Goal: Task Accomplishment & Management: Use online tool/utility

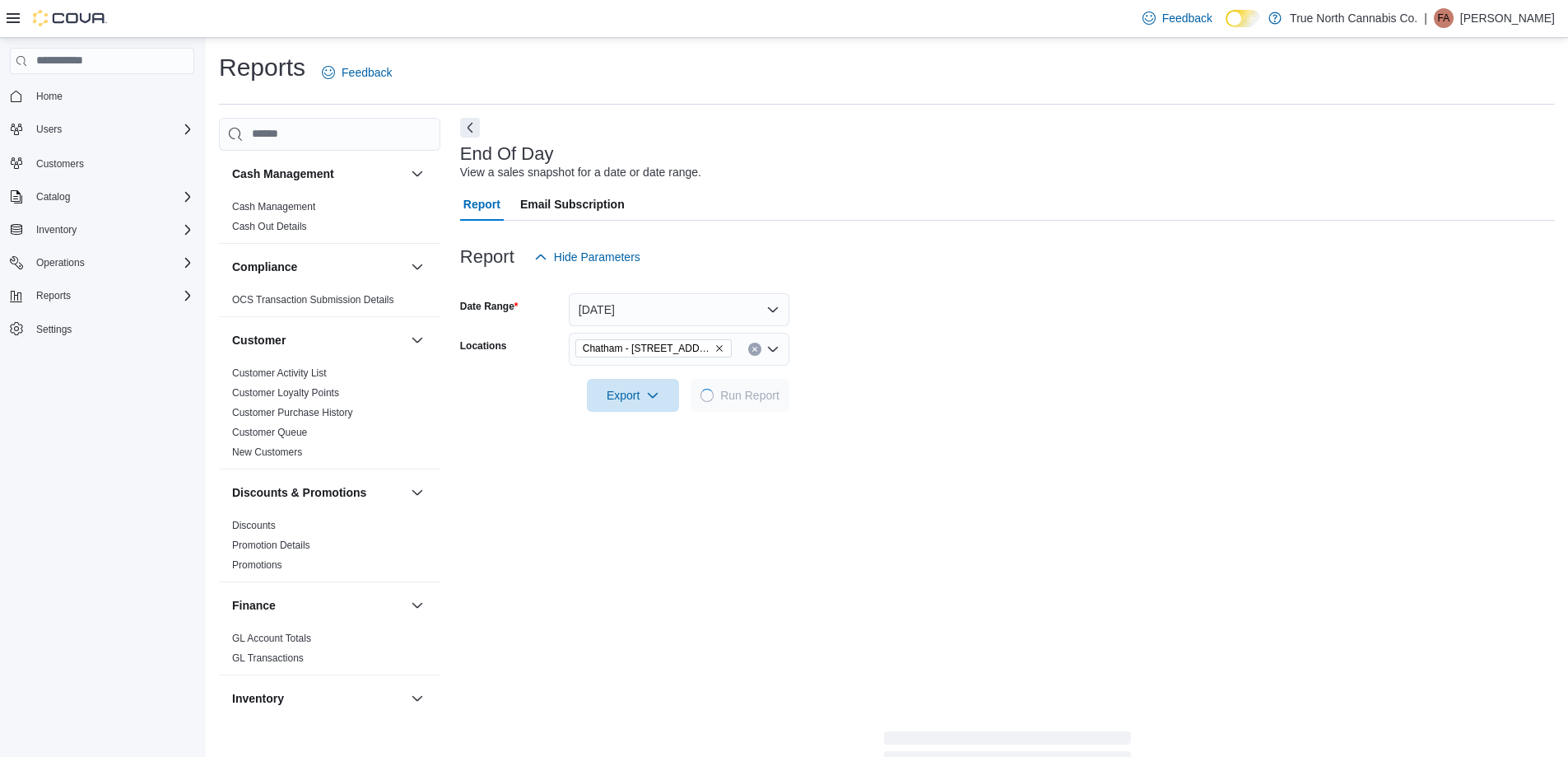
scroll to position [220, 0]
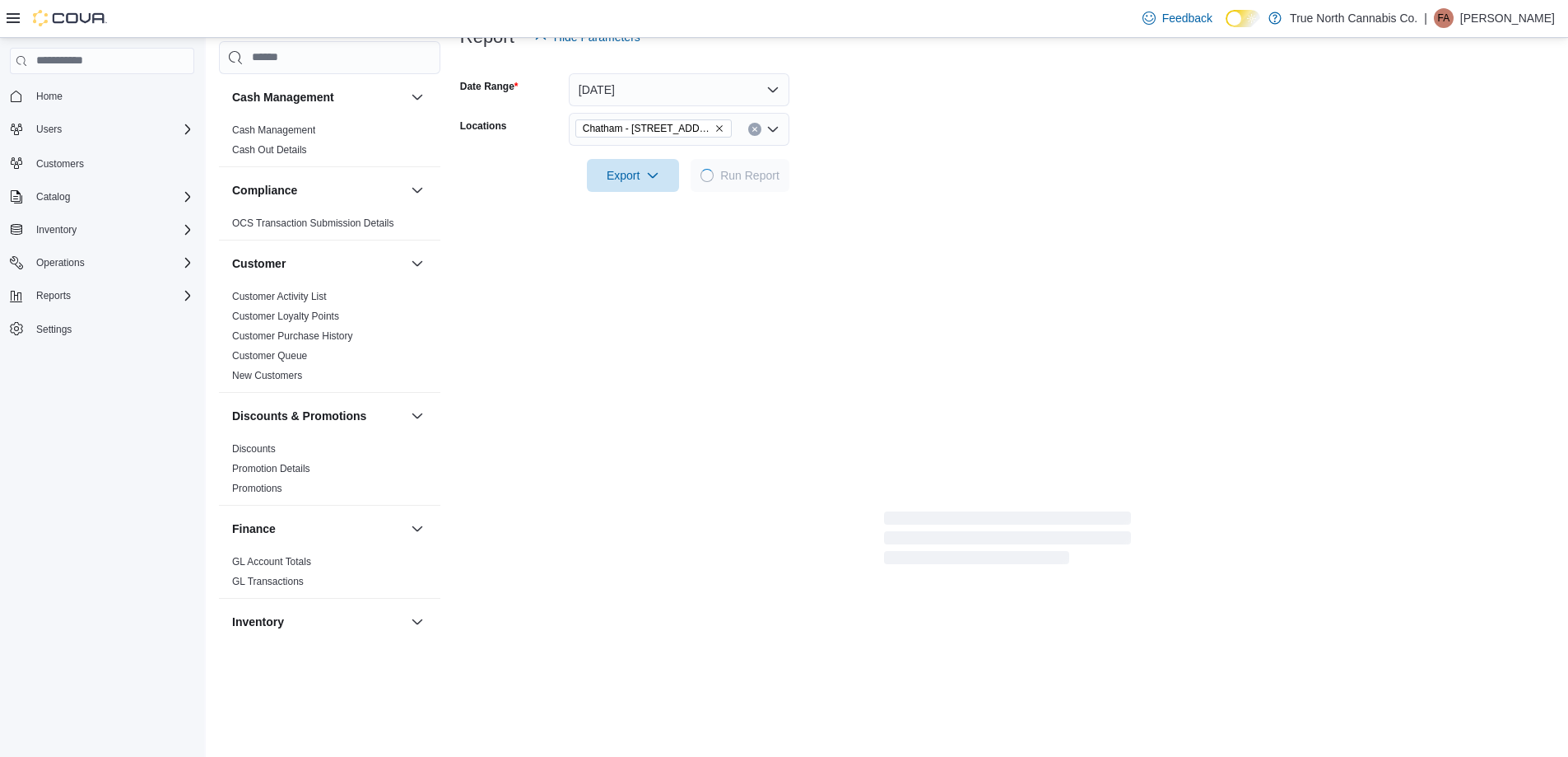
click at [917, 178] on form "Date Range [DATE] Locations [GEOGRAPHIC_DATA] - [STREET_ADDRESS] Export Run Rep…" at bounding box center [1007, 122] width 1095 height 139
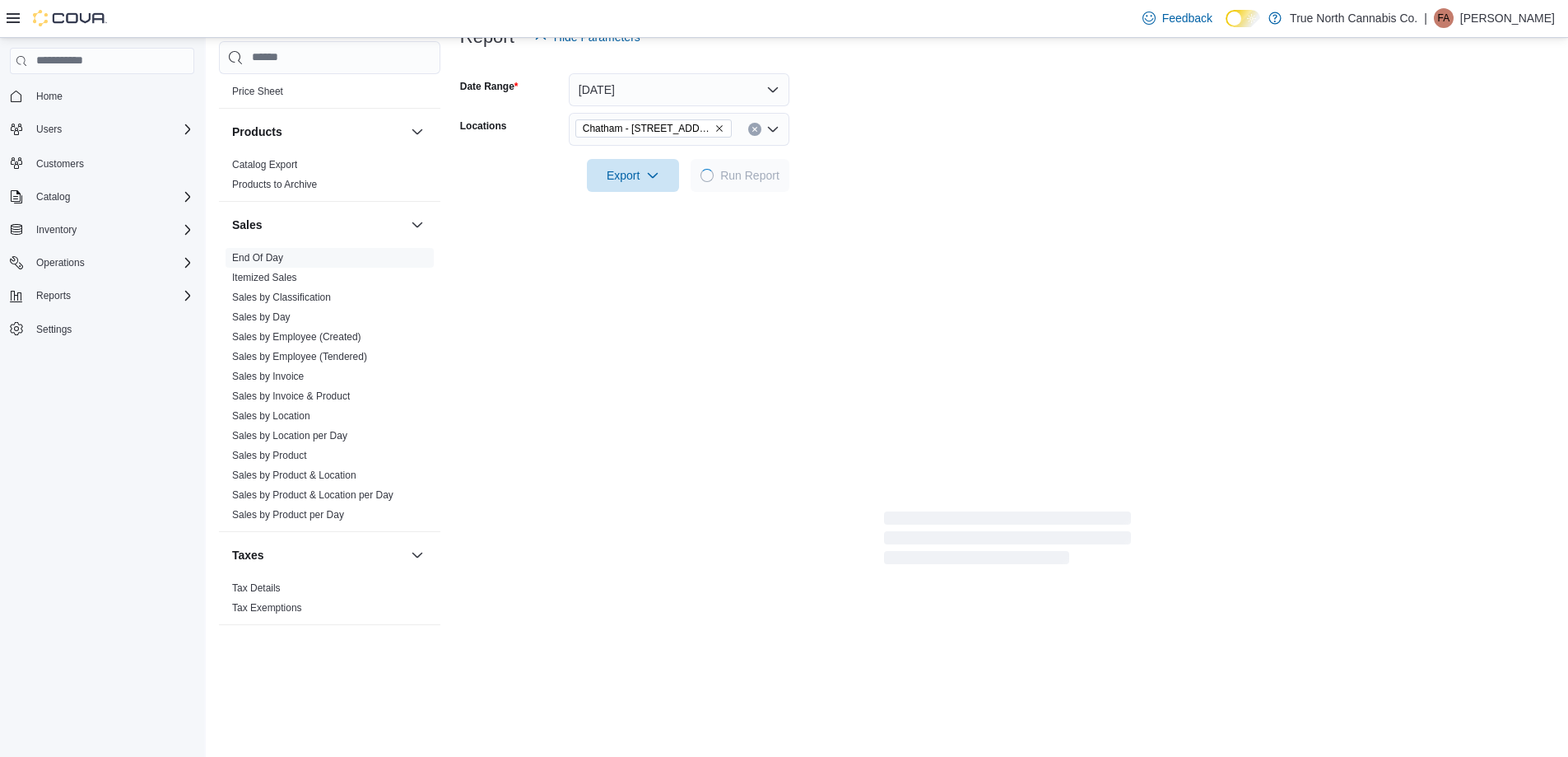
click at [912, 174] on form "Date Range [DATE] Locations [GEOGRAPHIC_DATA] - [STREET_ADDRESS] Export Run Rep…" at bounding box center [1007, 122] width 1095 height 139
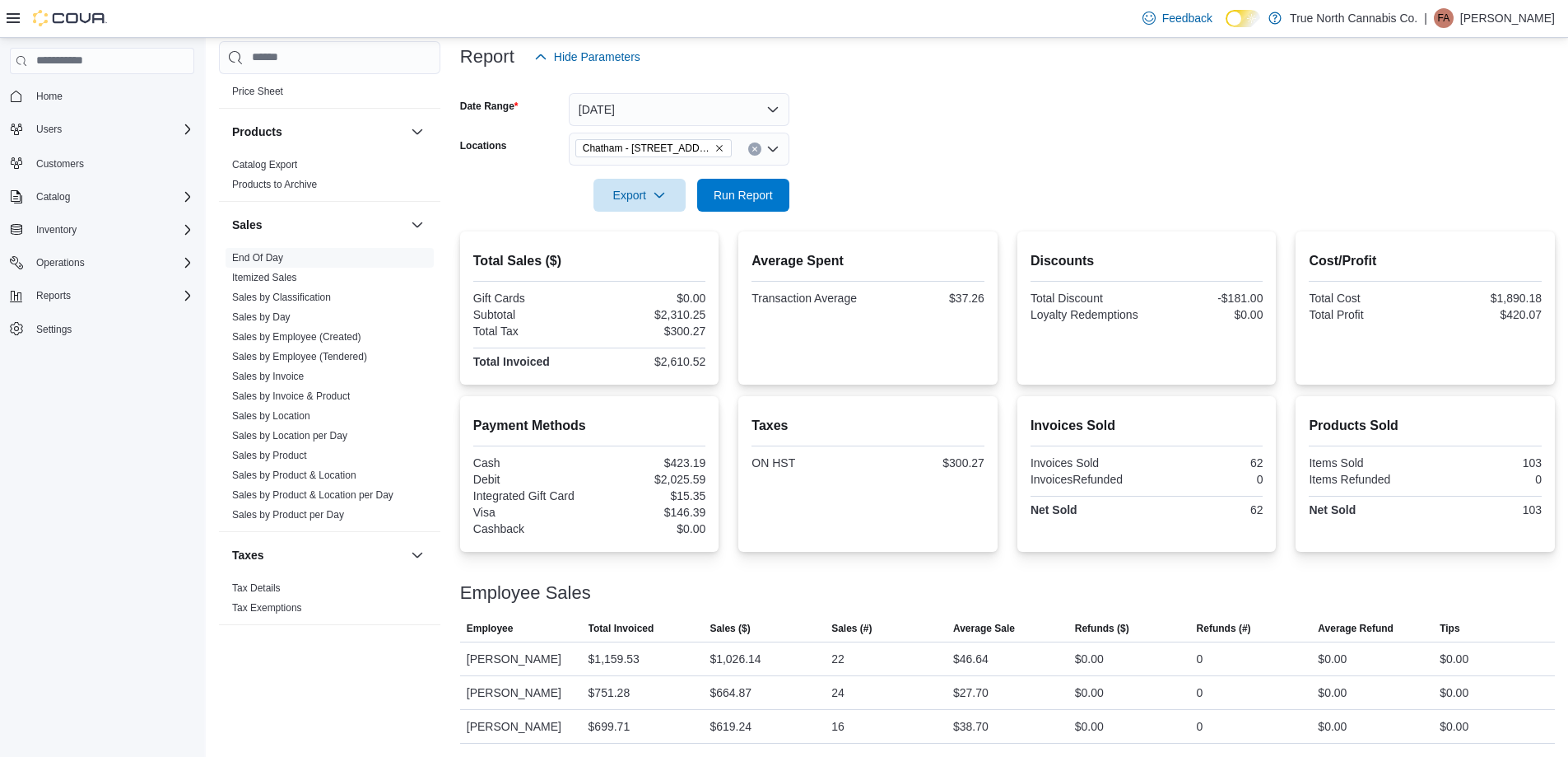
click at [901, 176] on form "Date Range [DATE] Locations [GEOGRAPHIC_DATA] - [STREET_ADDRESS] Export Run Rep…" at bounding box center [1007, 142] width 1095 height 139
click at [756, 142] on button "Clear input" at bounding box center [755, 149] width 13 height 14
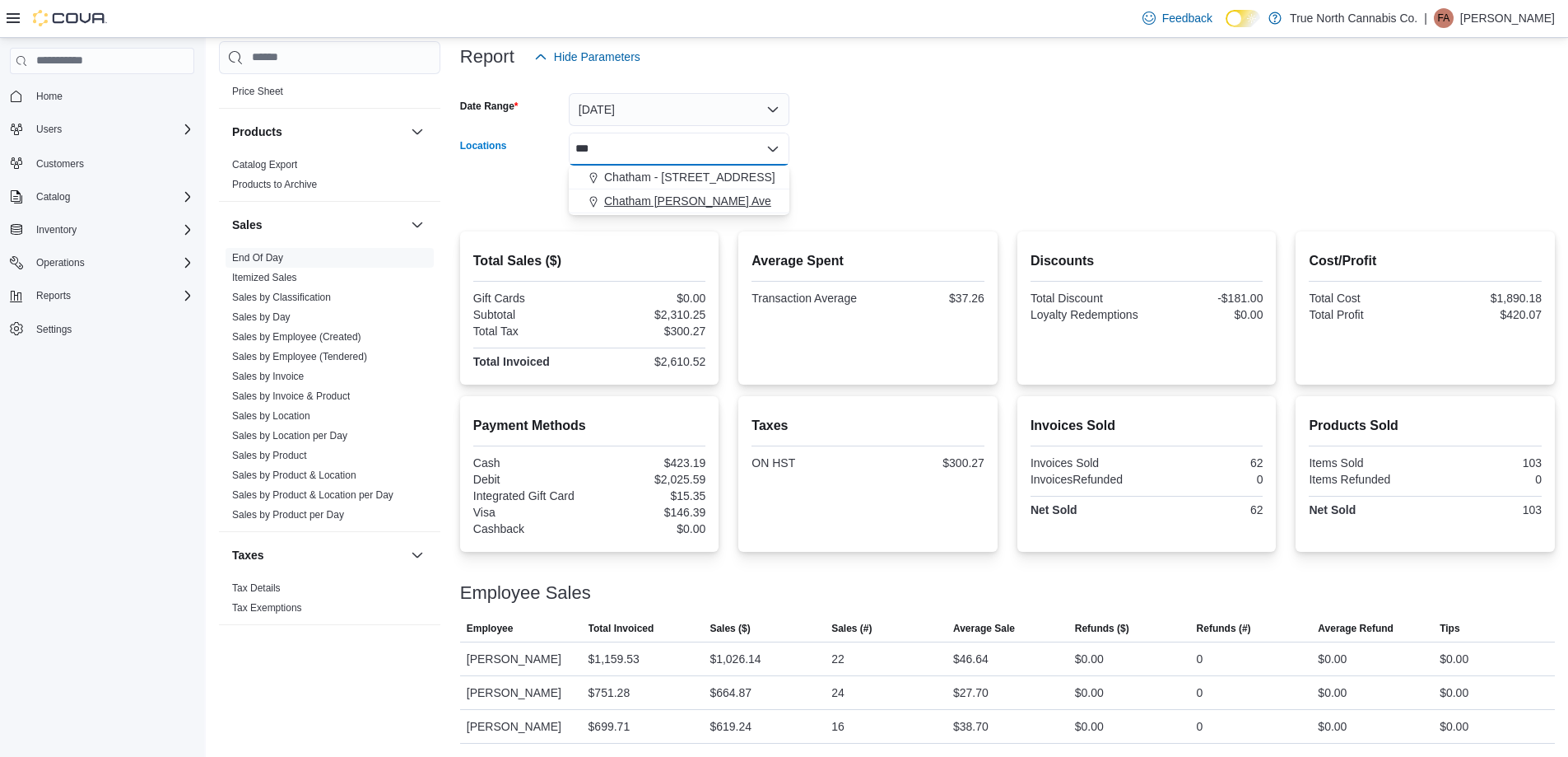
type input "***"
click at [696, 193] on span "Chatham [PERSON_NAME] Ave" at bounding box center [688, 201] width 167 height 16
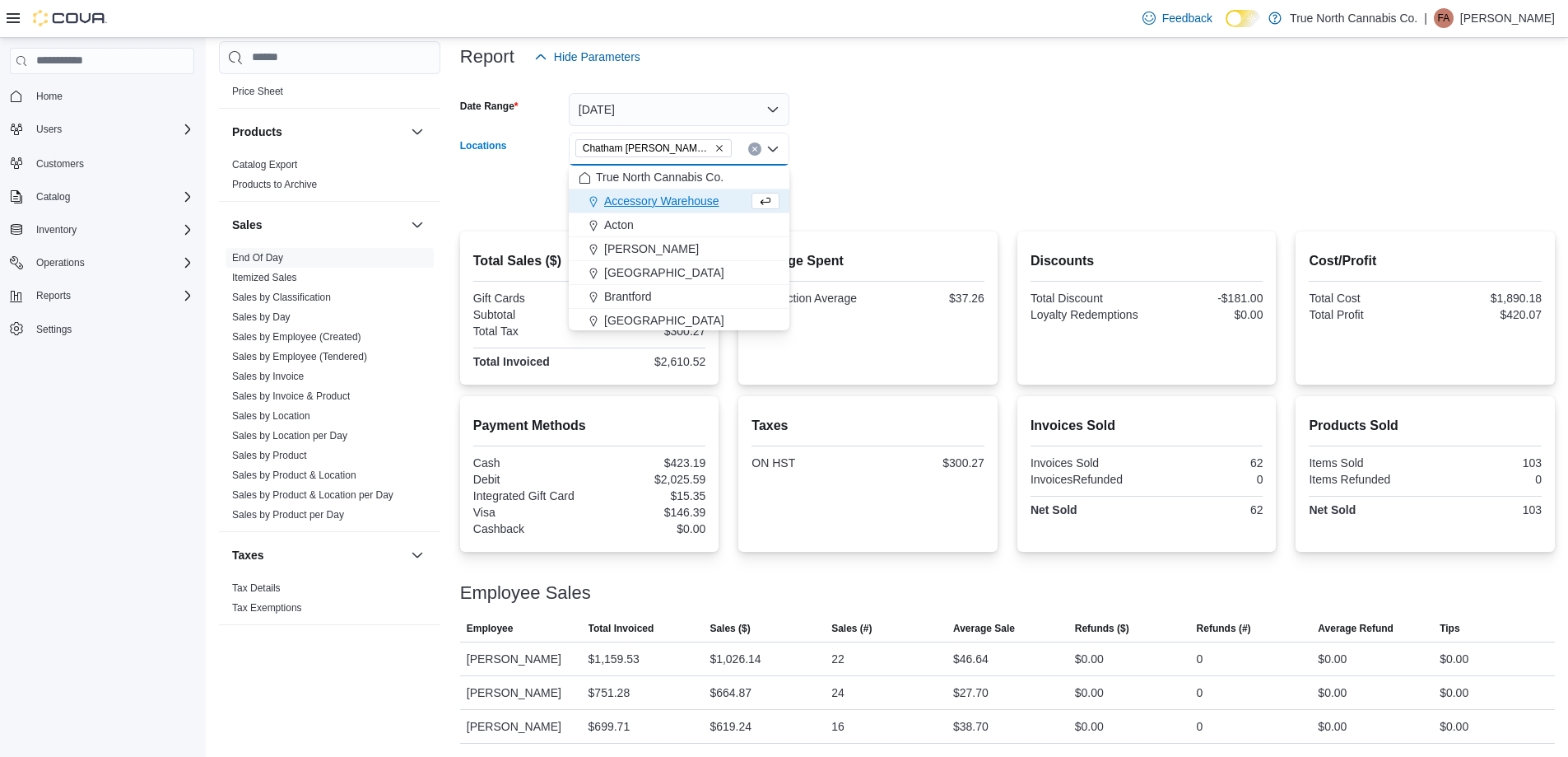
drag, startPoint x: 832, startPoint y: 169, endPoint x: 793, endPoint y: 179, distance: 40.3
click at [831, 169] on form "Date Range [DATE] Locations [GEOGRAPHIC_DATA] [PERSON_NAME] Ave Combo box. Sele…" at bounding box center [1007, 142] width 1095 height 139
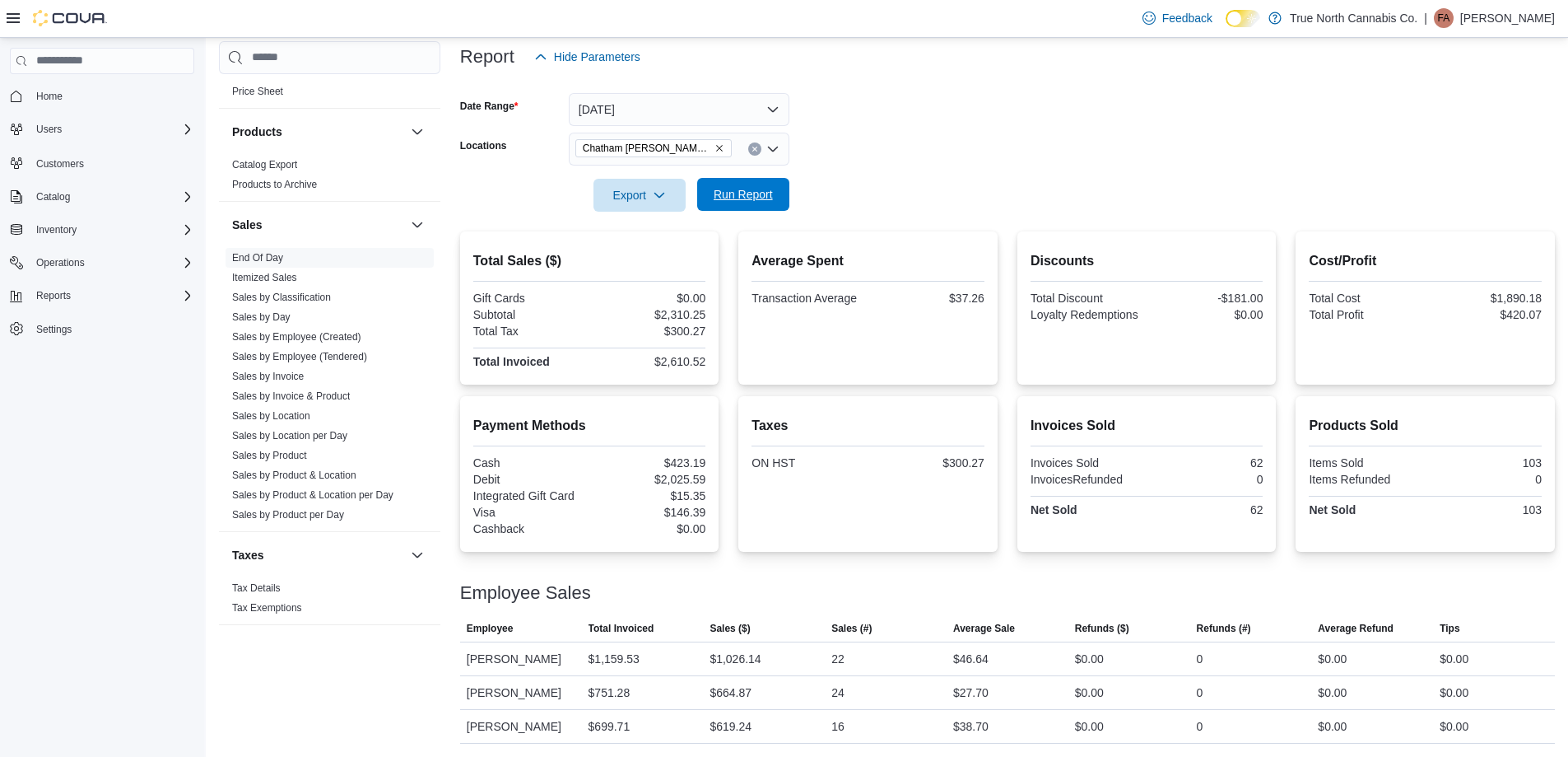
click at [772, 186] on span "Run Report" at bounding box center [743, 194] width 59 height 16
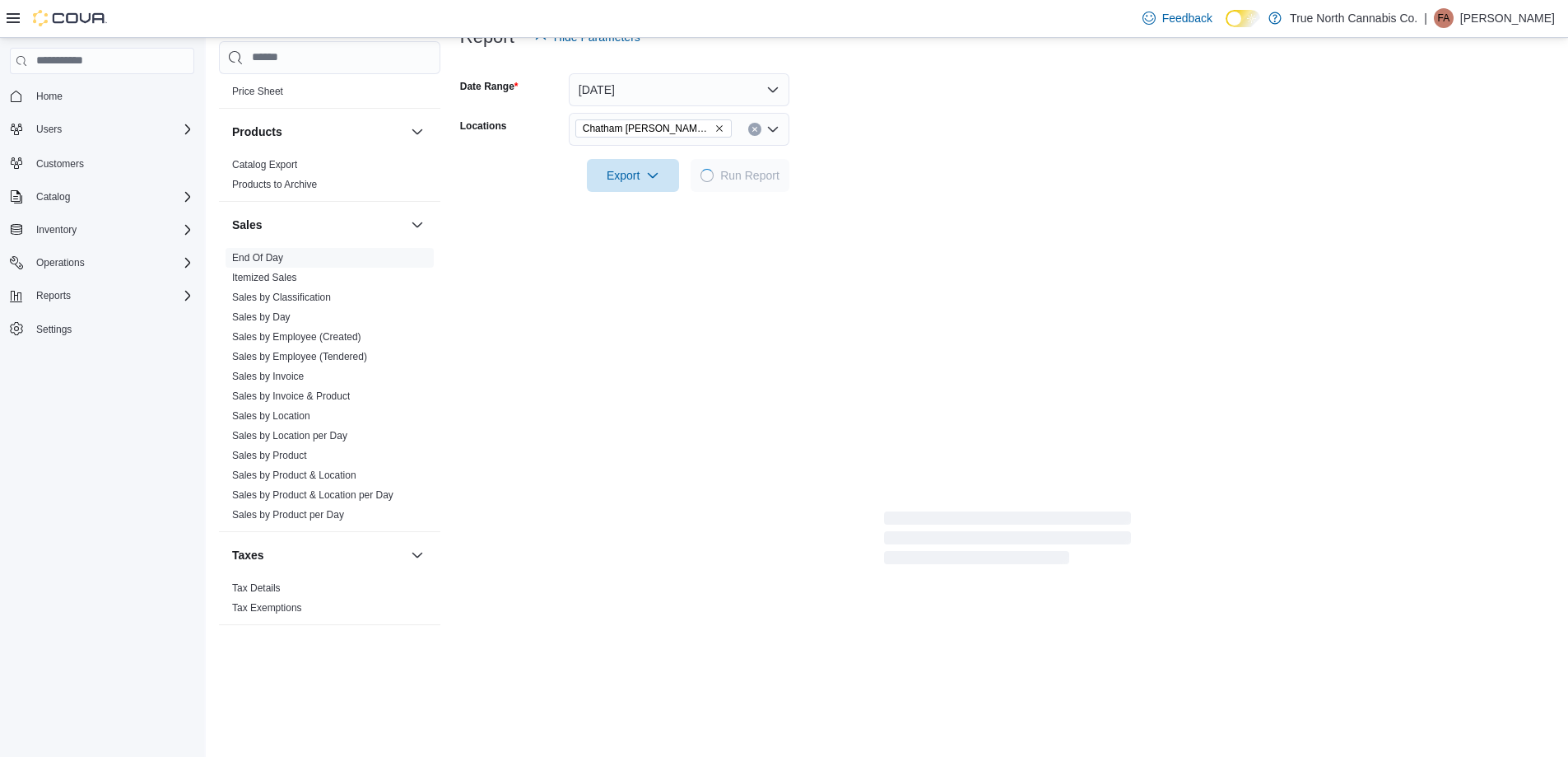
click at [973, 158] on div at bounding box center [1007, 152] width 1095 height 14
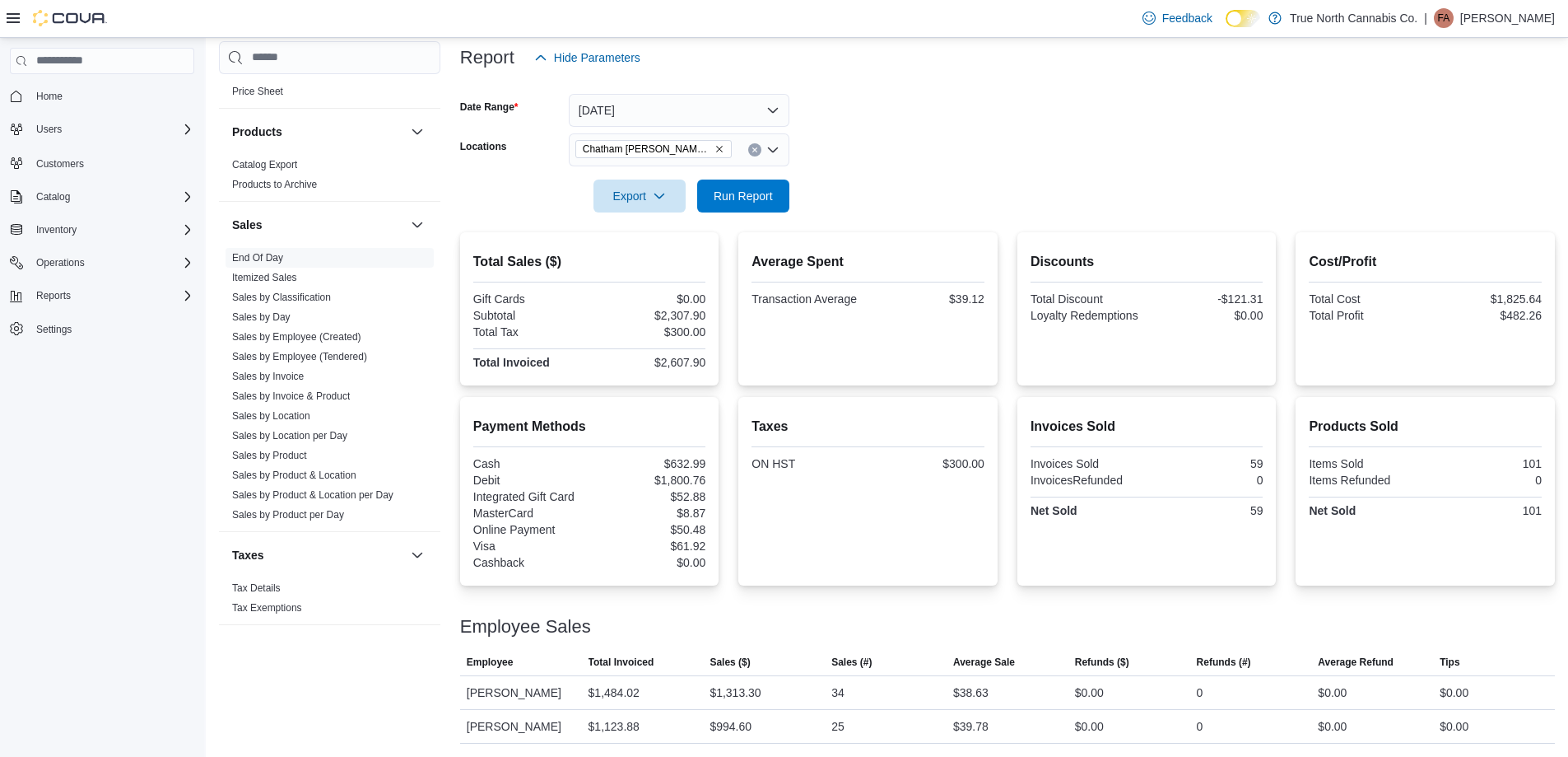
scroll to position [199, 0]
click at [949, 150] on form "Date Range [DATE] Locations [GEOGRAPHIC_DATA] [PERSON_NAME] Ave Export Run Repo…" at bounding box center [1007, 143] width 1095 height 139
click at [756, 147] on icon "Clear input" at bounding box center [754, 149] width 6 height 6
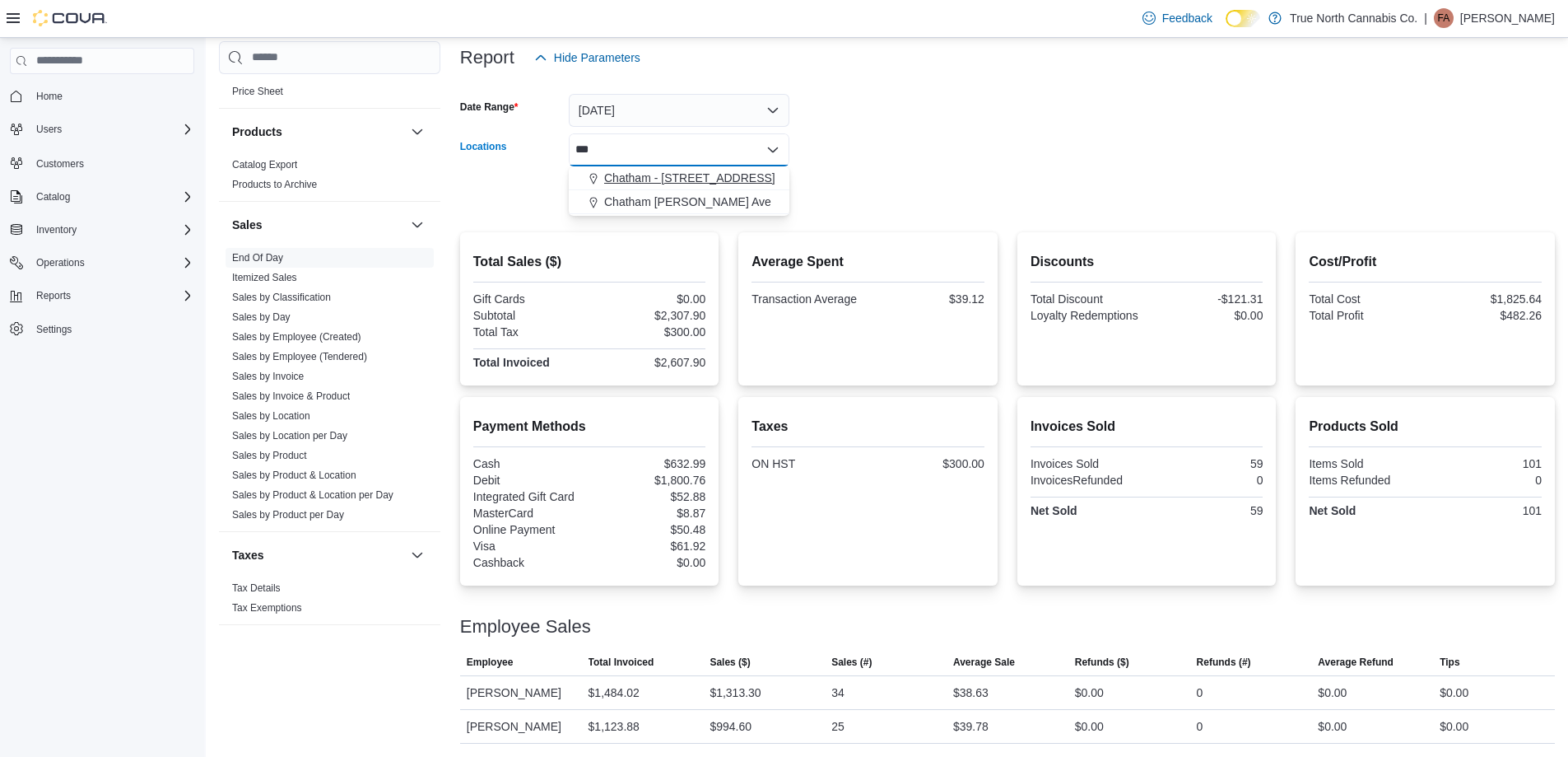
type input "***"
click at [712, 179] on span "Chatham - [STREET_ADDRESS]" at bounding box center [690, 177] width 171 height 16
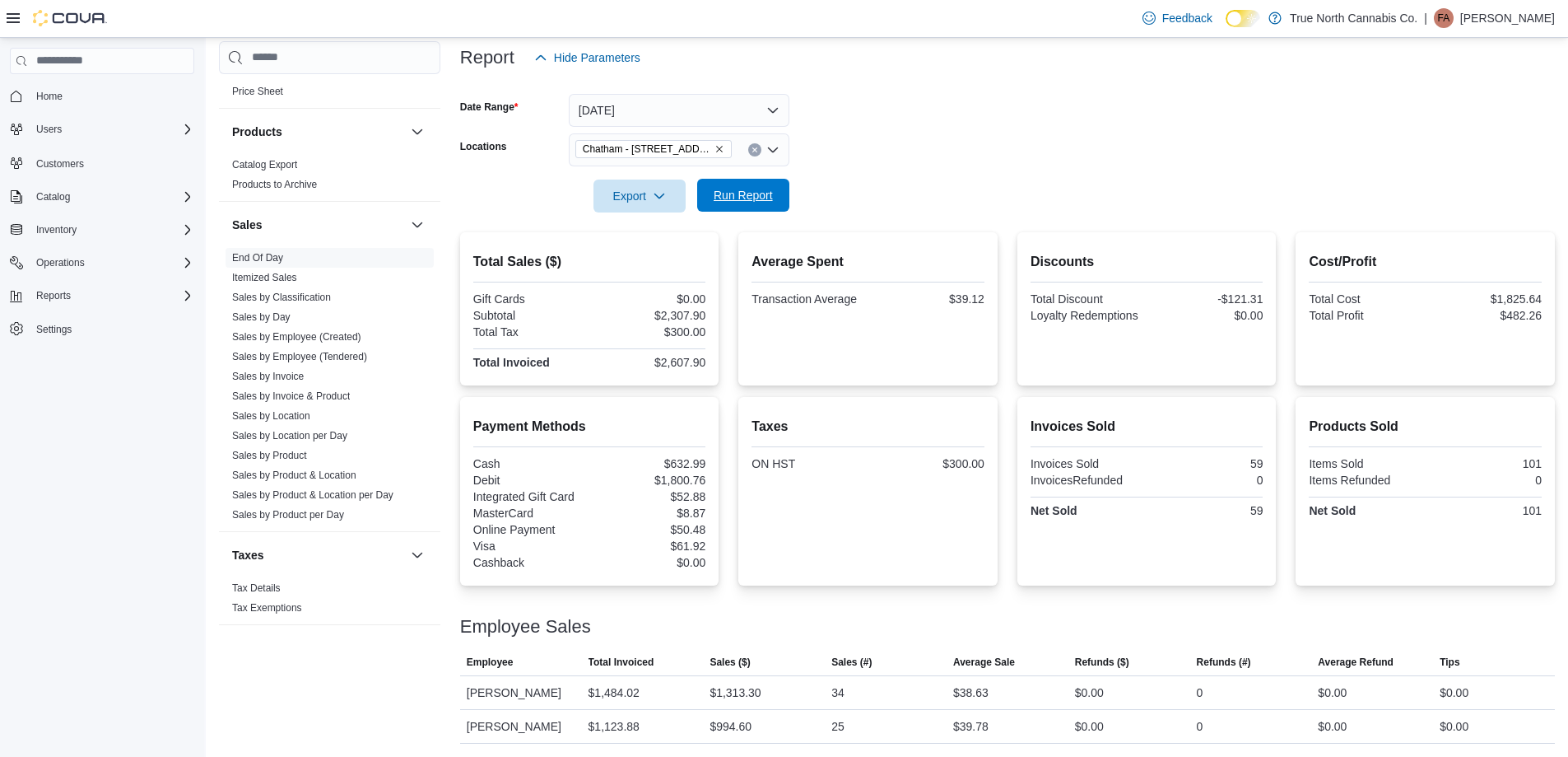
drag, startPoint x: 885, startPoint y: 168, endPoint x: 778, endPoint y: 192, distance: 109.7
click at [879, 173] on div at bounding box center [1007, 173] width 1095 height 14
drag, startPoint x: 768, startPoint y: 193, endPoint x: 920, endPoint y: 202, distance: 152.3
click at [772, 196] on span "Run Report" at bounding box center [743, 196] width 59 height 16
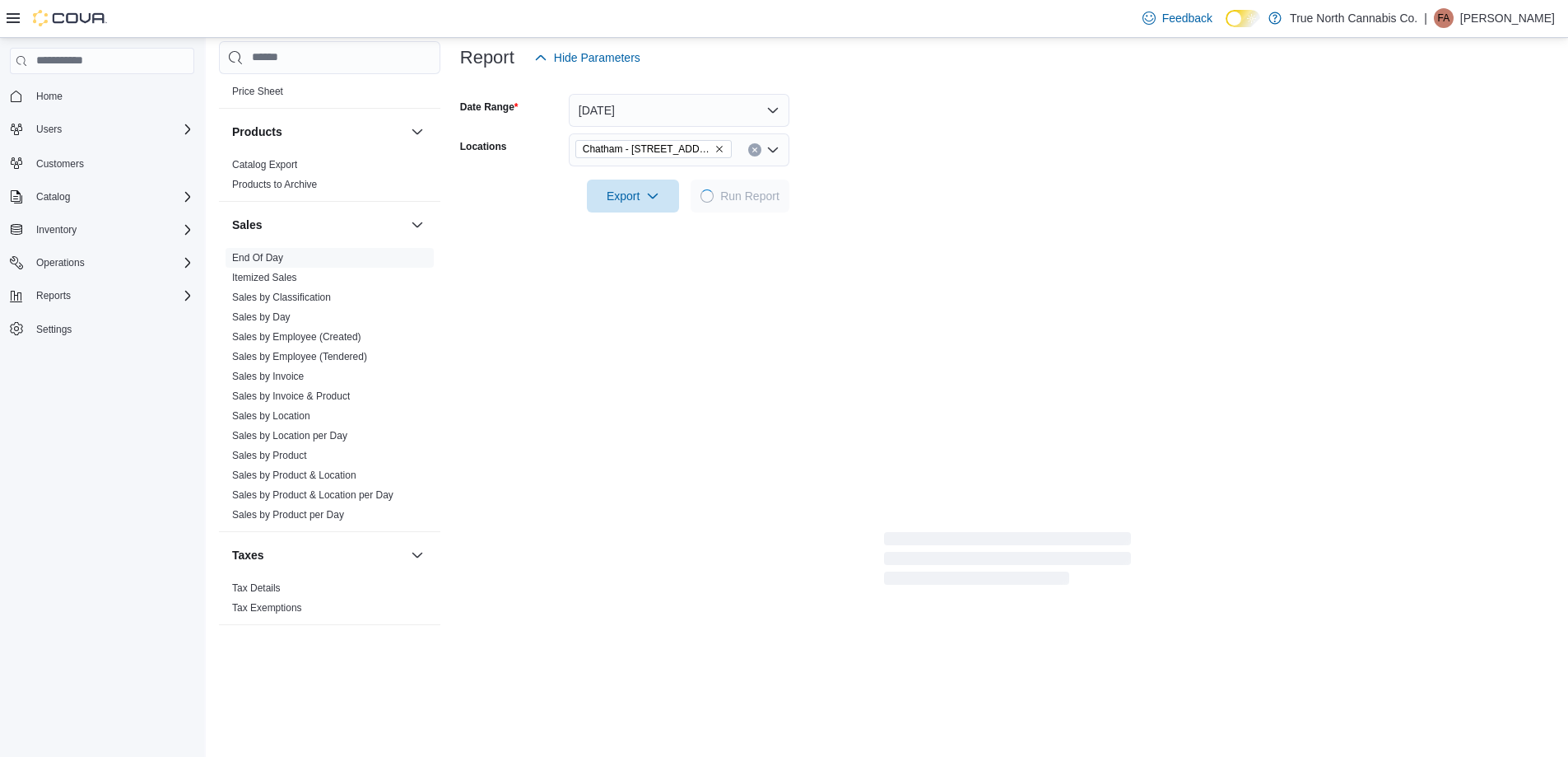
click at [920, 202] on form "Date Range [DATE] Locations [GEOGRAPHIC_DATA] - [STREET_ADDRESS] Export Run Rep…" at bounding box center [1007, 143] width 1095 height 139
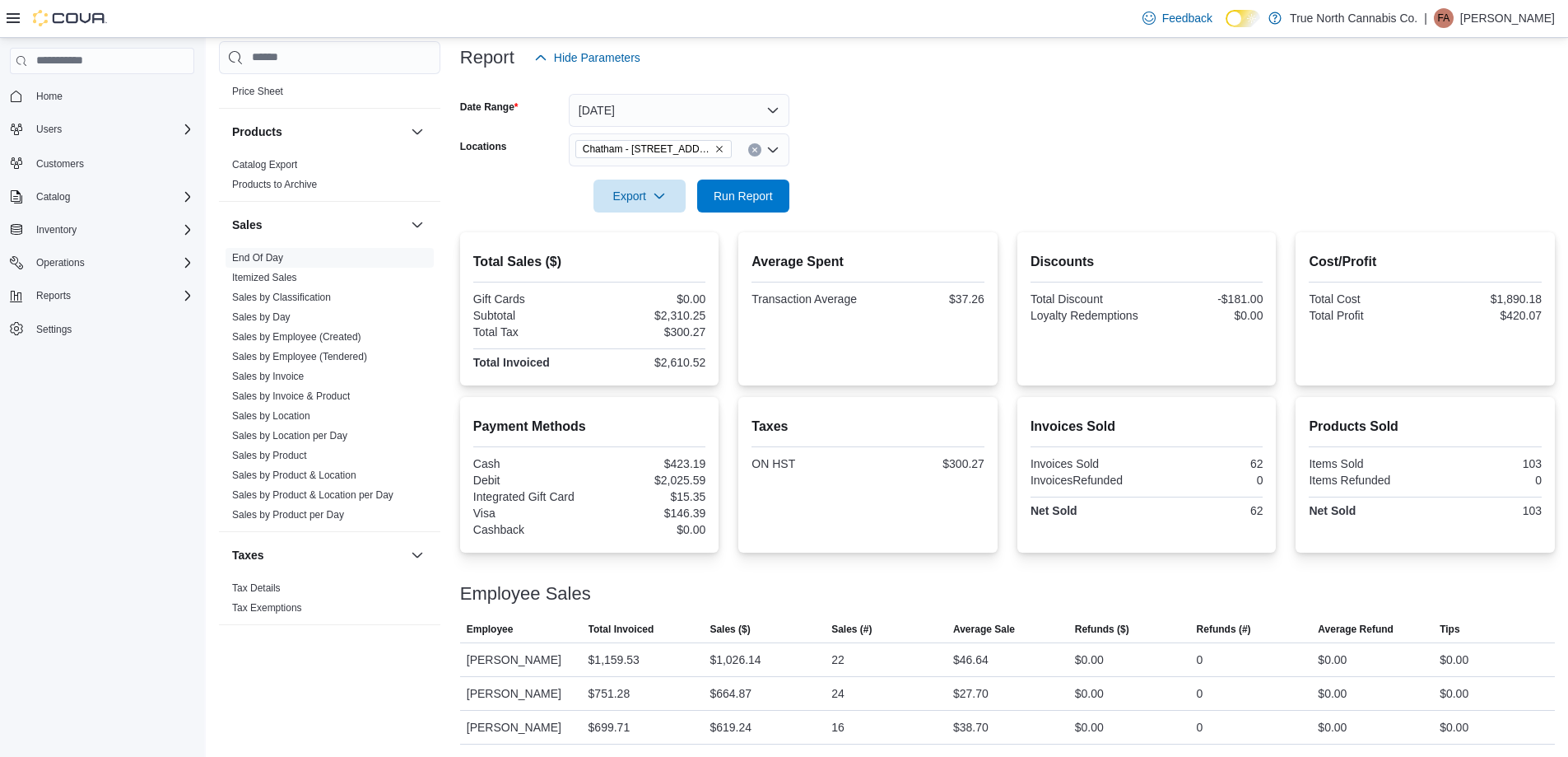
click at [909, 161] on form "Date Range [DATE] Locations [GEOGRAPHIC_DATA] - [STREET_ADDRESS] Export Run Rep…" at bounding box center [1007, 143] width 1095 height 139
click at [937, 143] on form "Date Range [DATE] Locations [GEOGRAPHIC_DATA] - [STREET_ADDRESS] Export Run Rep…" at bounding box center [1007, 142] width 1095 height 139
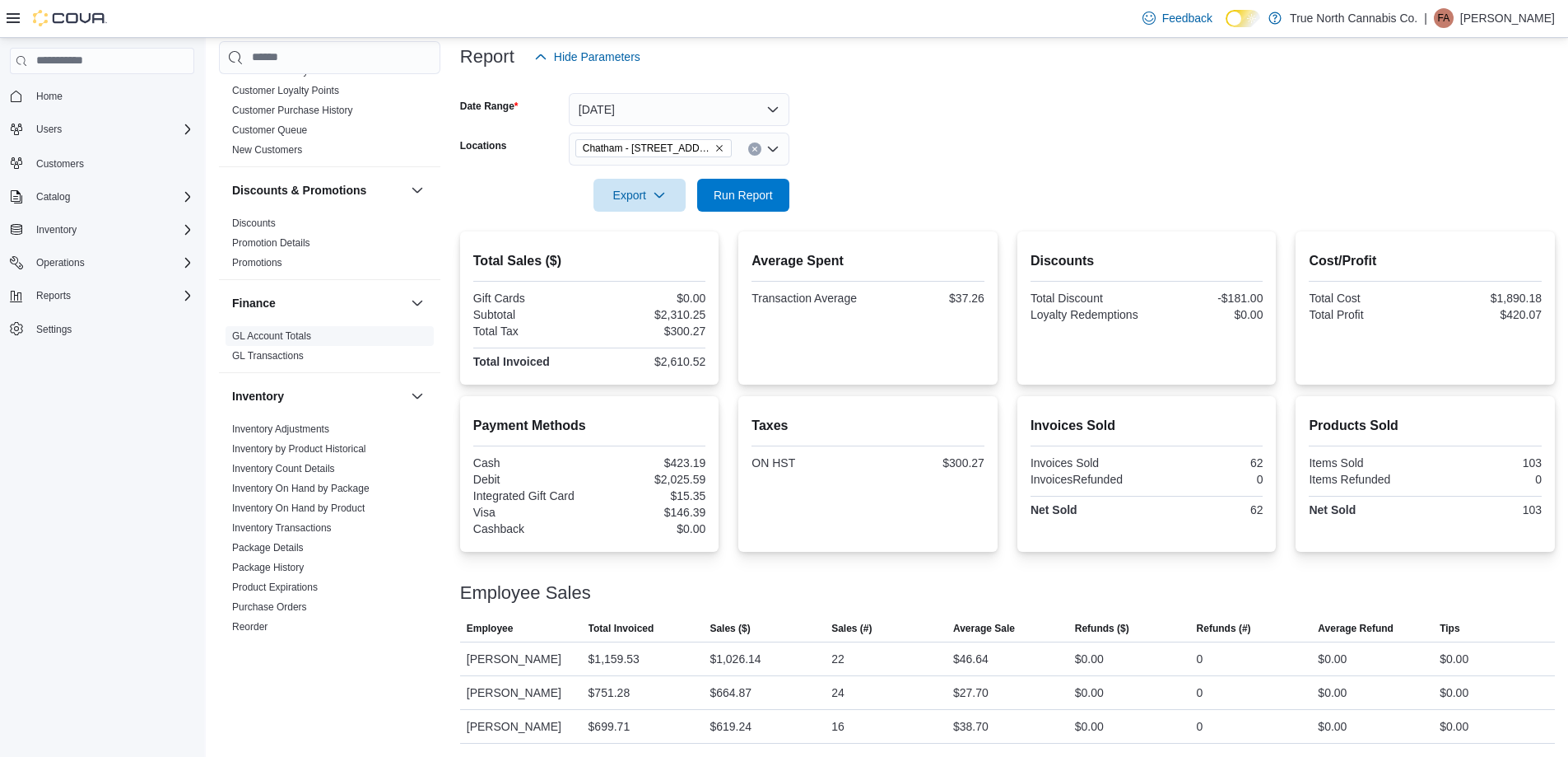
scroll to position [197, 0]
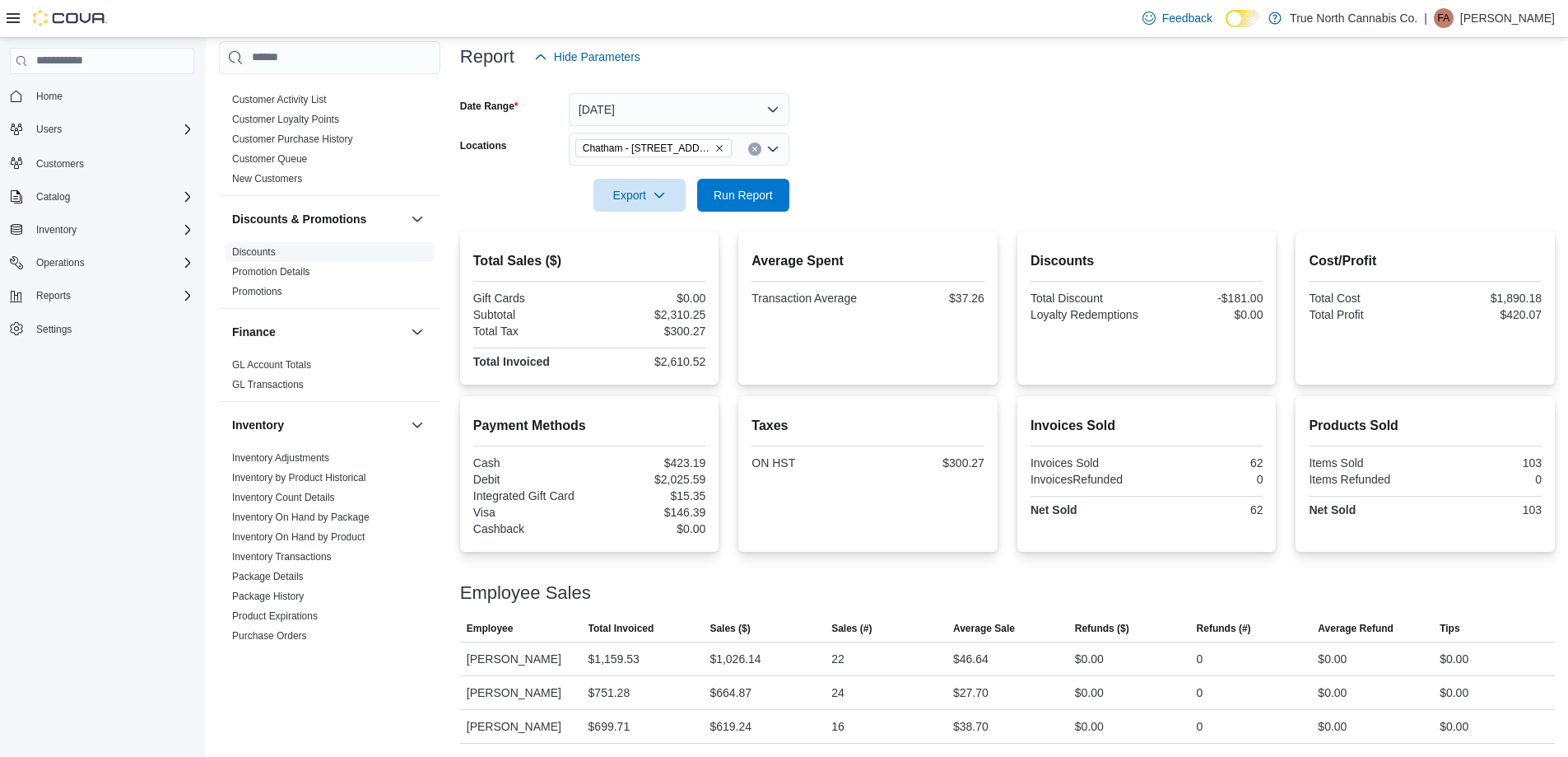
click at [262, 248] on link "Discounts" at bounding box center [254, 252] width 43 height 12
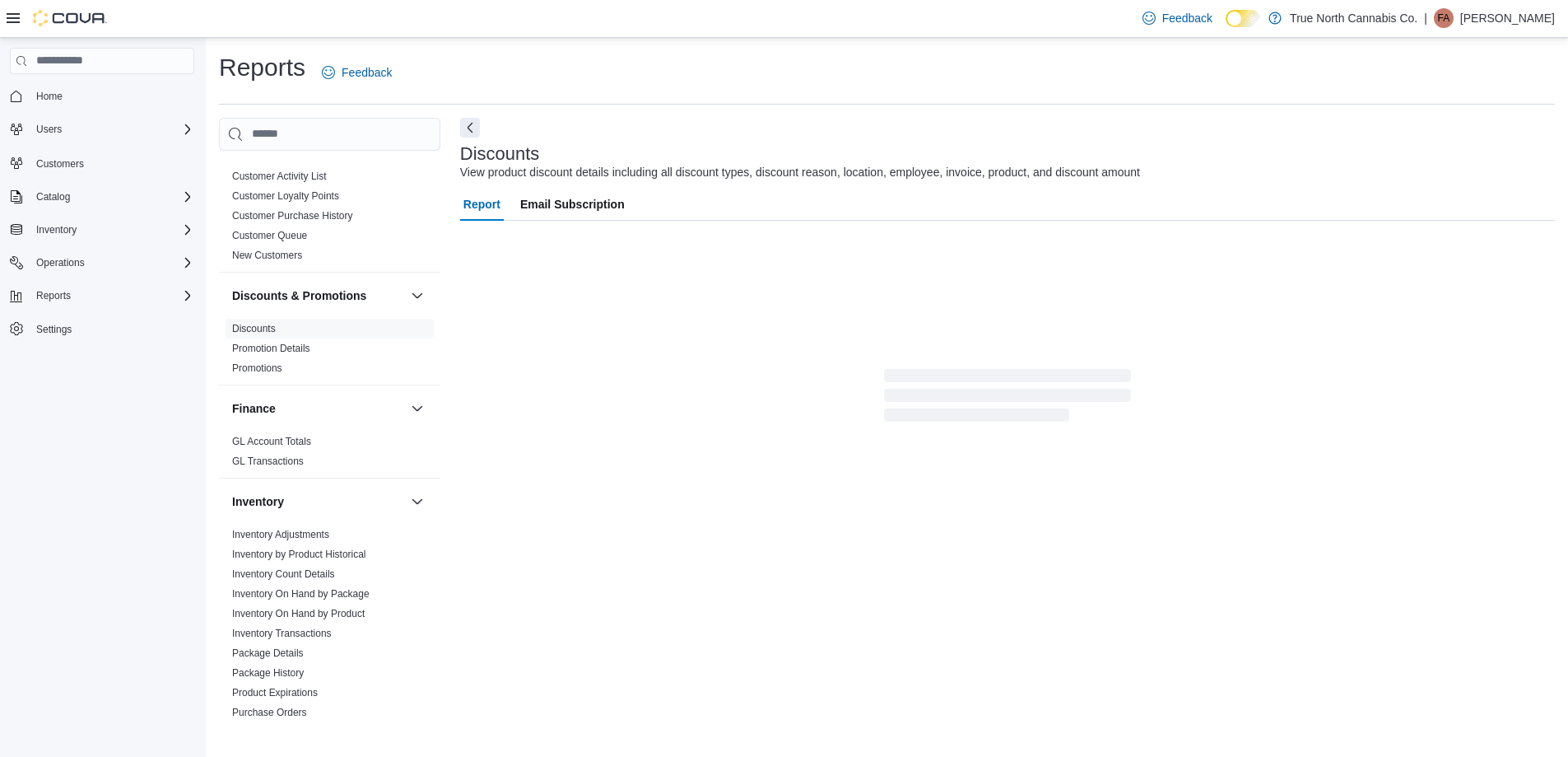
scroll to position [5, 0]
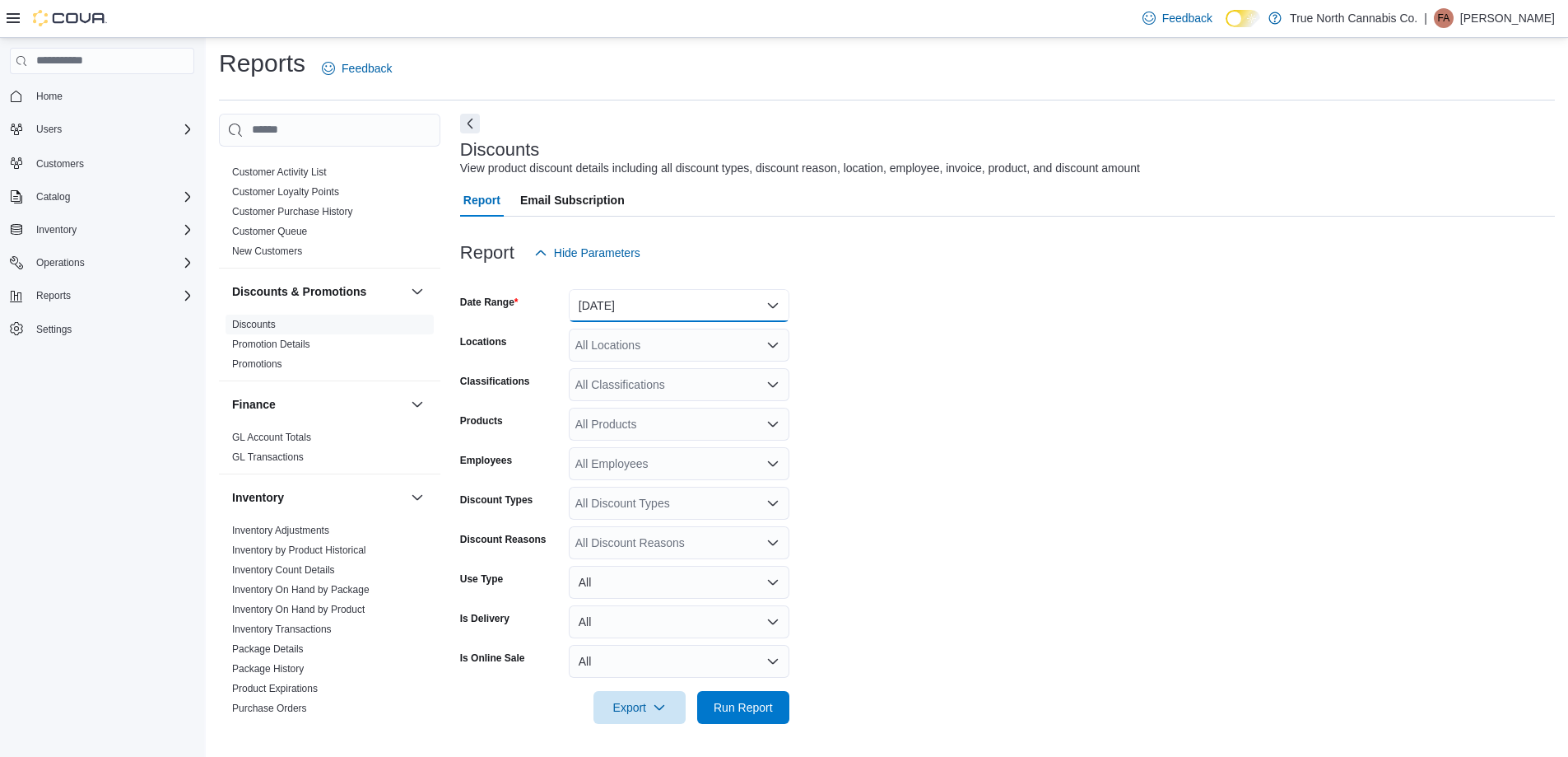
click at [667, 306] on button "[DATE]" at bounding box center [678, 305] width 220 height 33
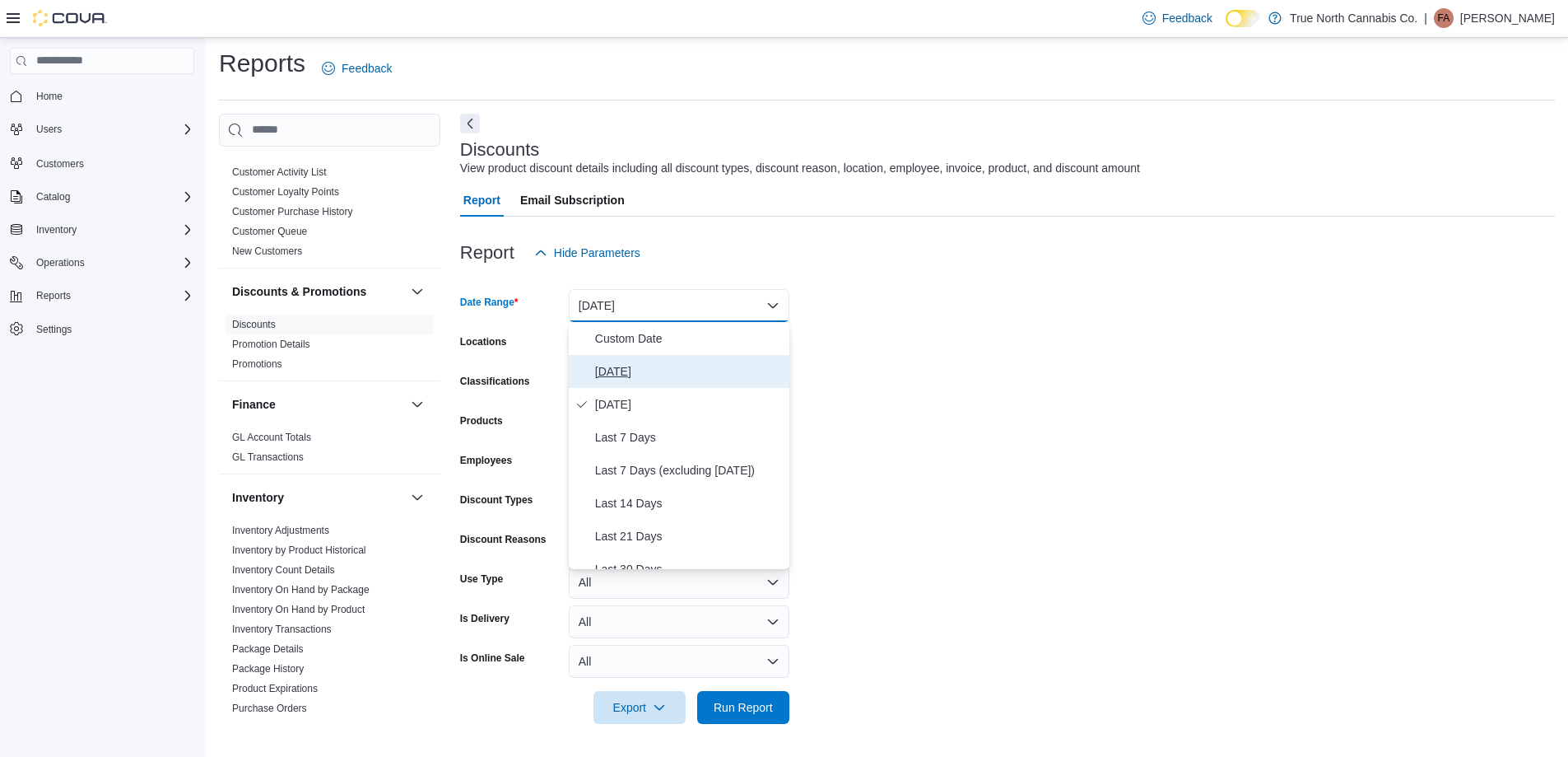
click at [639, 363] on span "[DATE]" at bounding box center [688, 372] width 188 height 20
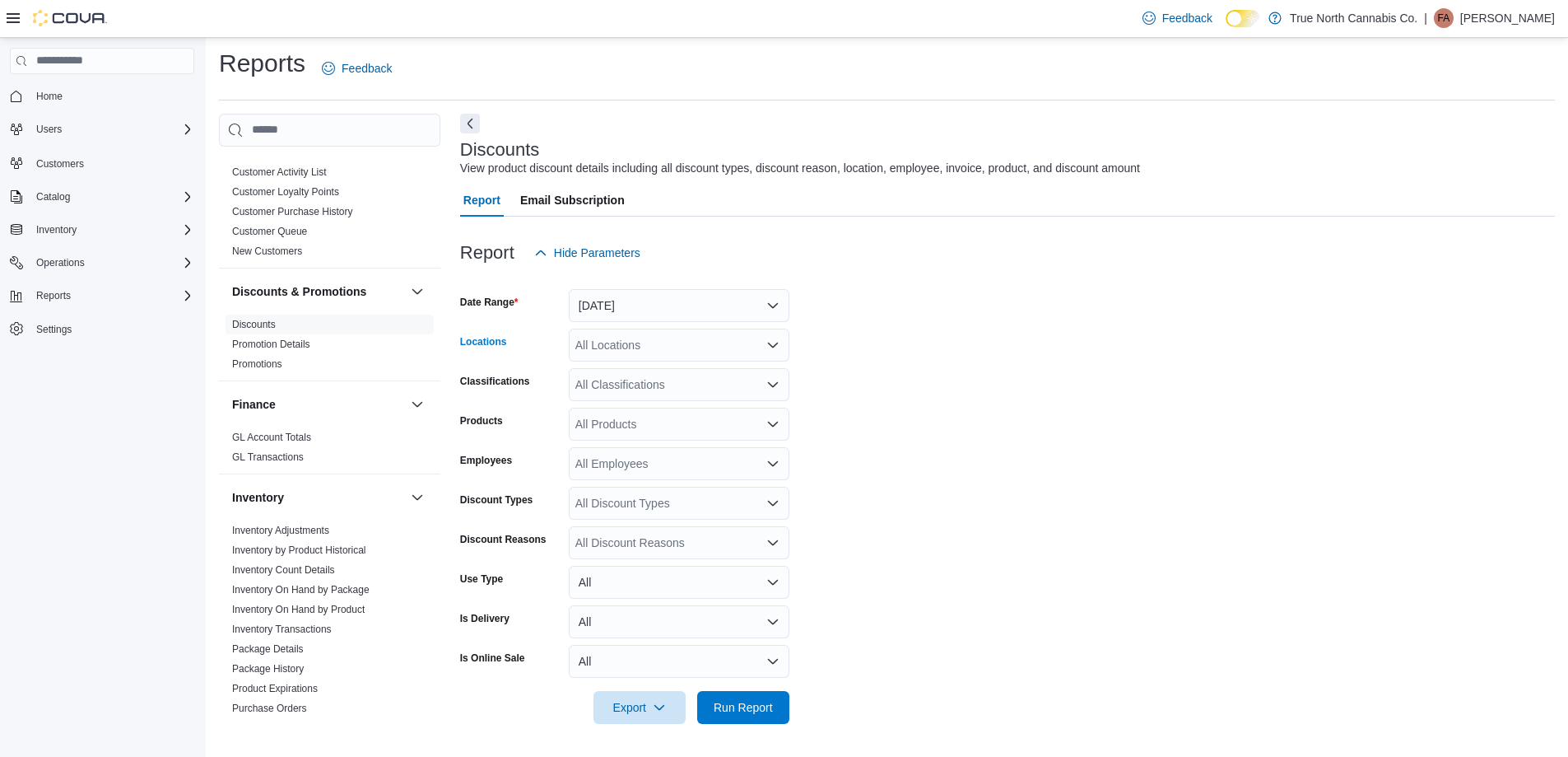
click at [637, 333] on div "All Locations" at bounding box center [678, 345] width 220 height 33
type input "***"
click at [658, 369] on span "Chatham - [STREET_ADDRESS]" at bounding box center [690, 373] width 171 height 16
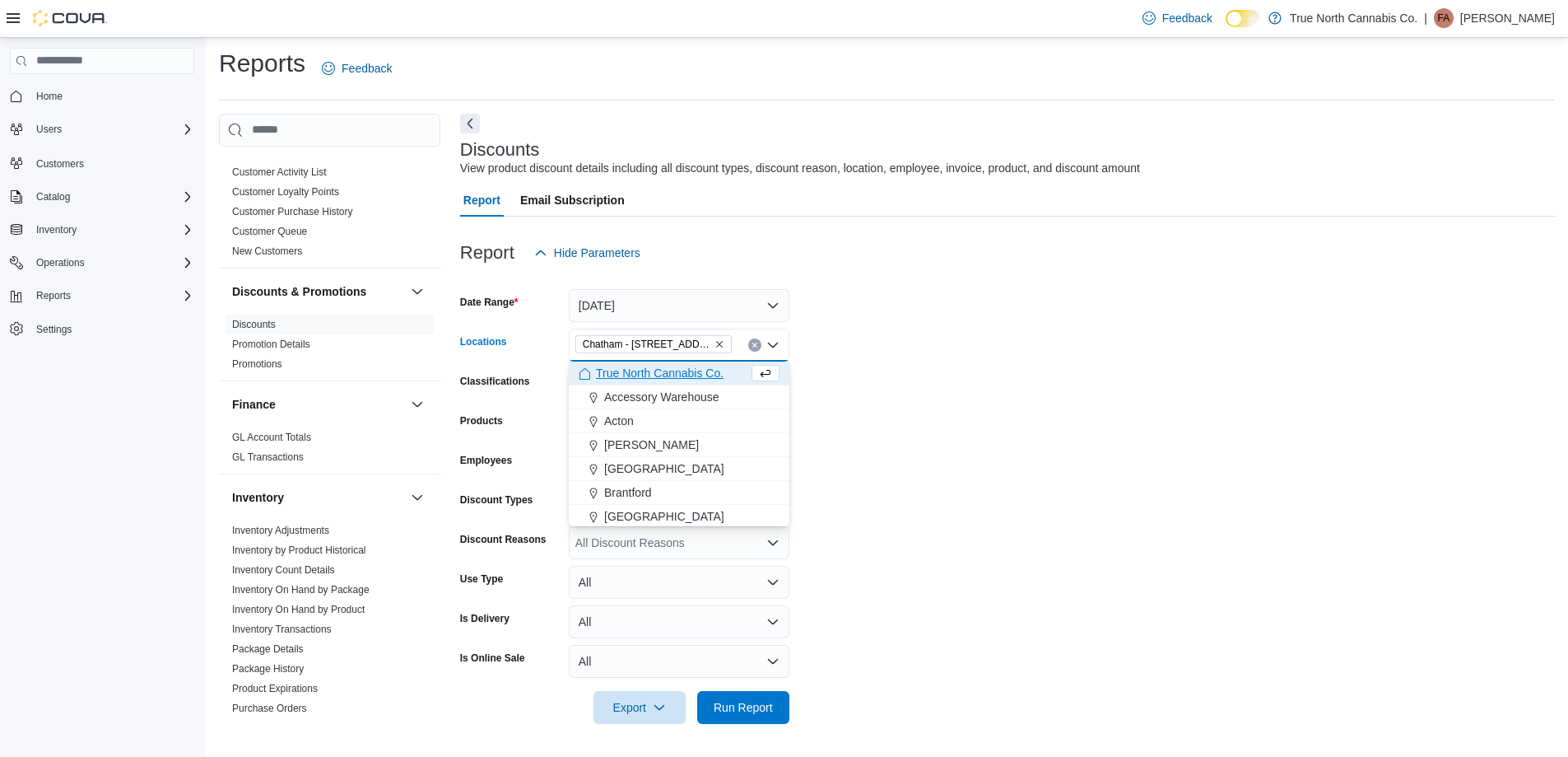
click at [851, 413] on form "Date Range [DATE] Locations [GEOGRAPHIC_DATA] - [STREET_ADDRESS] Combo box. Sel…" at bounding box center [1007, 496] width 1095 height 455
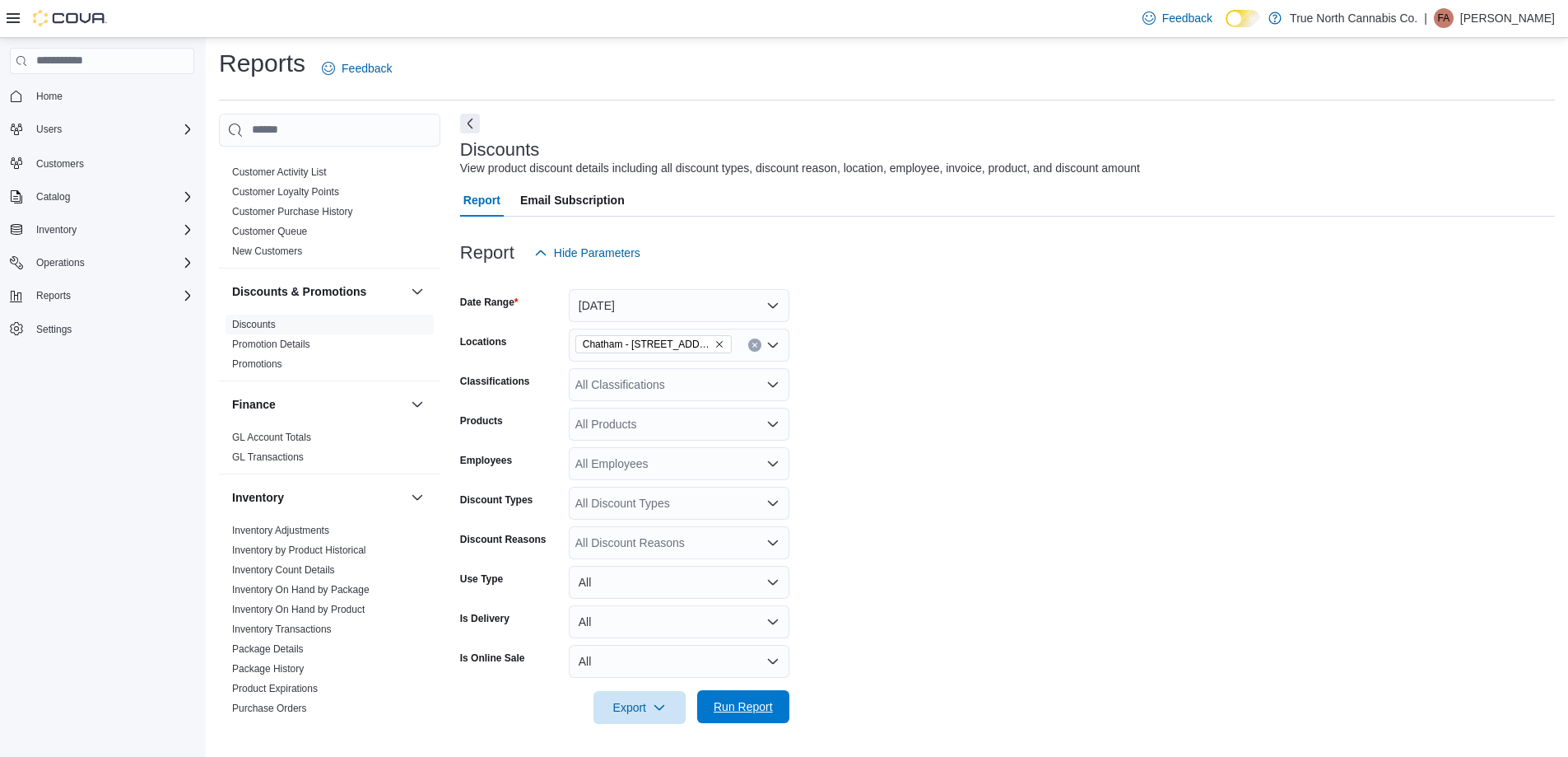
click at [738, 712] on span "Run Report" at bounding box center [743, 707] width 59 height 16
click at [948, 521] on form "Date Range [DATE] Locations [GEOGRAPHIC_DATA] - [STREET_ADDRESS] Classification…" at bounding box center [1007, 496] width 1095 height 455
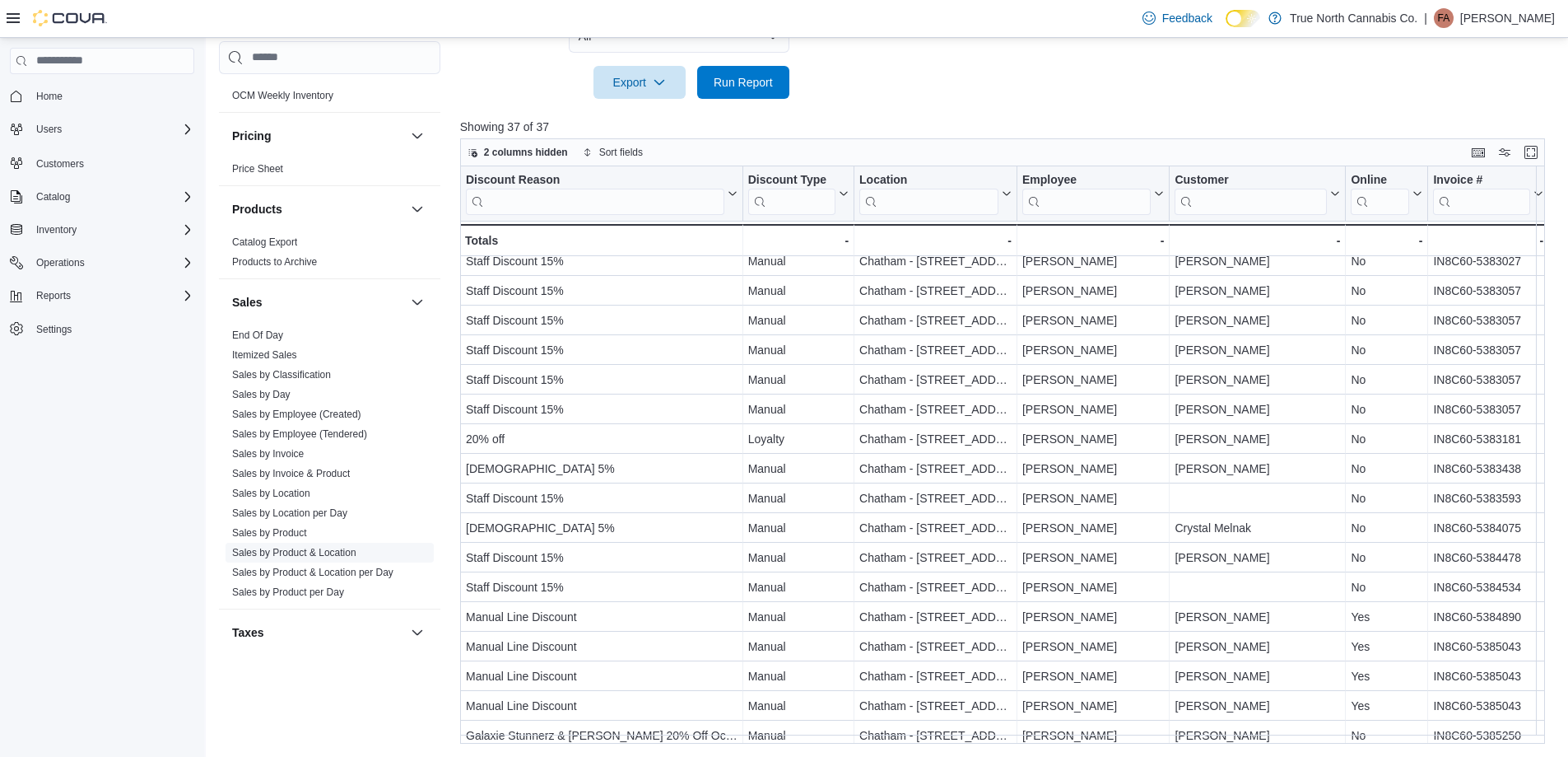
scroll to position [1021, 0]
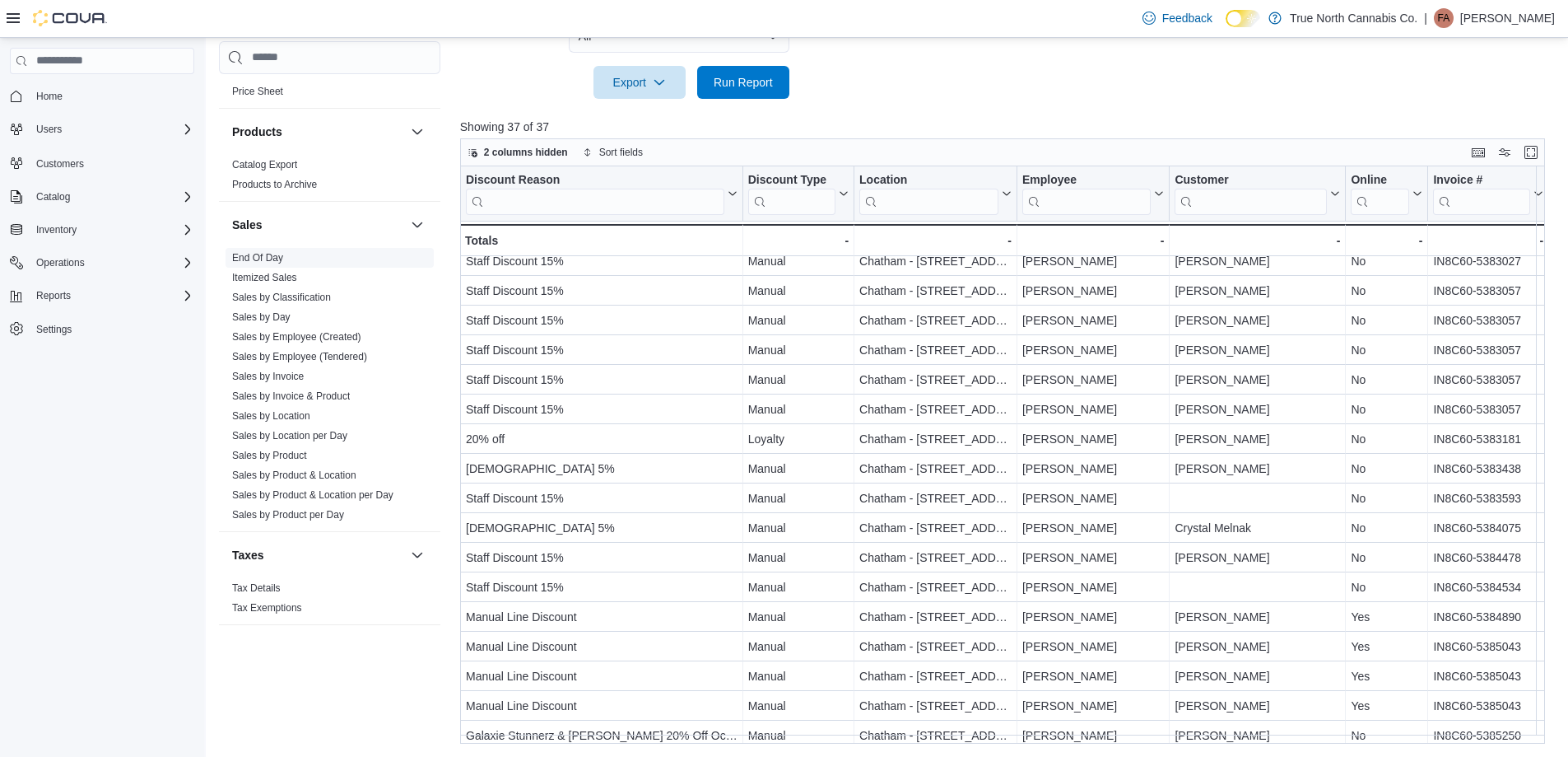
click at [271, 258] on link "End Of Day" at bounding box center [257, 257] width 51 height 12
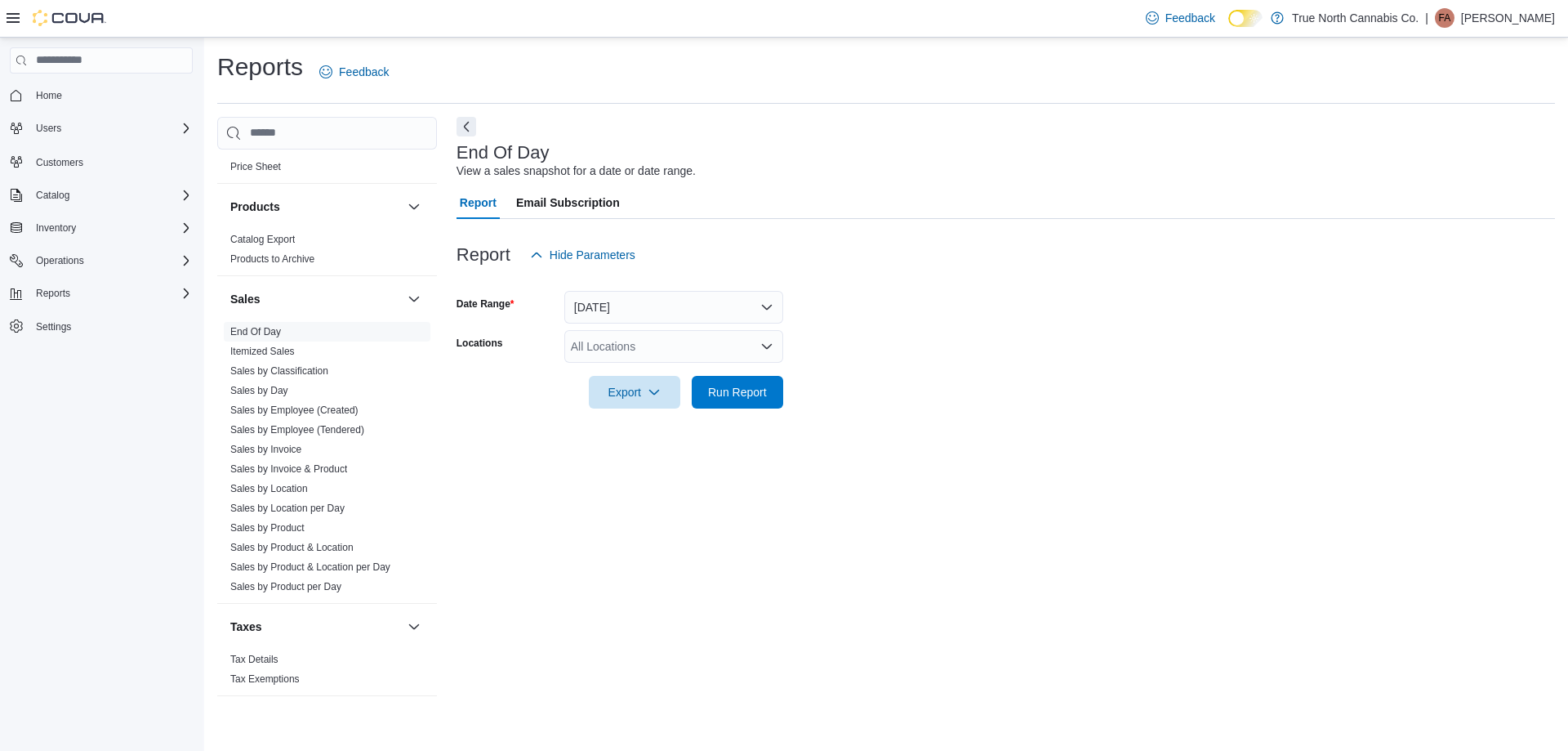
click at [661, 345] on div "All Locations" at bounding box center [673, 346] width 219 height 33
type input "***"
click at [654, 380] on span "Chatham - [STREET_ADDRESS]" at bounding box center [684, 374] width 170 height 16
drag, startPoint x: 834, startPoint y: 352, endPoint x: 787, endPoint y: 377, distance: 53.2
click at [828, 353] on form "Date Range [DATE] Locations [GEOGRAPHIC_DATA] - [STREET_ADDRESS] Export Run Rep…" at bounding box center [1005, 340] width 1099 height 138
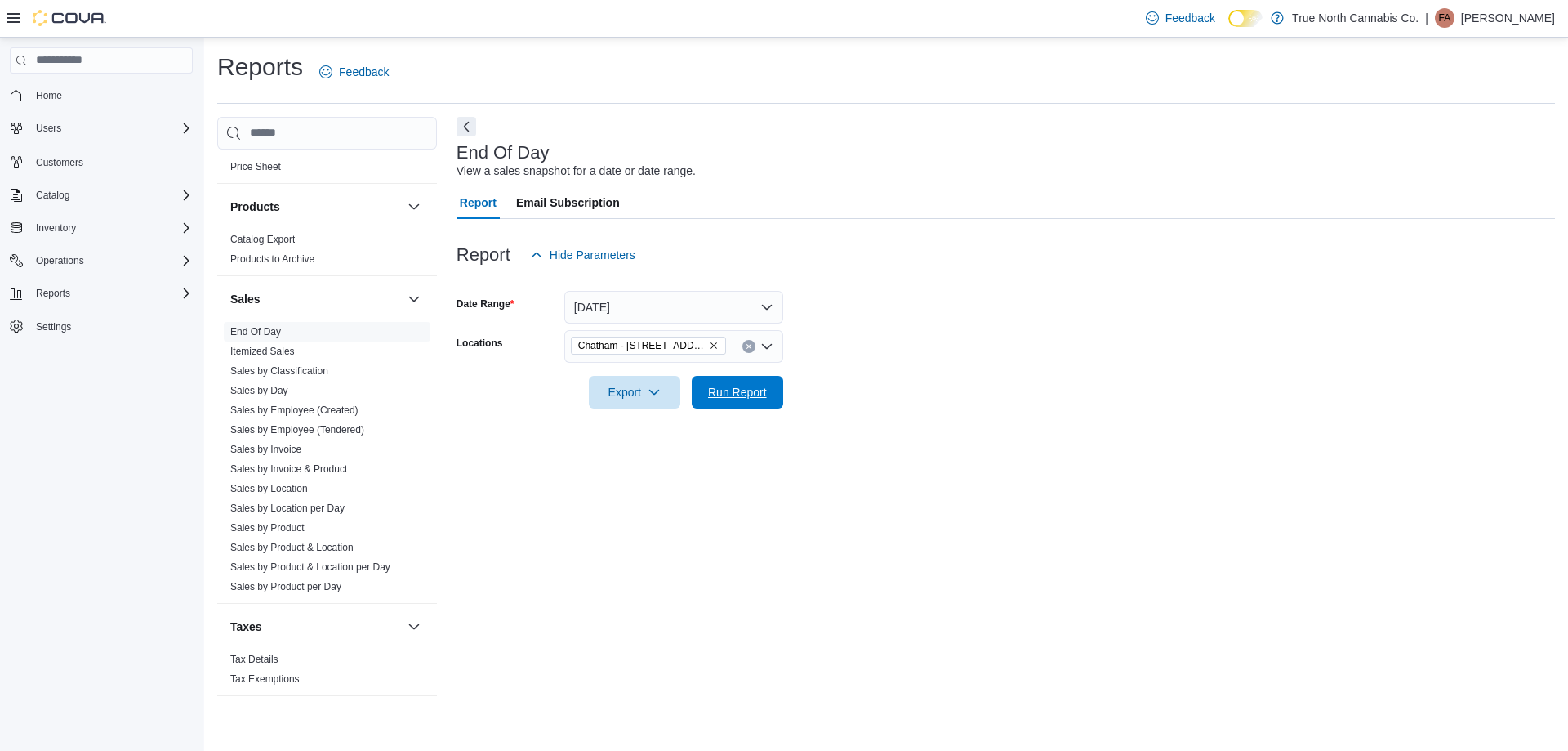
drag, startPoint x: 753, startPoint y: 393, endPoint x: 801, endPoint y: 371, distance: 52.8
click at [753, 394] on span "Run Report" at bounding box center [737, 392] width 59 height 16
click at [886, 325] on form "Date Range [DATE] Locations [GEOGRAPHIC_DATA] - [STREET_ADDRESS] Export Run Rep…" at bounding box center [999, 340] width 1086 height 138
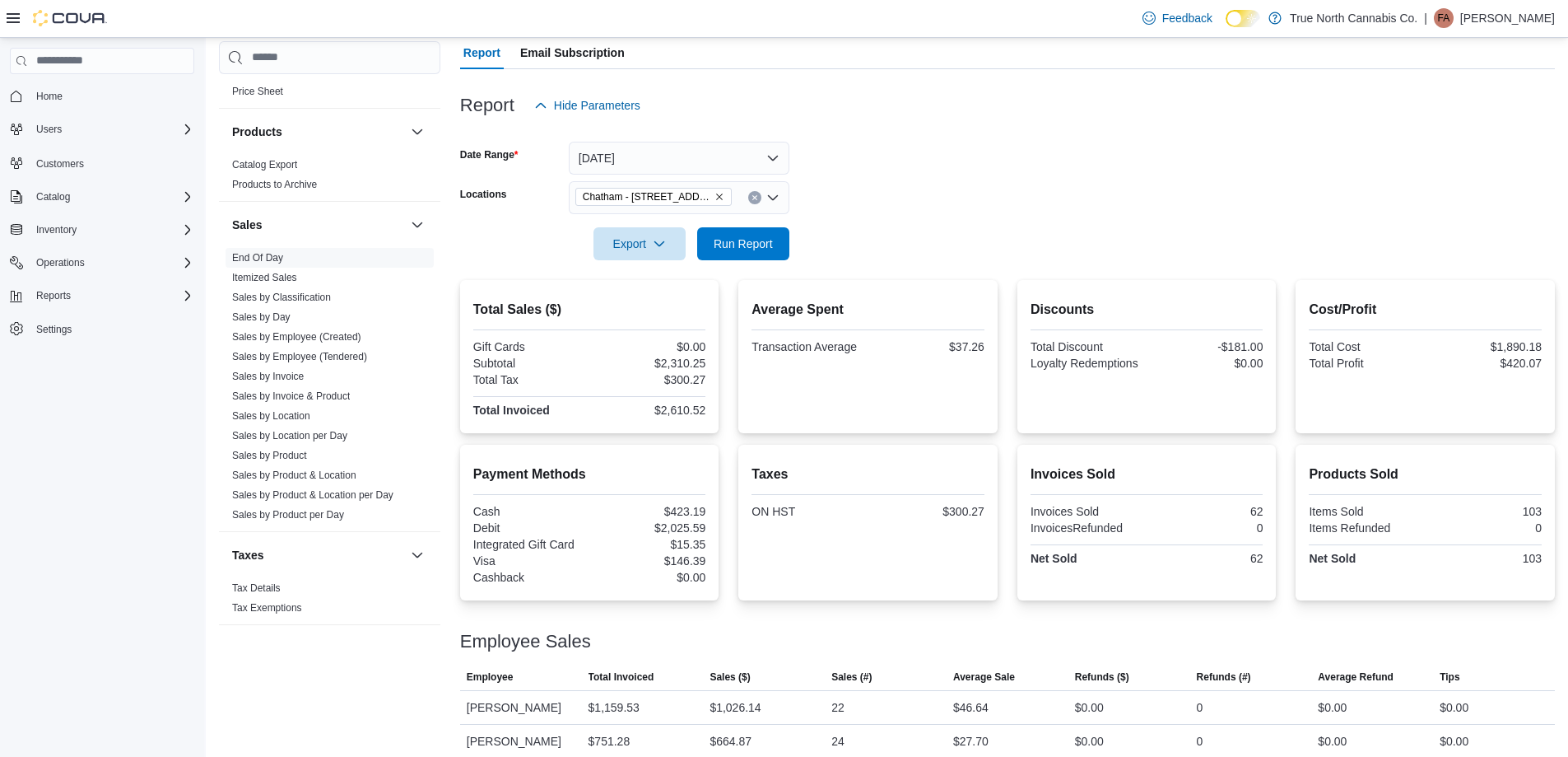
scroll to position [220, 0]
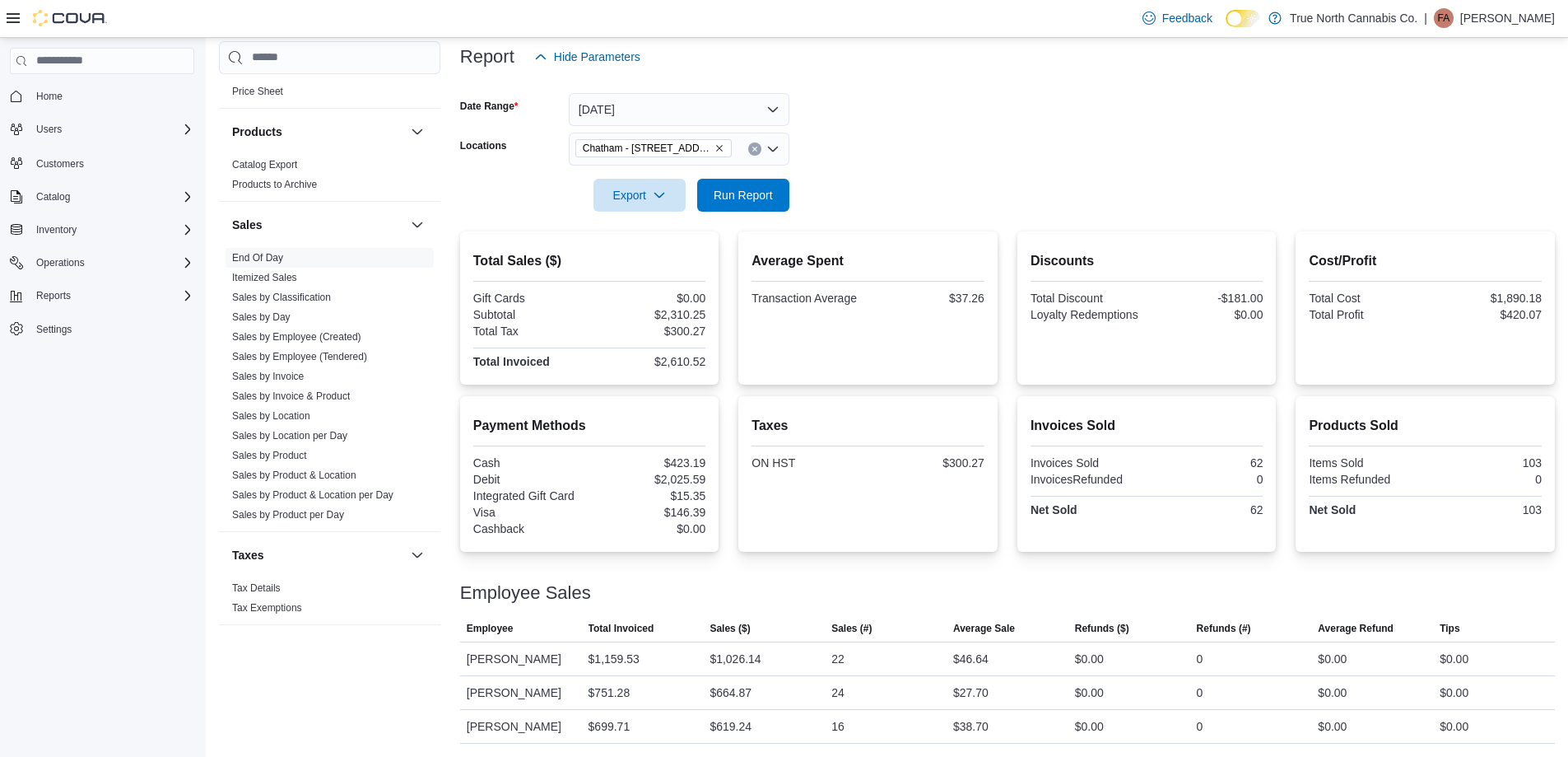
click at [963, 179] on form "Date Range [DATE] Locations [GEOGRAPHIC_DATA] - [STREET_ADDRESS] Export Run Rep…" at bounding box center [1007, 142] width 1095 height 139
click at [923, 165] on form "Date Range [DATE] Locations [GEOGRAPHIC_DATA] - [STREET_ADDRESS] Export Run Rep…" at bounding box center [1007, 142] width 1095 height 139
click at [751, 186] on span "Run Report" at bounding box center [743, 194] width 59 height 16
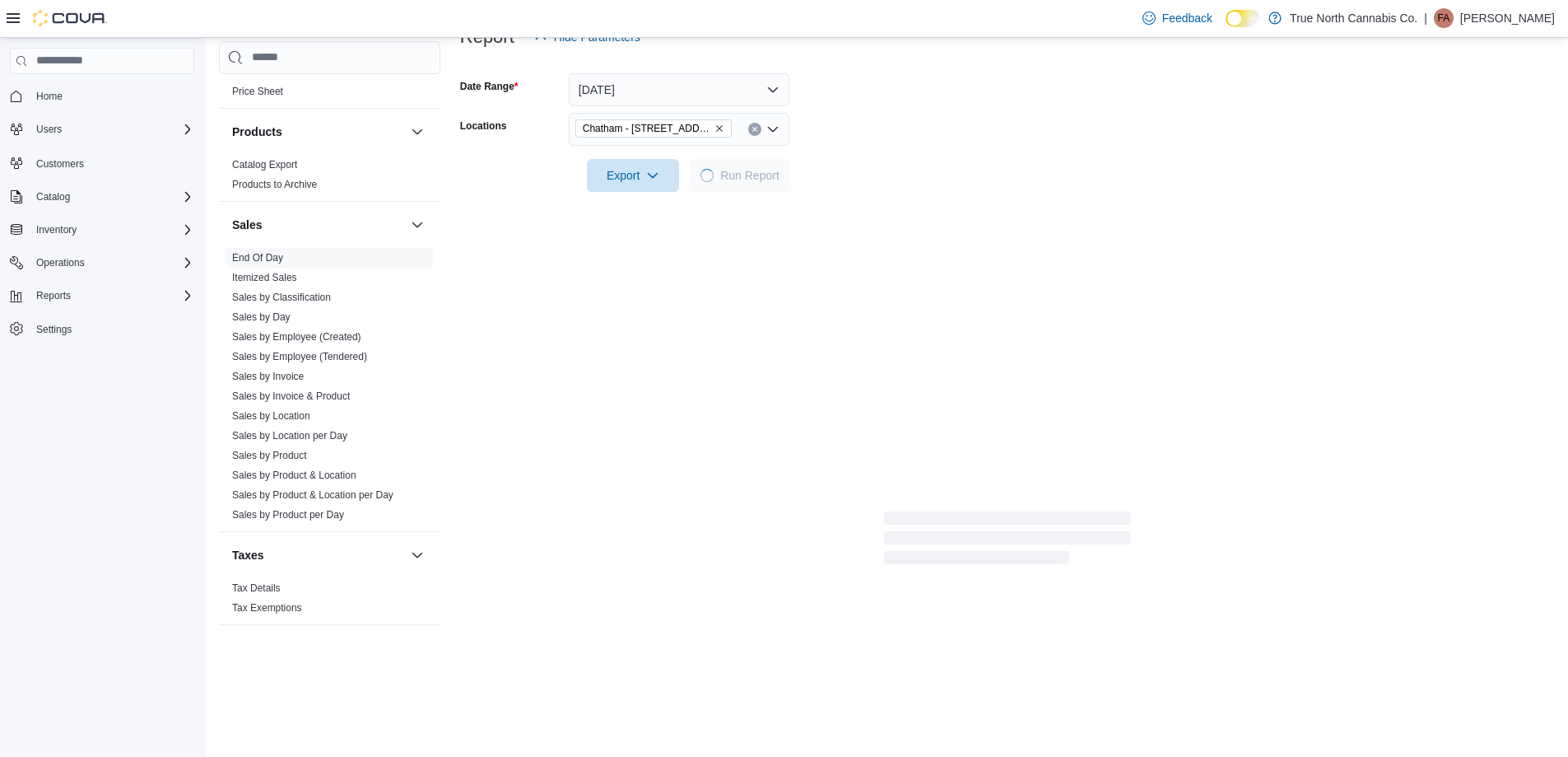
click at [912, 165] on form "Date Range [DATE] Locations [GEOGRAPHIC_DATA] - [STREET_ADDRESS] Export Run Rep…" at bounding box center [1007, 122] width 1095 height 139
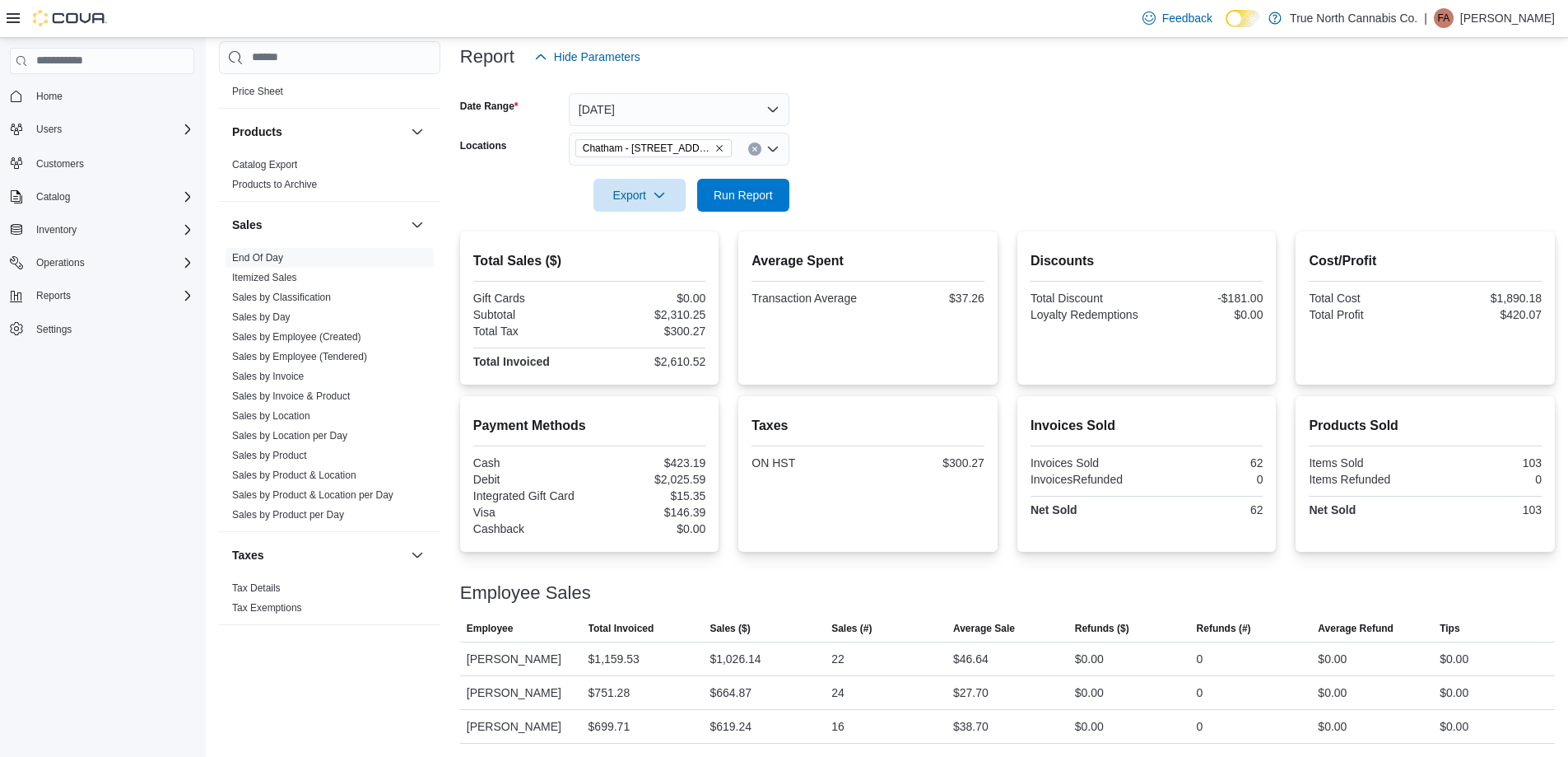
click at [980, 189] on form "Date Range [DATE] Locations [GEOGRAPHIC_DATA] - [STREET_ADDRESS] Export Run Rep…" at bounding box center [1007, 142] width 1095 height 139
click at [885, 166] on div at bounding box center [1007, 172] width 1095 height 14
click at [769, 185] on span "Run Report" at bounding box center [743, 194] width 73 height 33
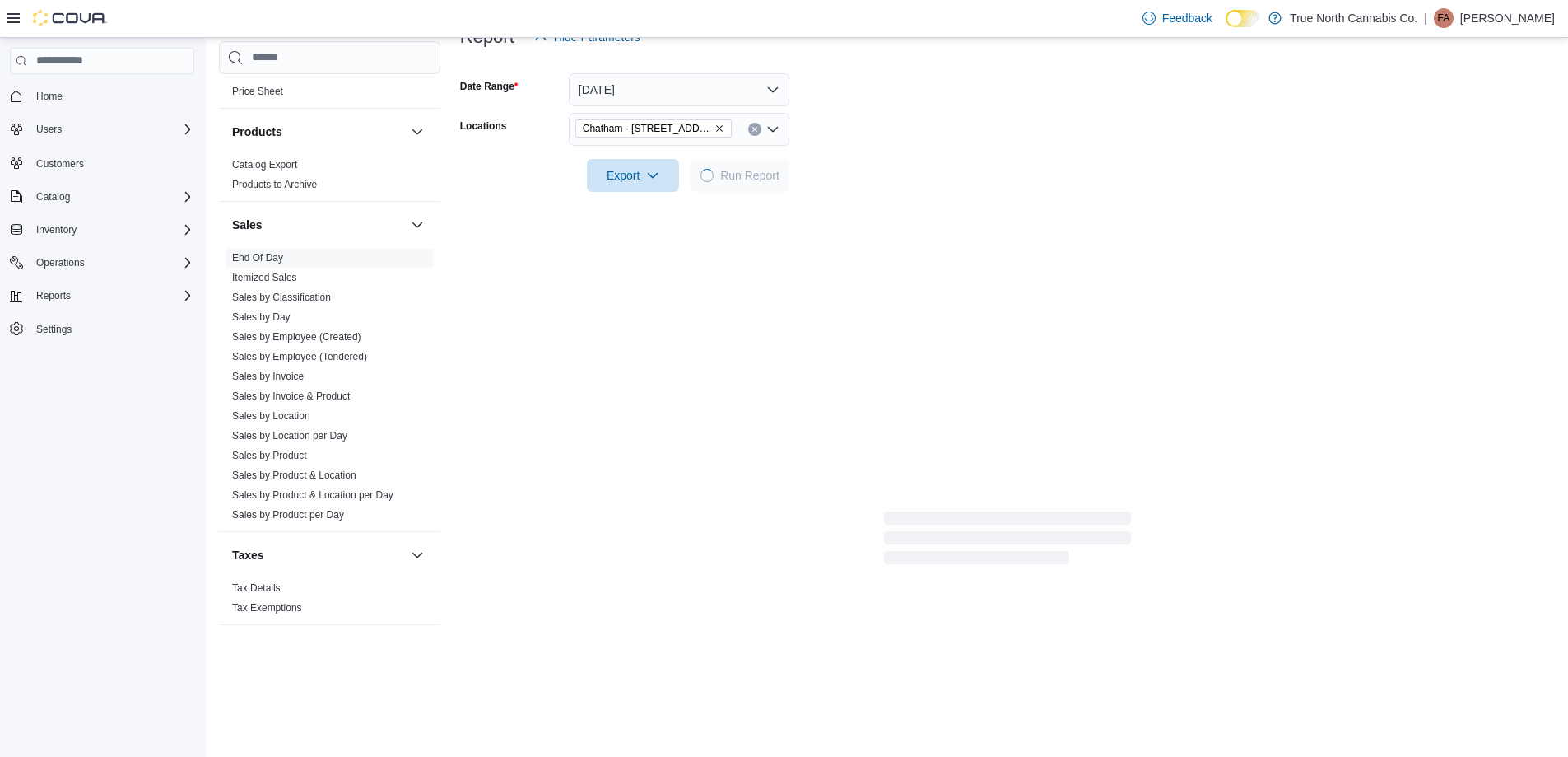
click at [869, 163] on form "Date Range [DATE] Locations [GEOGRAPHIC_DATA] - [STREET_ADDRESS] Export Run Rep…" at bounding box center [1007, 122] width 1095 height 139
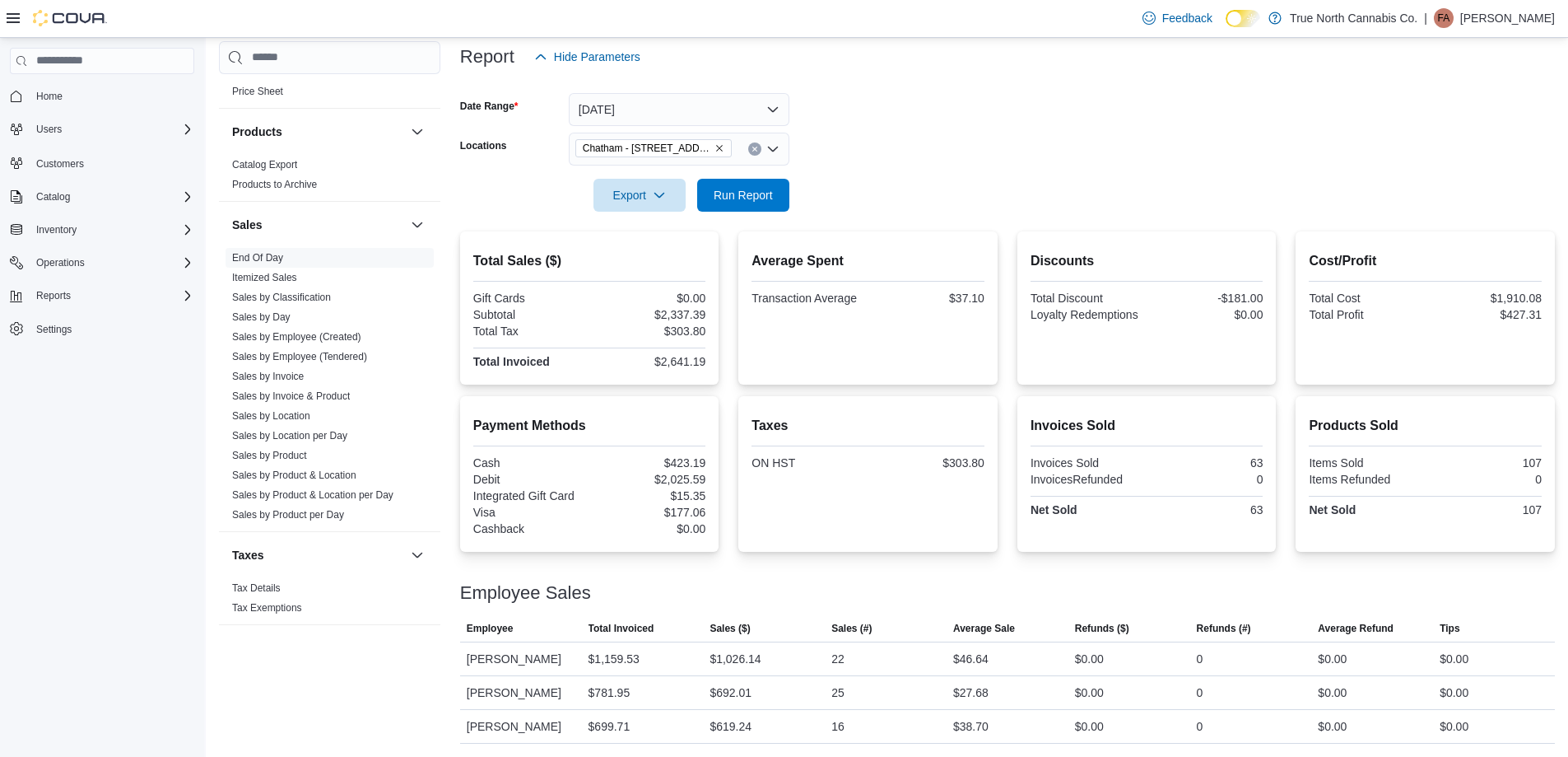
click at [875, 164] on form "Date Range [DATE] Locations [GEOGRAPHIC_DATA] - [STREET_ADDRESS] Export Run Rep…" at bounding box center [1007, 142] width 1095 height 139
click at [755, 186] on span "Run Report" at bounding box center [743, 194] width 59 height 16
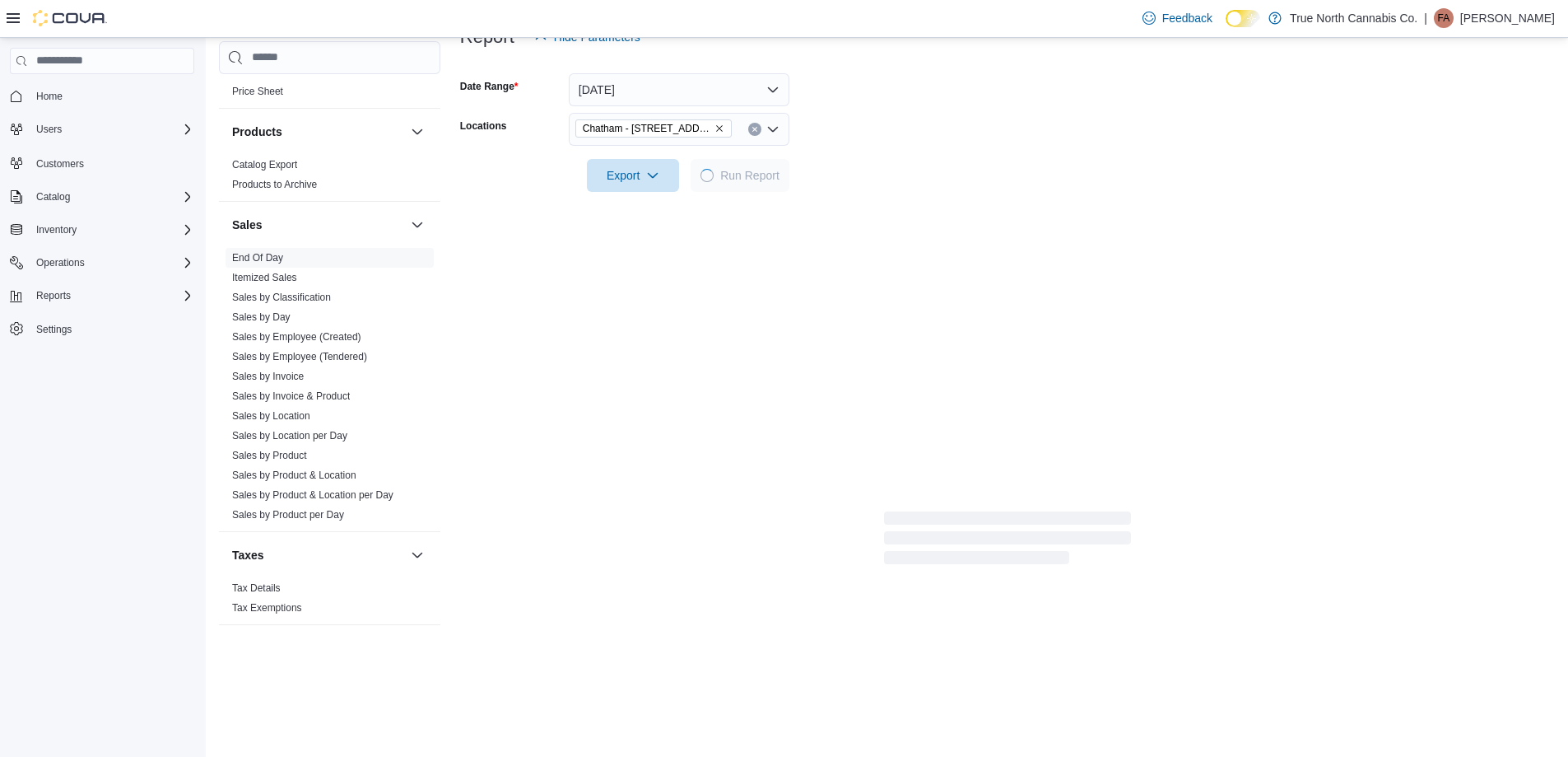
click at [963, 152] on div at bounding box center [1007, 152] width 1095 height 14
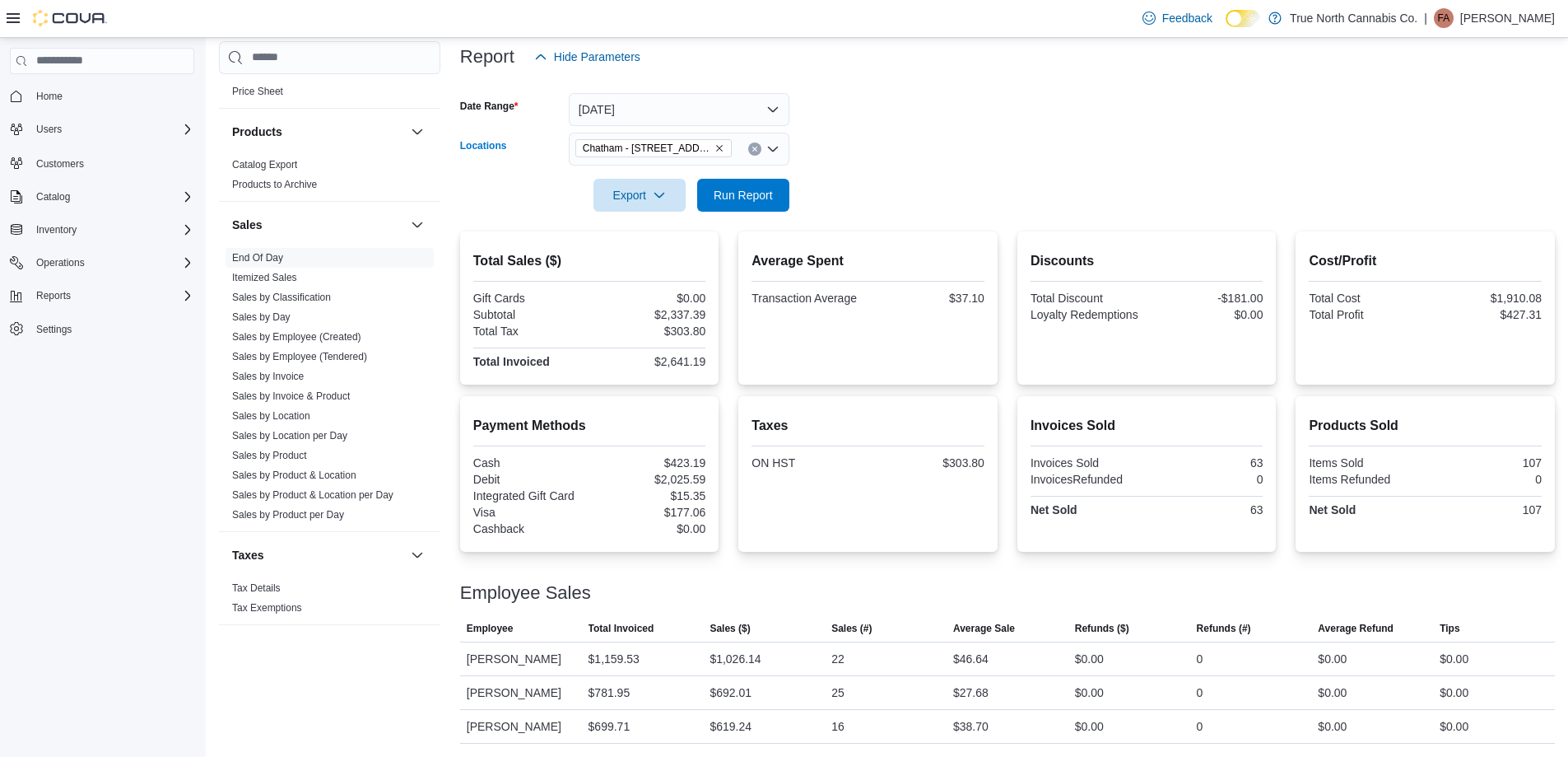
click at [755, 146] on icon "Clear input" at bounding box center [754, 149] width 6 height 6
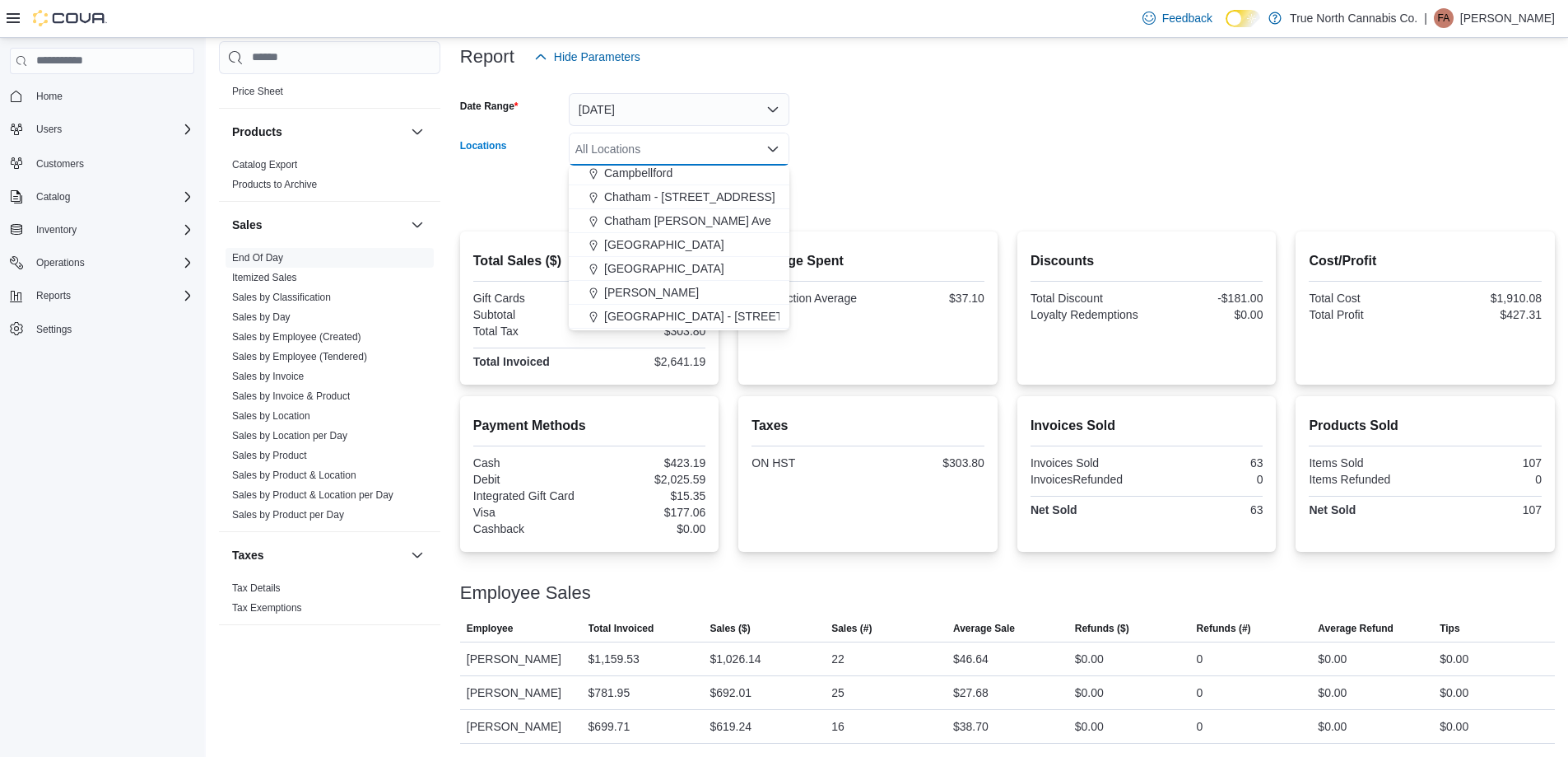
scroll to position [247, 0]
click at [712, 208] on span "Chatham [PERSON_NAME] Ave" at bounding box center [688, 216] width 167 height 16
click at [817, 166] on form "Date Range [DATE] Locations [GEOGRAPHIC_DATA] [PERSON_NAME] Ave Combo box. Sele…" at bounding box center [1007, 142] width 1095 height 139
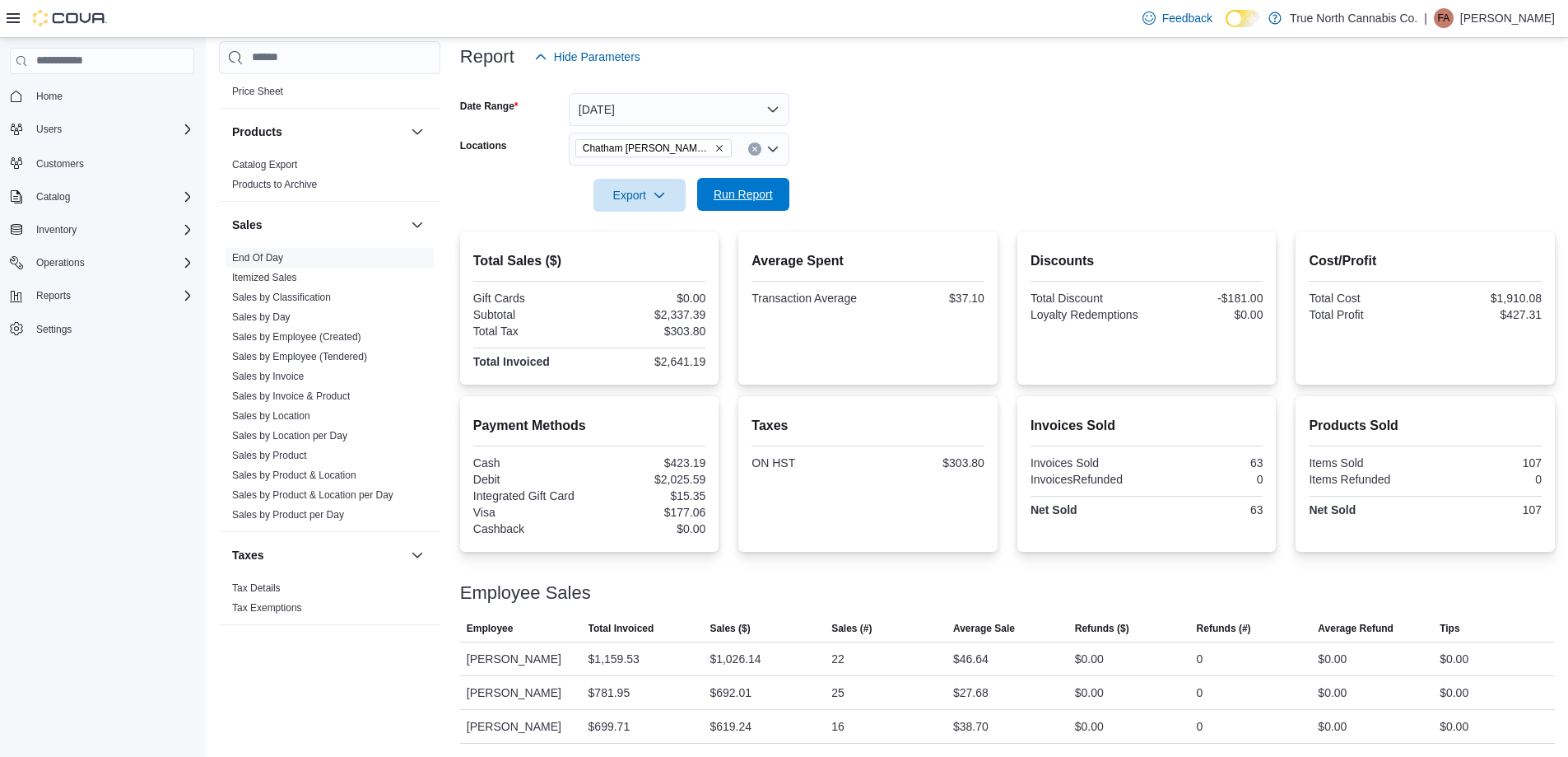
click at [771, 186] on span "Run Report" at bounding box center [743, 194] width 59 height 16
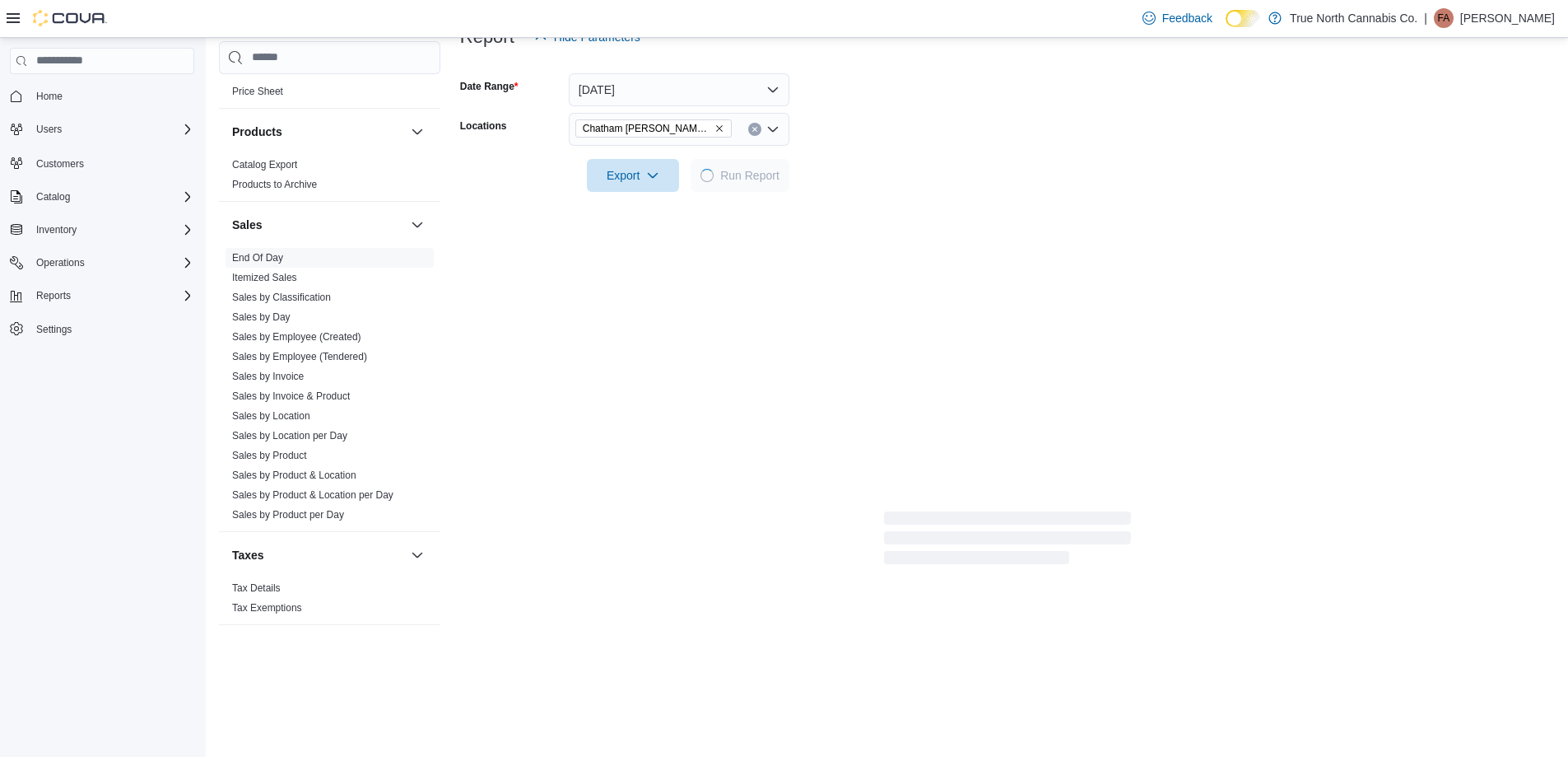
click at [885, 166] on form "Date Range [DATE] Locations [GEOGRAPHIC_DATA] [PERSON_NAME] Ave Export Run Repo…" at bounding box center [1007, 122] width 1095 height 139
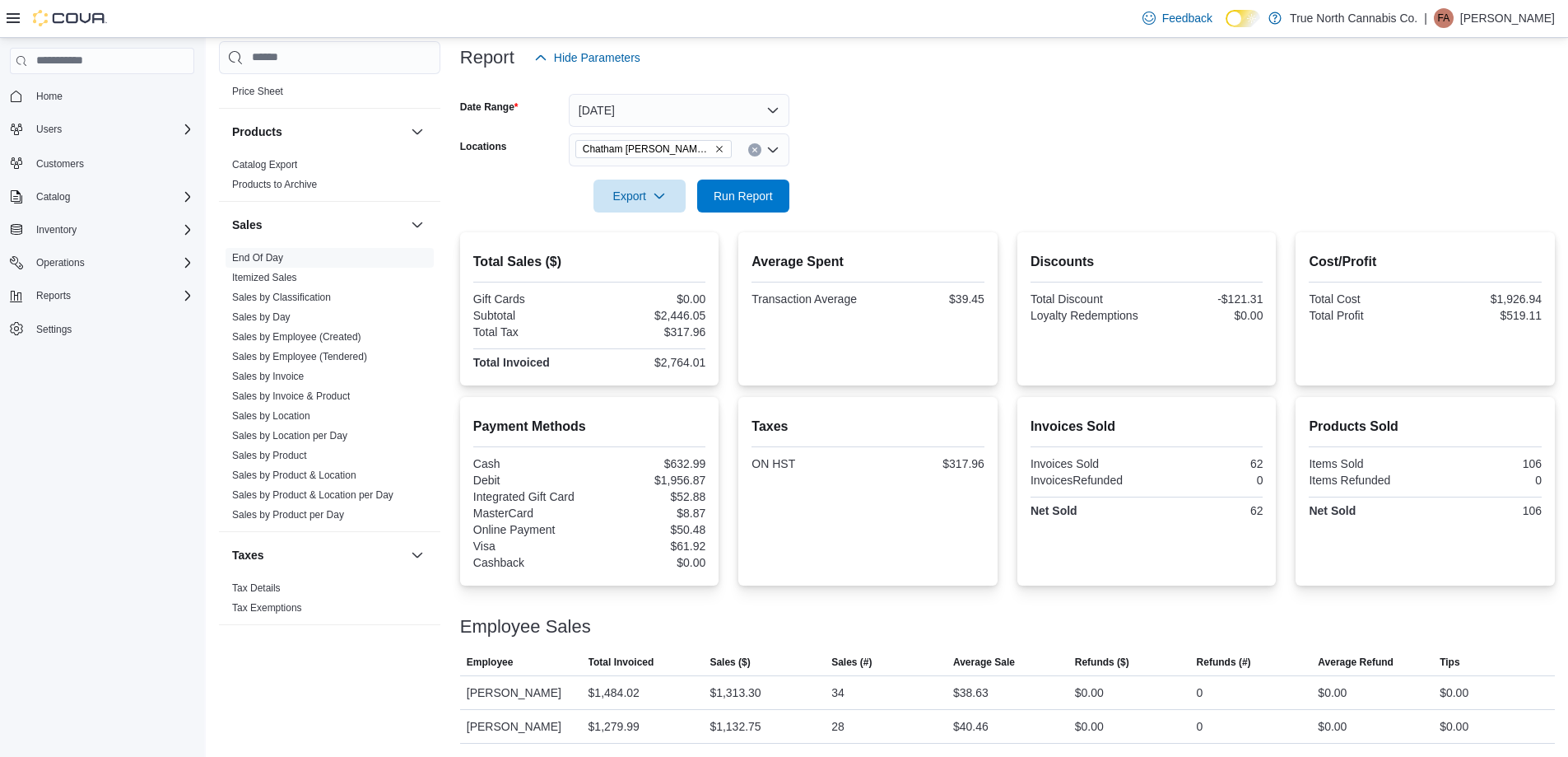
scroll to position [199, 0]
click at [755, 150] on icon "Clear input" at bounding box center [754, 149] width 4 height 5
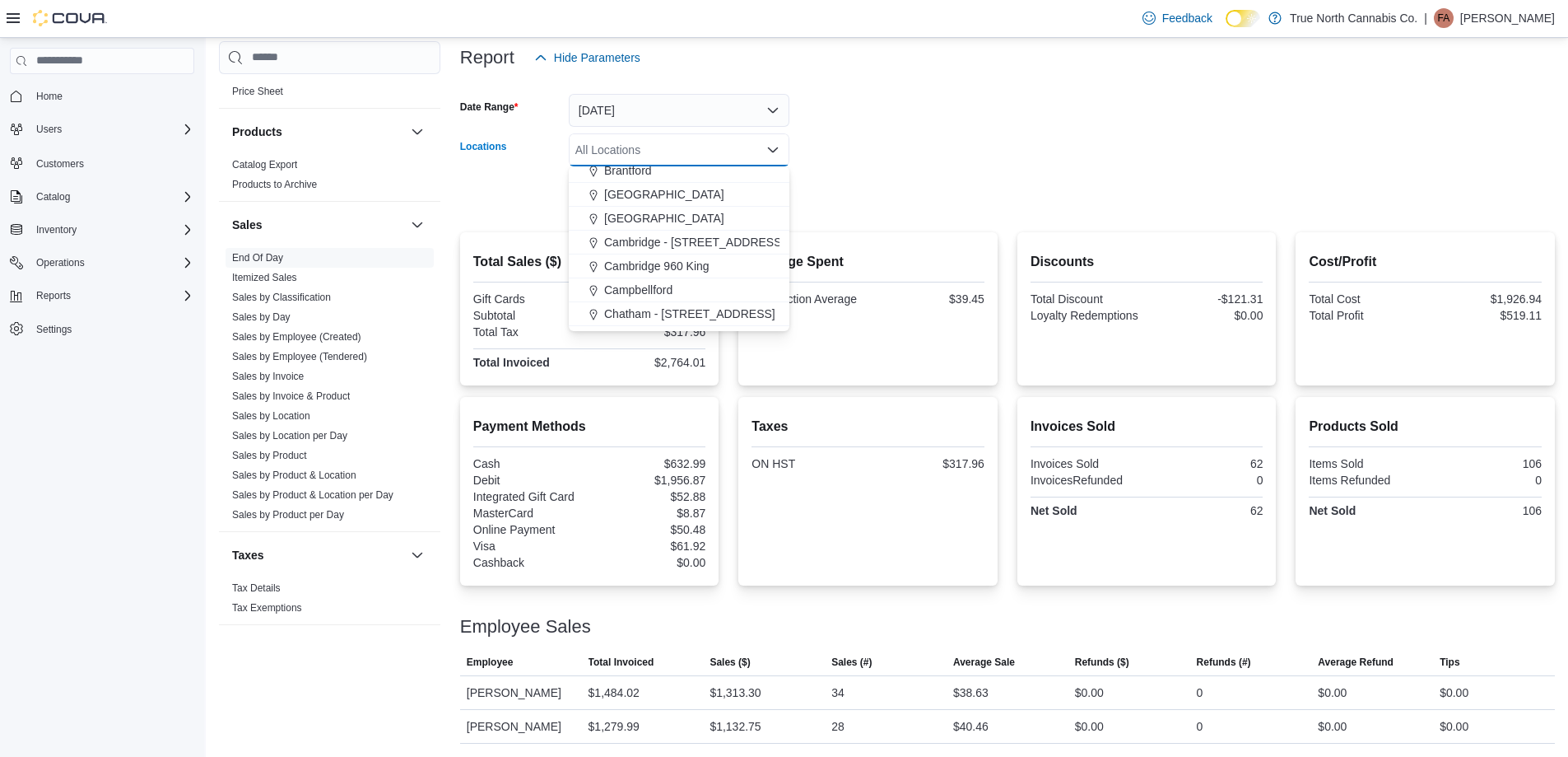
scroll to position [165, 0]
click at [710, 273] on span "Chatham - [STREET_ADDRESS]" at bounding box center [690, 275] width 171 height 16
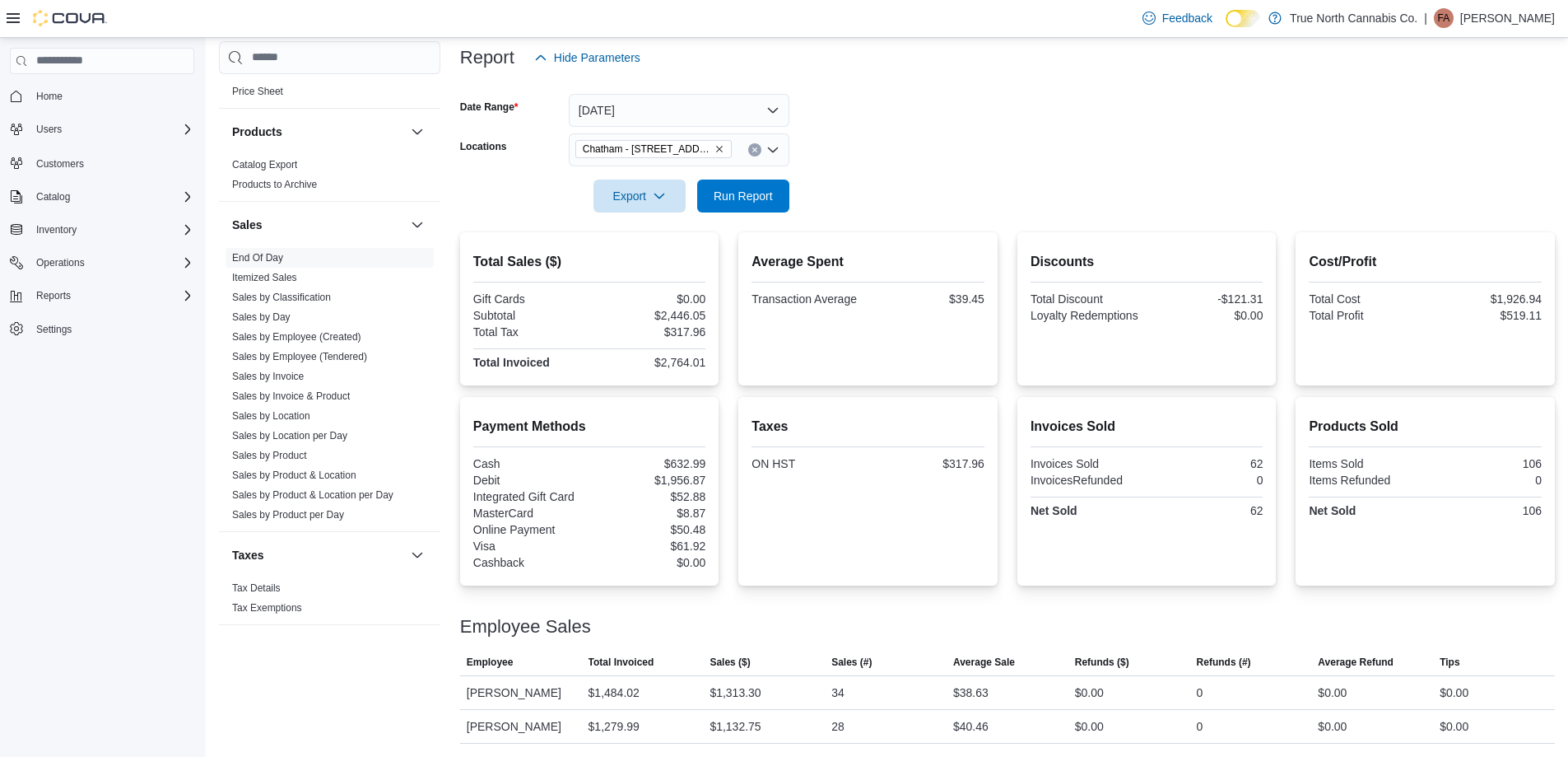
click at [887, 158] on form "Date Range [DATE] Locations [GEOGRAPHIC_DATA] - [STREET_ADDRESS] Export Run Rep…" at bounding box center [1007, 143] width 1095 height 139
click at [768, 185] on span "Run Report" at bounding box center [743, 195] width 73 height 33
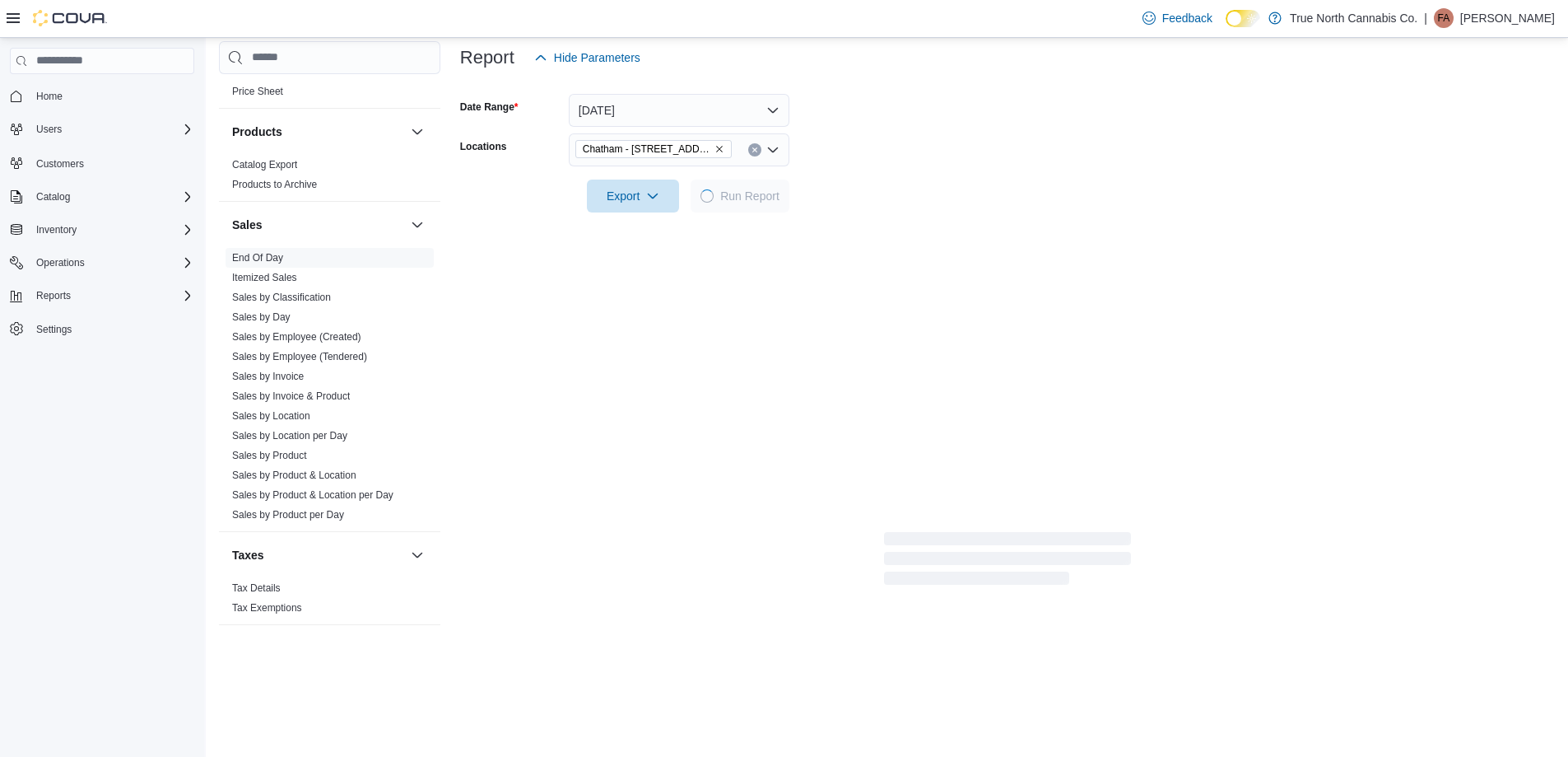
click at [898, 176] on div at bounding box center [1007, 173] width 1095 height 14
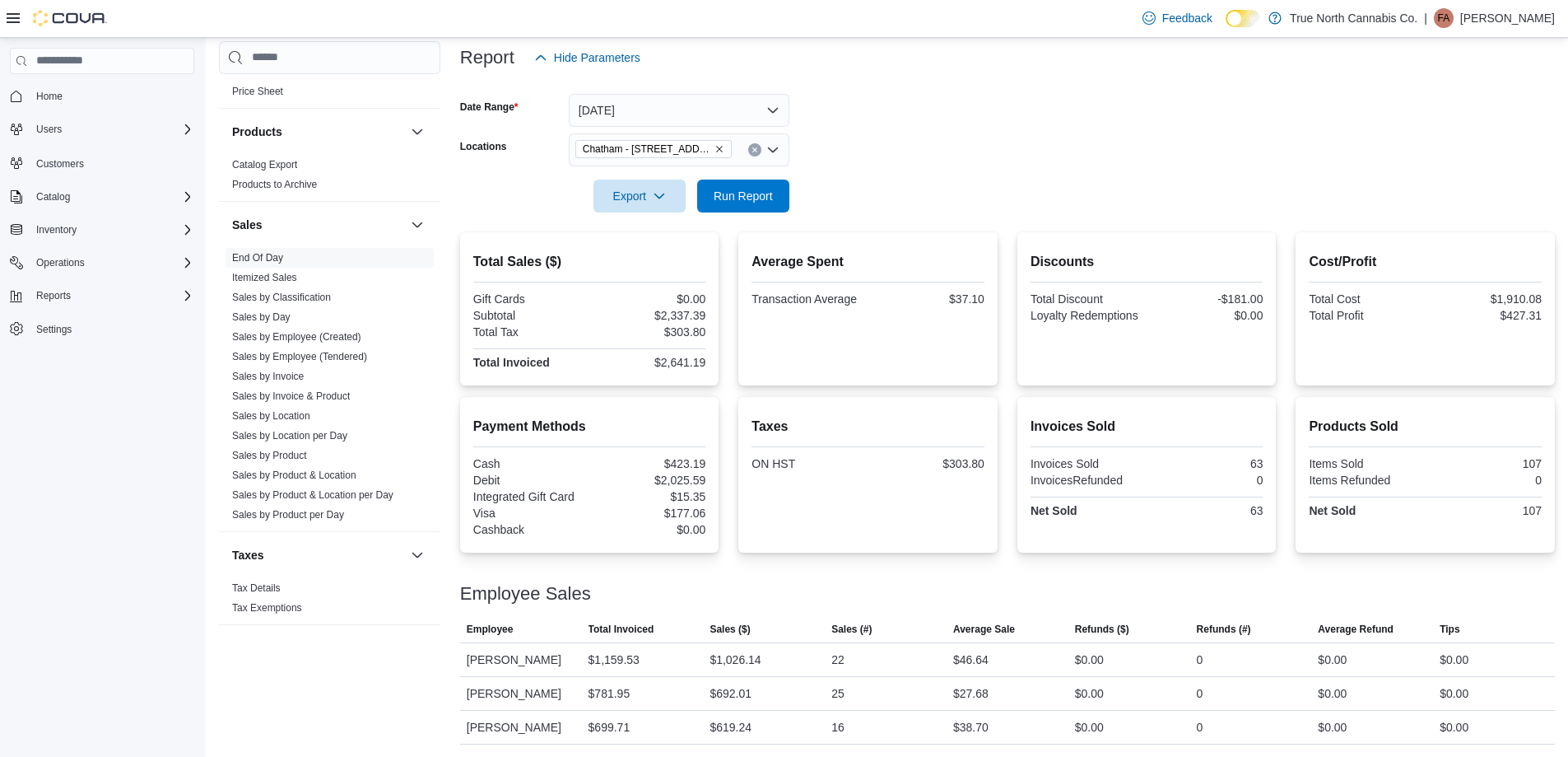
click at [789, 191] on form "Date Range [DATE] Locations [GEOGRAPHIC_DATA] - [STREET_ADDRESS] Export Run Rep…" at bounding box center [1007, 143] width 1095 height 139
click at [761, 203] on span "Run Report" at bounding box center [743, 195] width 59 height 16
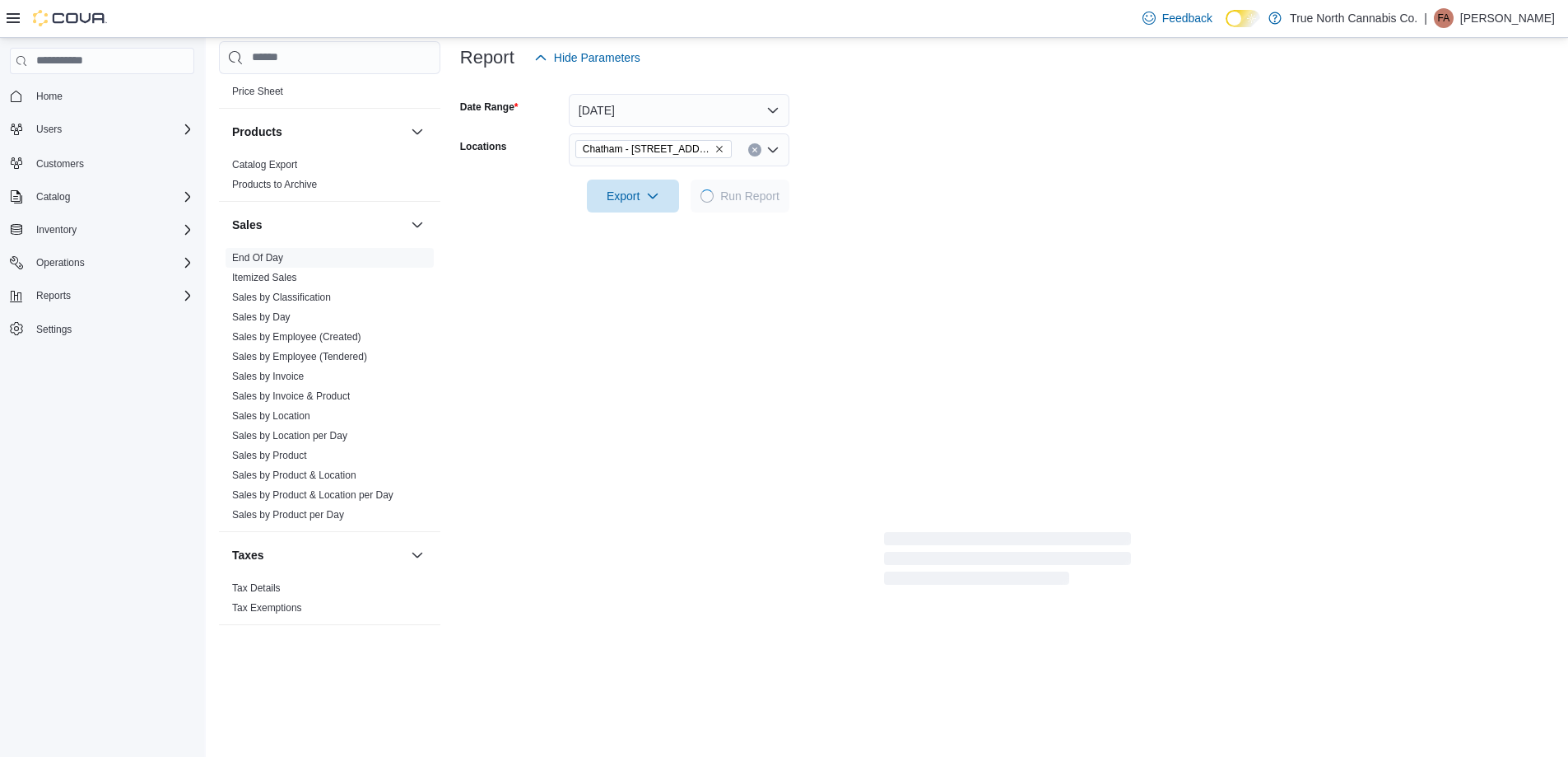
click at [905, 167] on div at bounding box center [1007, 173] width 1095 height 14
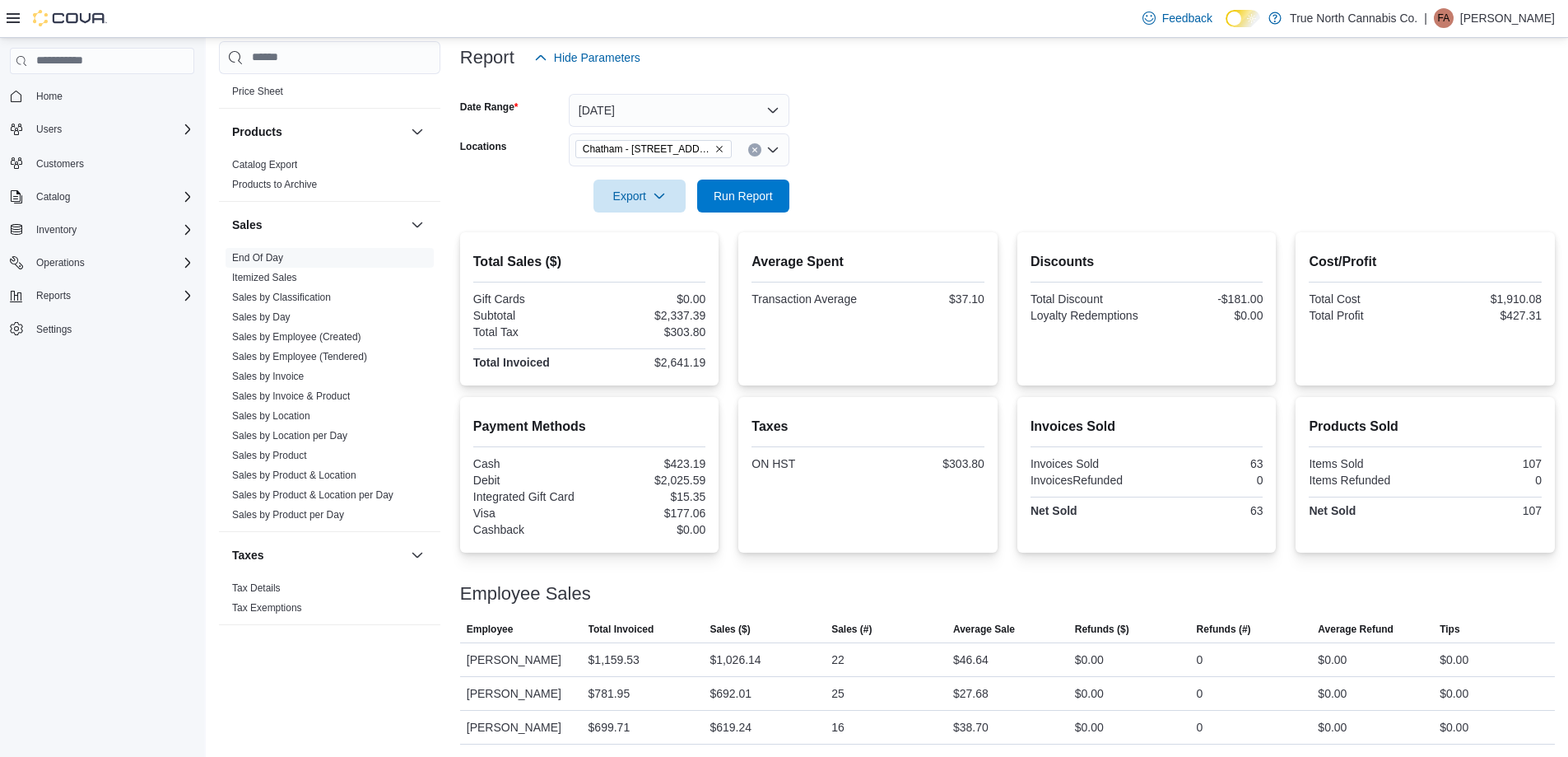
click at [906, 167] on div at bounding box center [1007, 173] width 1095 height 14
drag, startPoint x: 748, startPoint y: 192, endPoint x: 870, endPoint y: 174, distance: 123.3
click at [748, 191] on span "Run Report" at bounding box center [743, 196] width 59 height 16
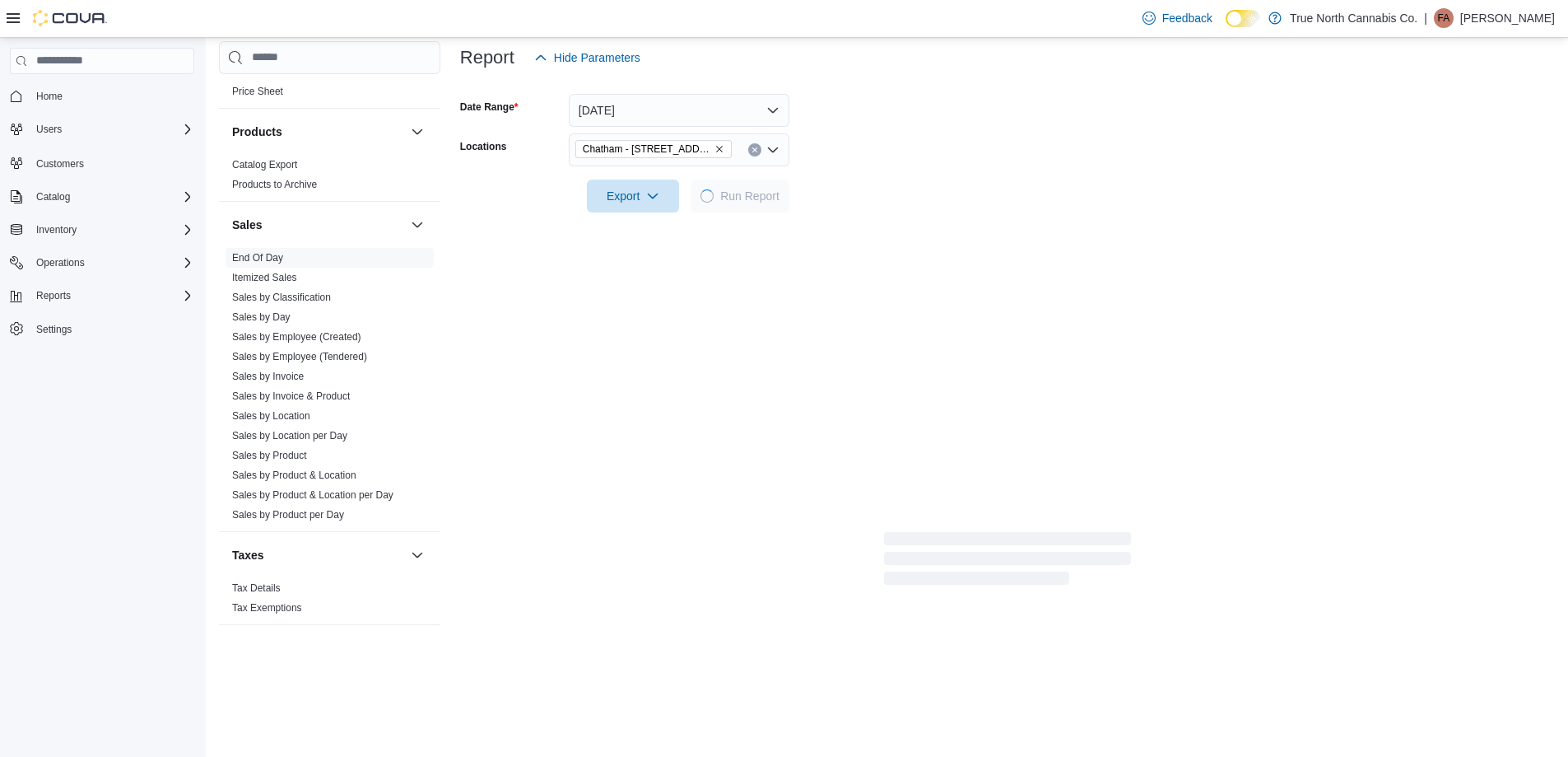
click at [870, 174] on div at bounding box center [1007, 173] width 1095 height 14
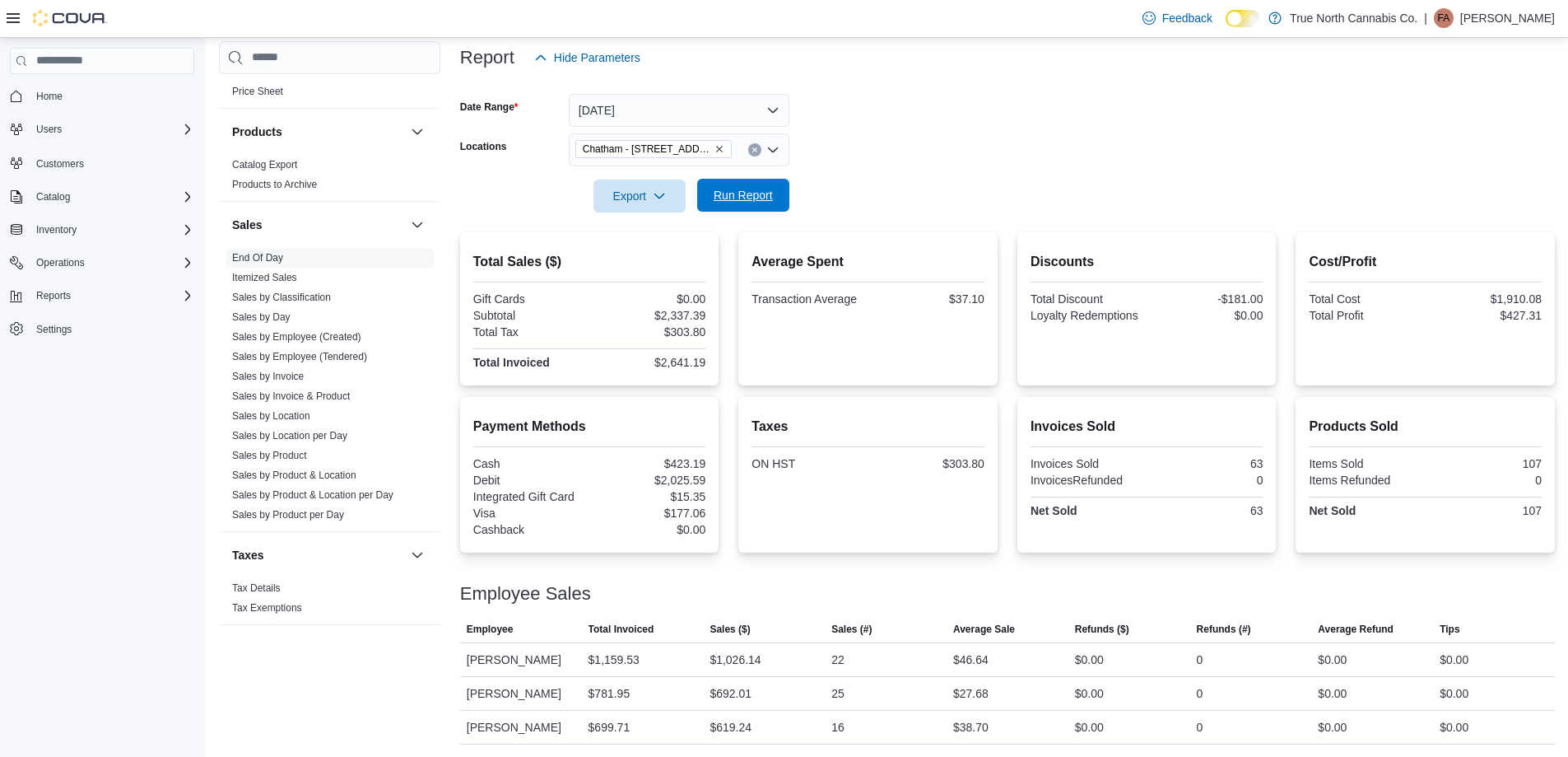
click at [759, 185] on span "Run Report" at bounding box center [743, 195] width 73 height 33
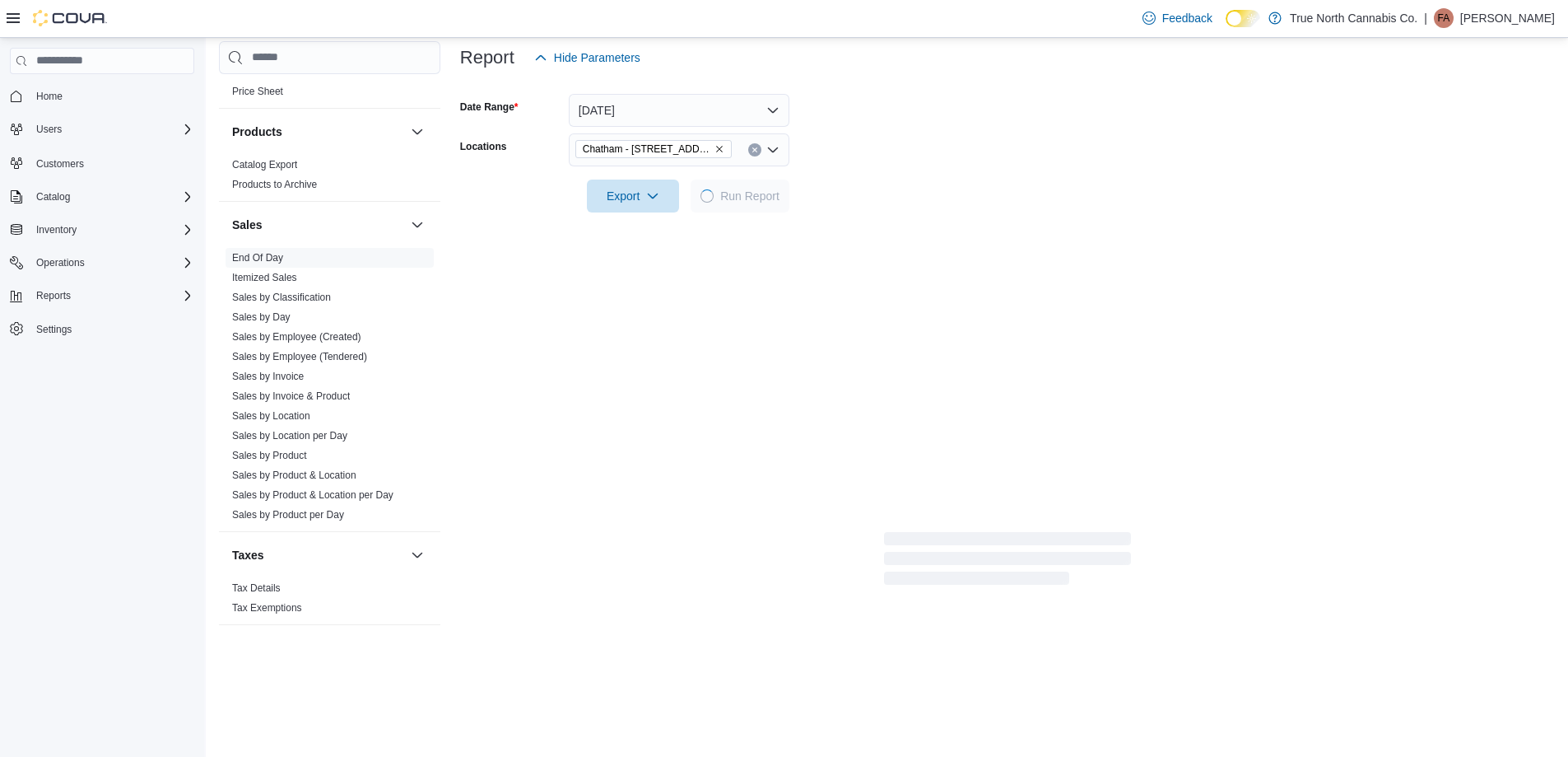
click at [892, 176] on div at bounding box center [1007, 173] width 1095 height 14
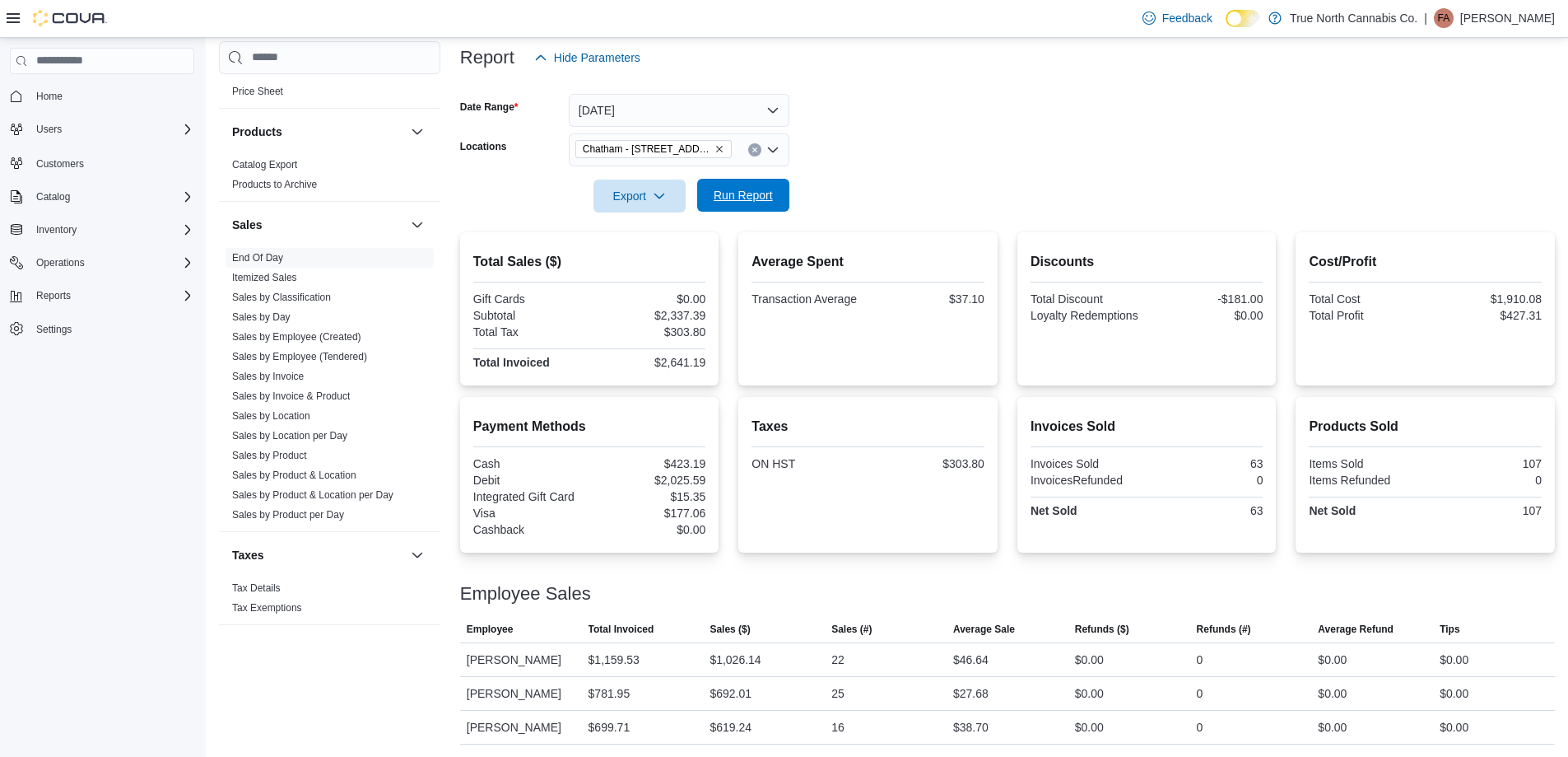
click at [748, 180] on span "Run Report" at bounding box center [743, 195] width 73 height 33
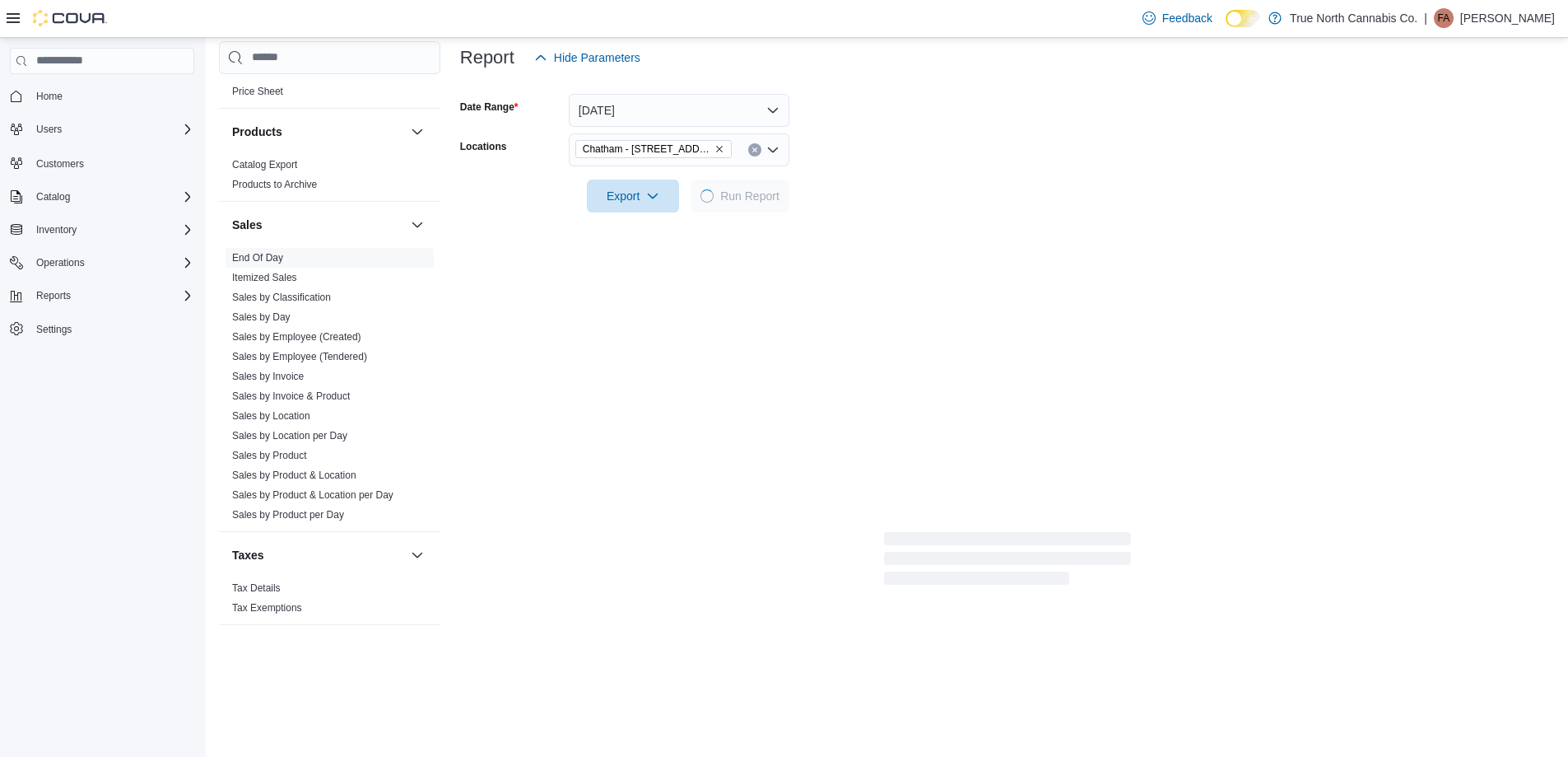
click at [878, 179] on form "Date Range [DATE] Locations [GEOGRAPHIC_DATA] - [STREET_ADDRESS] Export Run Rep…" at bounding box center [1007, 143] width 1095 height 139
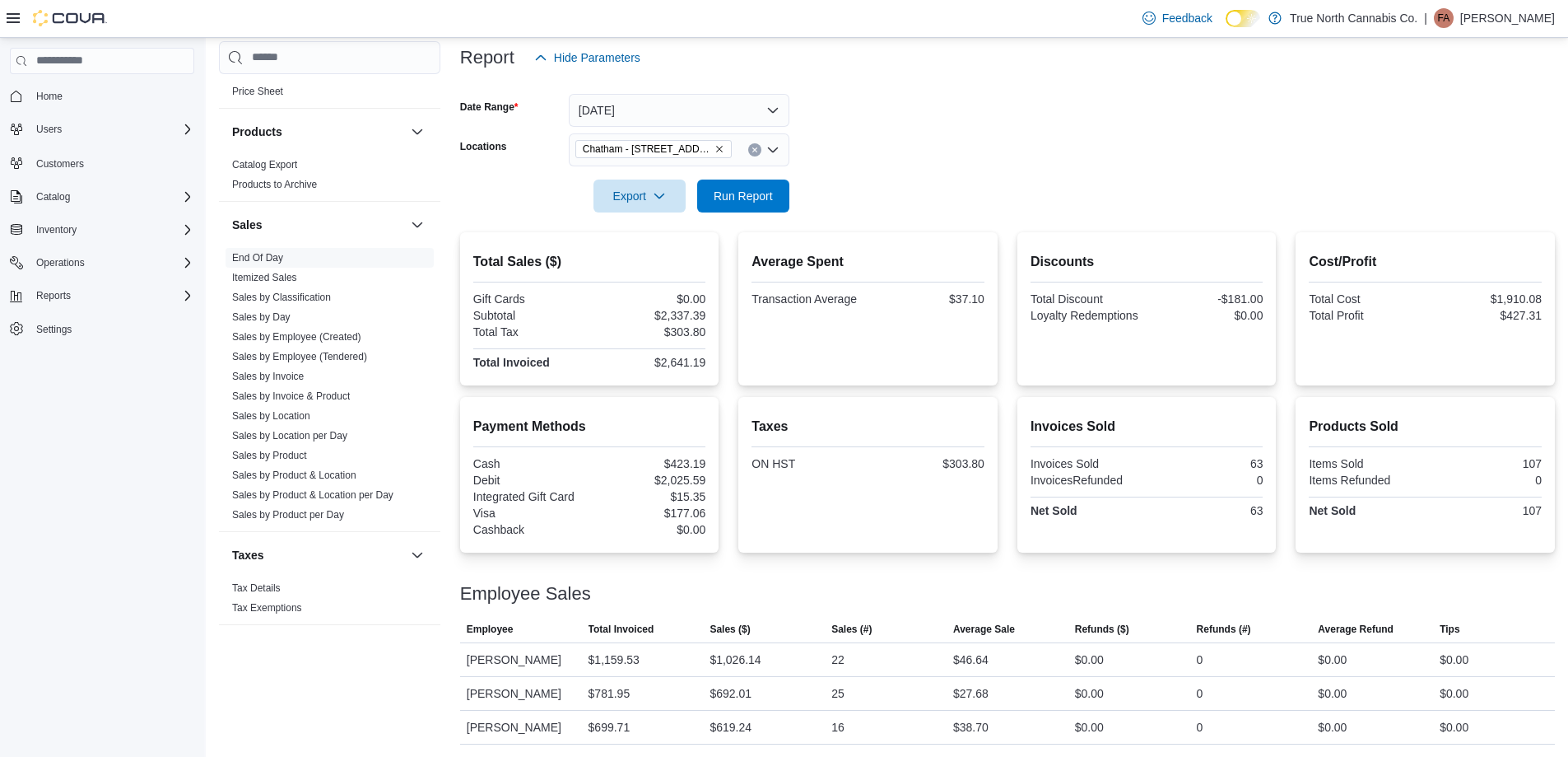
click at [895, 167] on div at bounding box center [1007, 173] width 1095 height 14
click at [749, 184] on span "Run Report" at bounding box center [743, 195] width 73 height 33
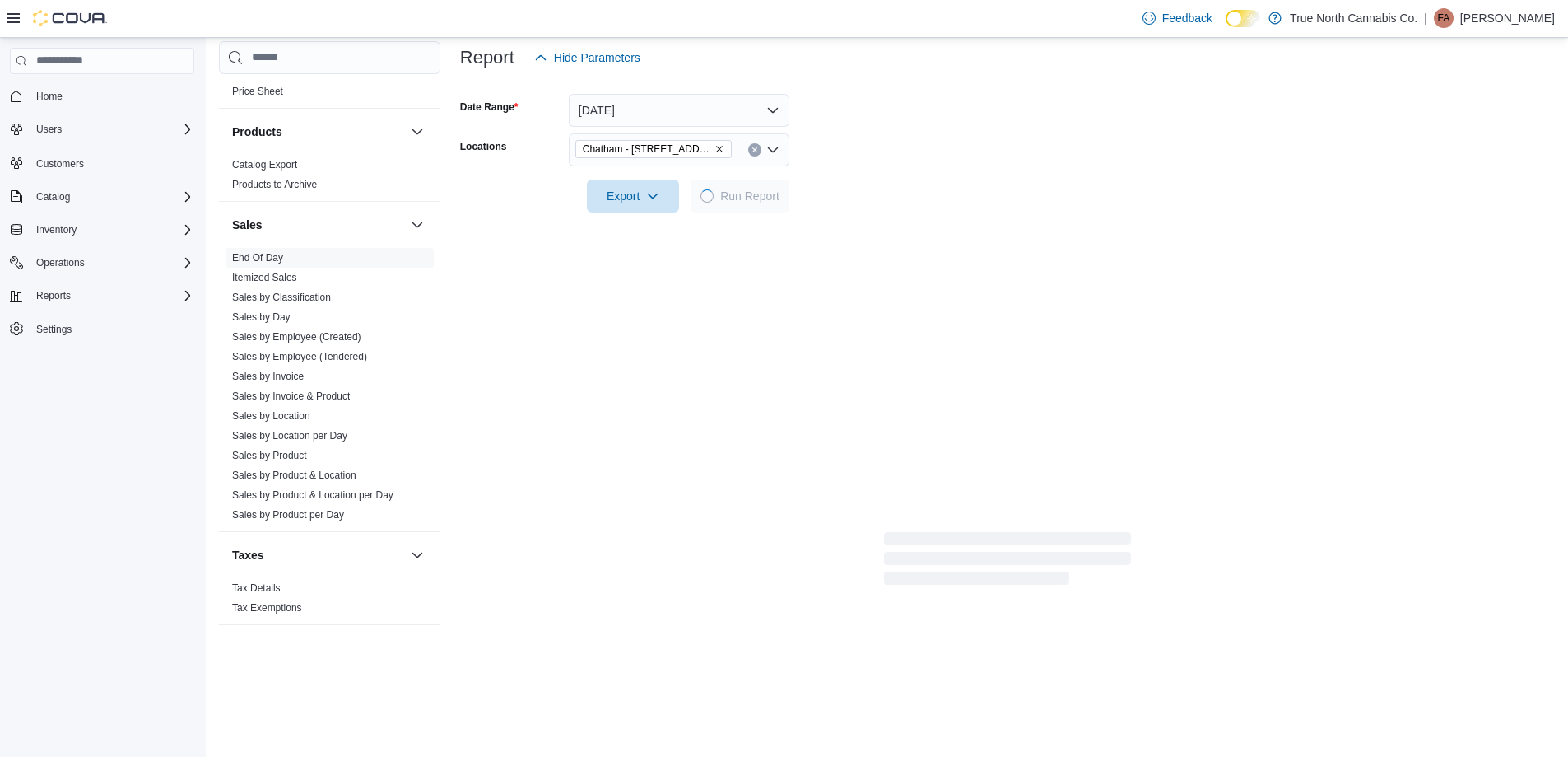
click at [954, 157] on form "Date Range [DATE] Locations [GEOGRAPHIC_DATA] - [STREET_ADDRESS] Export Run Rep…" at bounding box center [1007, 143] width 1095 height 139
click at [942, 163] on form "Date Range [DATE] Locations [GEOGRAPHIC_DATA] - [STREET_ADDRESS] Export Run Rep…" at bounding box center [1007, 143] width 1095 height 139
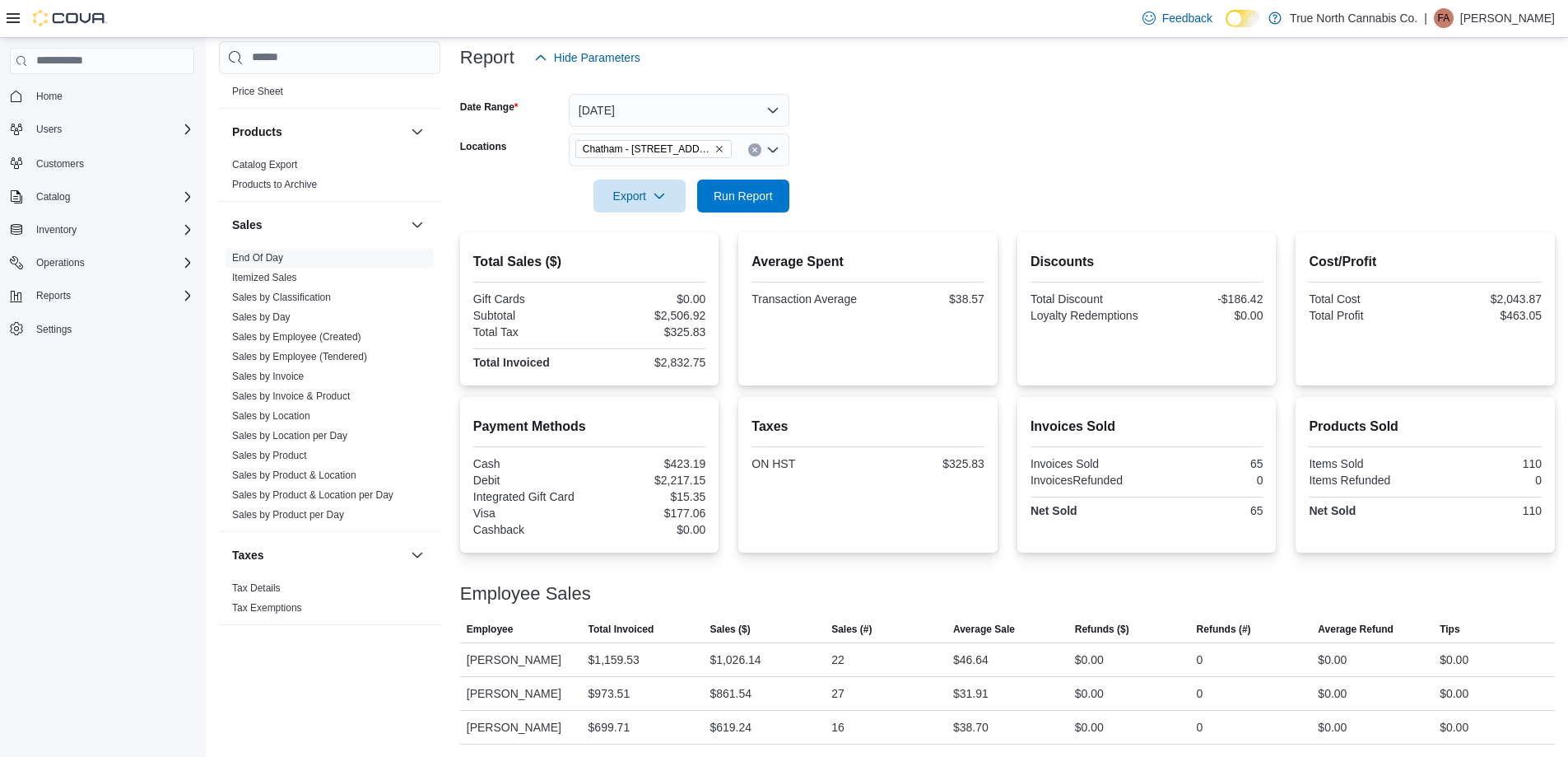
click at [939, 164] on form "Date Range [DATE] Locations [GEOGRAPHIC_DATA] - [STREET_ADDRESS] Export Run Rep…" at bounding box center [1007, 143] width 1095 height 139
click at [753, 149] on icon "Clear input" at bounding box center [754, 149] width 4 height 5
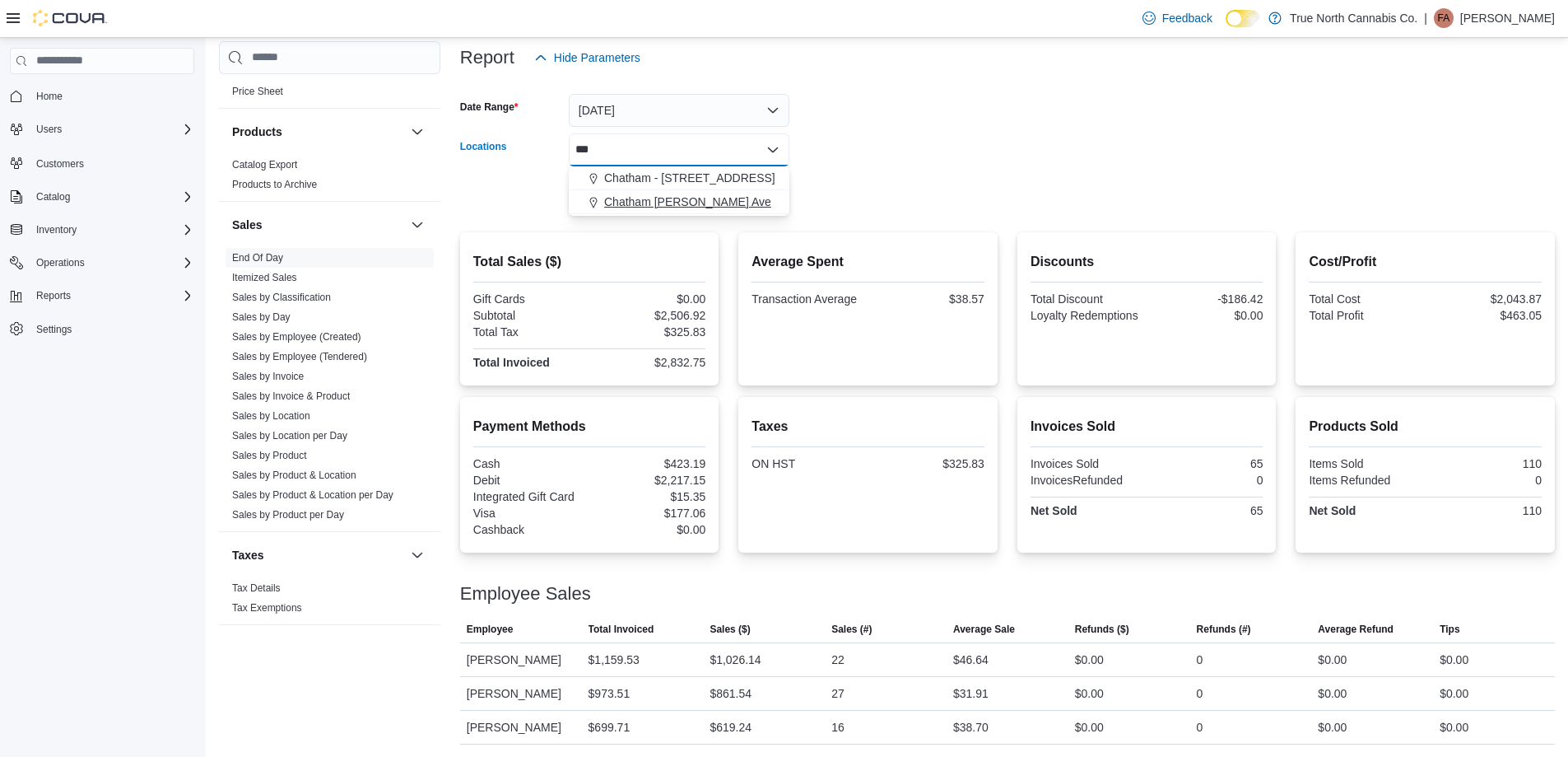
type input "***"
click at [730, 197] on span "Chatham [PERSON_NAME] Ave" at bounding box center [688, 202] width 167 height 16
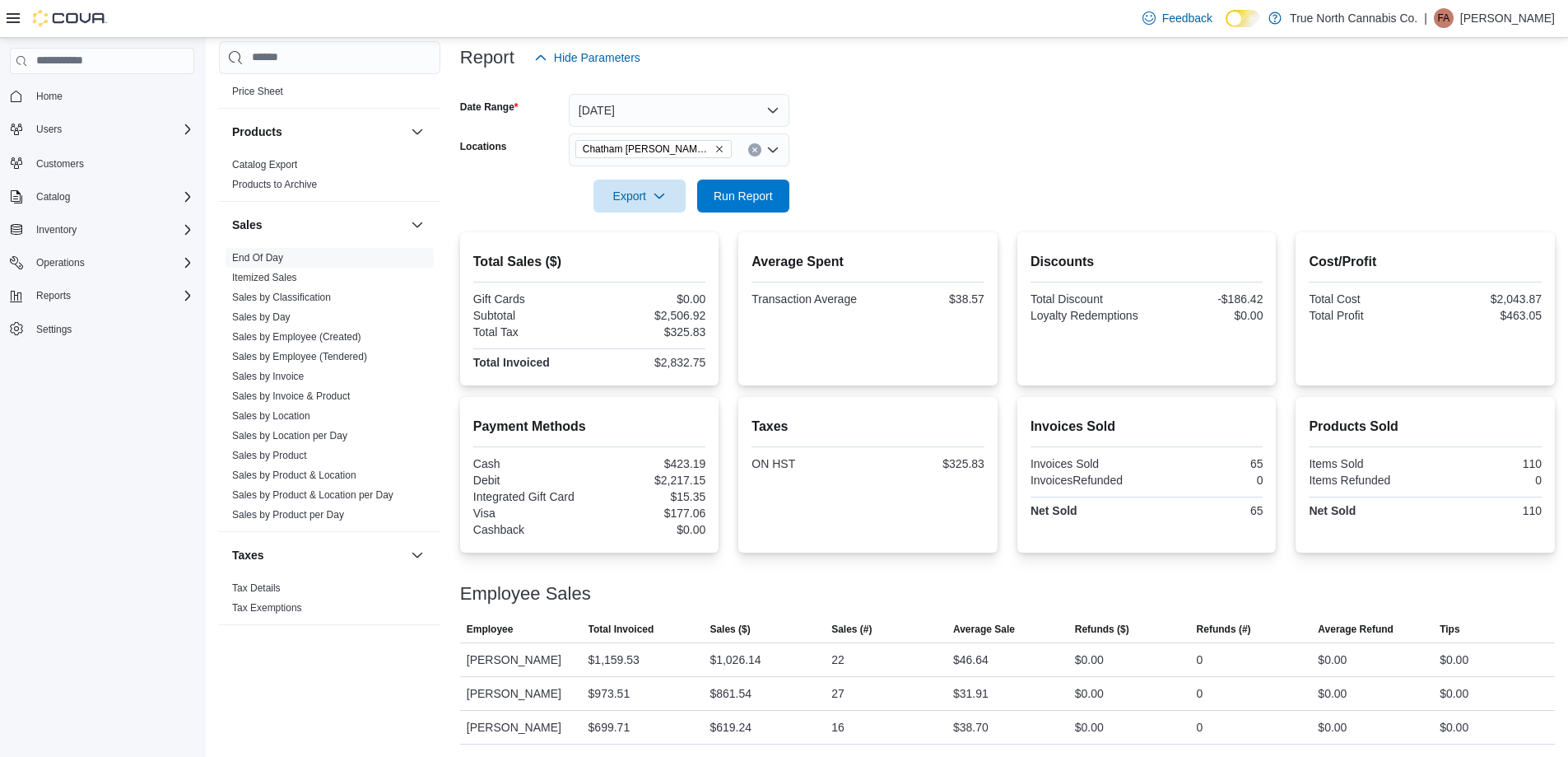
click at [817, 186] on form "Date Range [DATE] Locations [GEOGRAPHIC_DATA] [PERSON_NAME] Ave Export Run Repo…" at bounding box center [1007, 143] width 1095 height 139
click at [752, 200] on span "Run Report" at bounding box center [743, 195] width 59 height 16
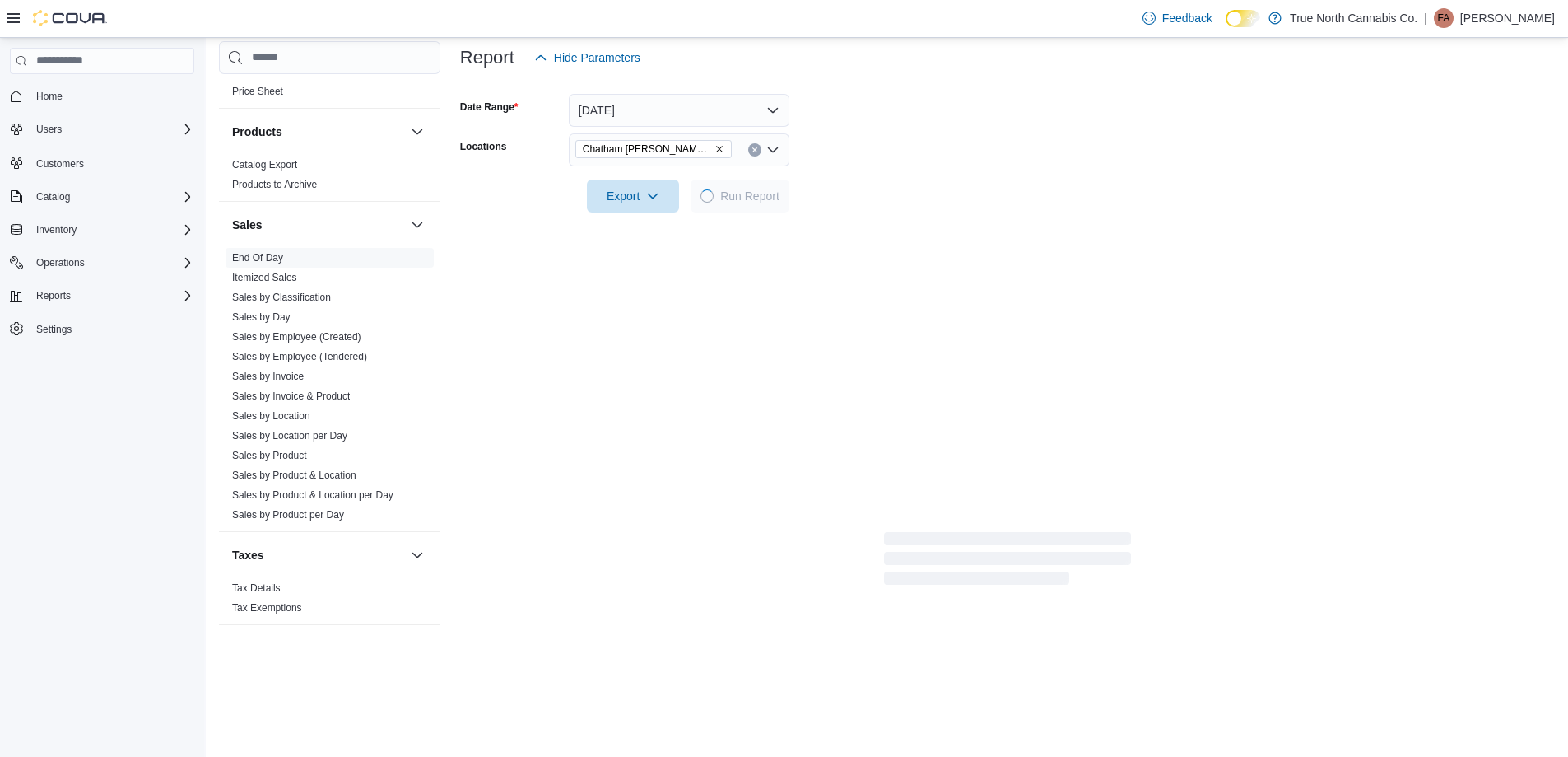
click at [857, 193] on form "Date Range [DATE] Locations [GEOGRAPHIC_DATA] [PERSON_NAME] Ave Export Run Repo…" at bounding box center [1007, 143] width 1095 height 139
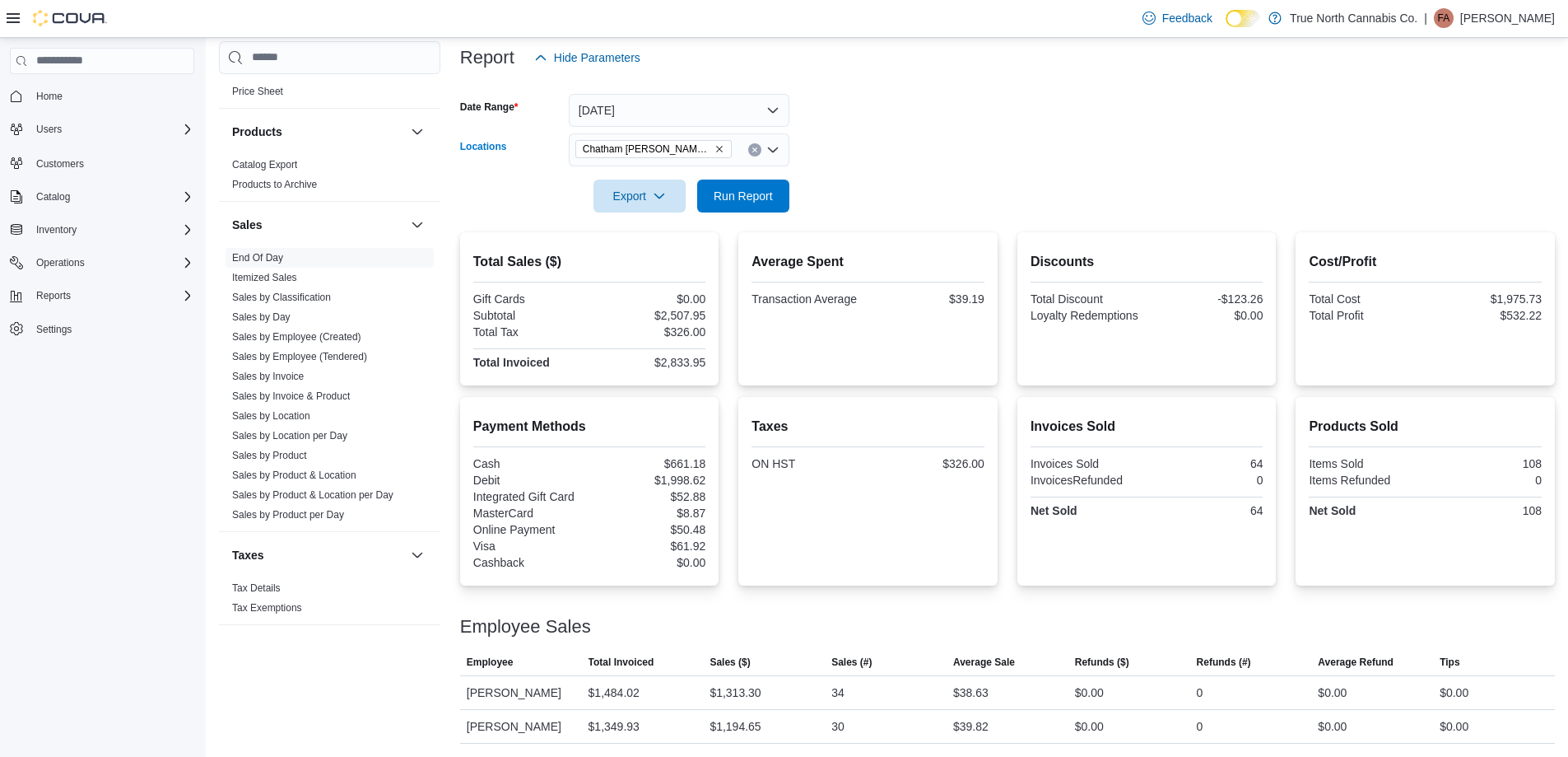
click at [755, 150] on icon "Clear input" at bounding box center [754, 149] width 4 height 5
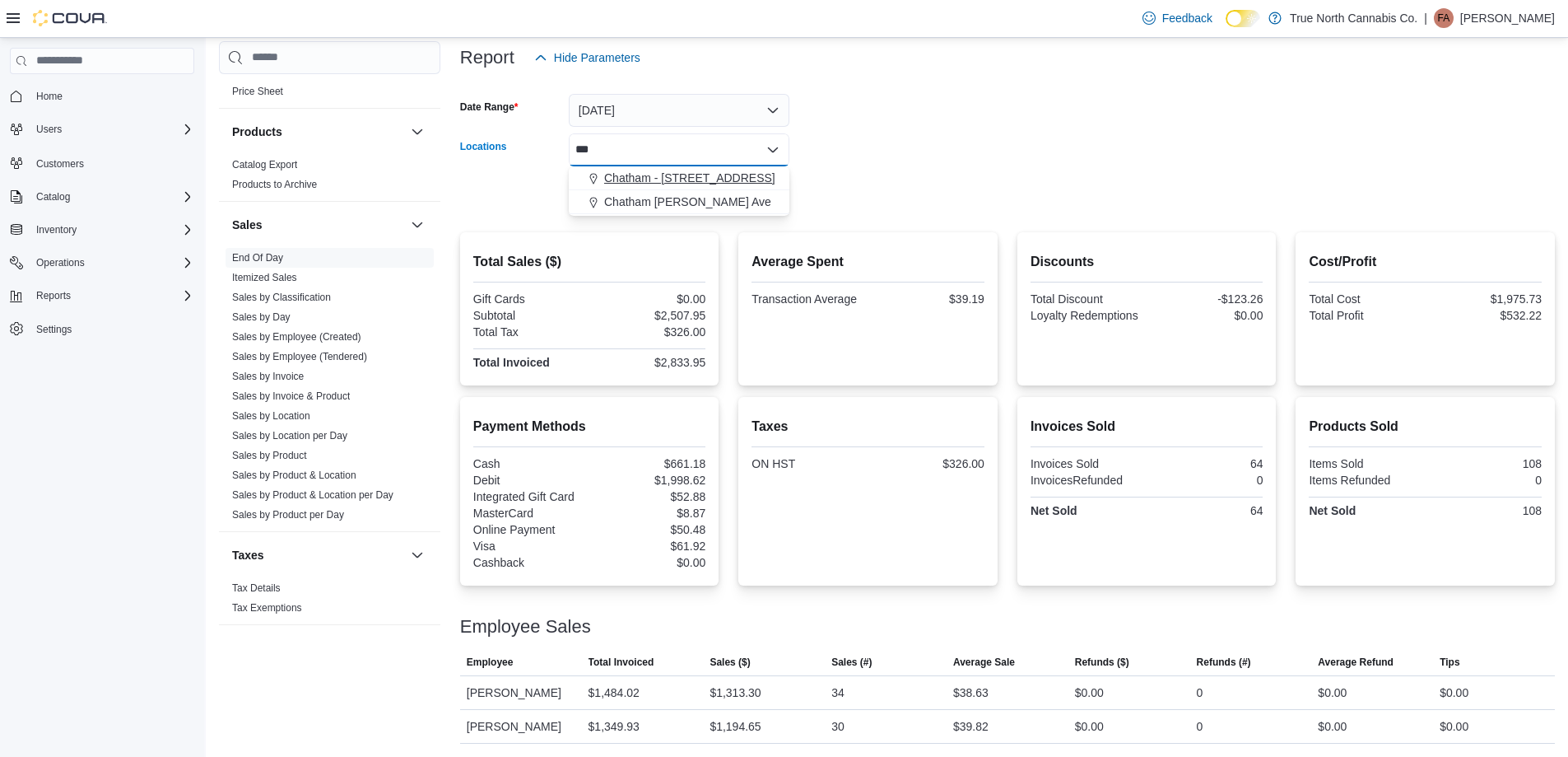
type input "***"
click at [714, 179] on span "Chatham - [STREET_ADDRESS]" at bounding box center [690, 177] width 171 height 16
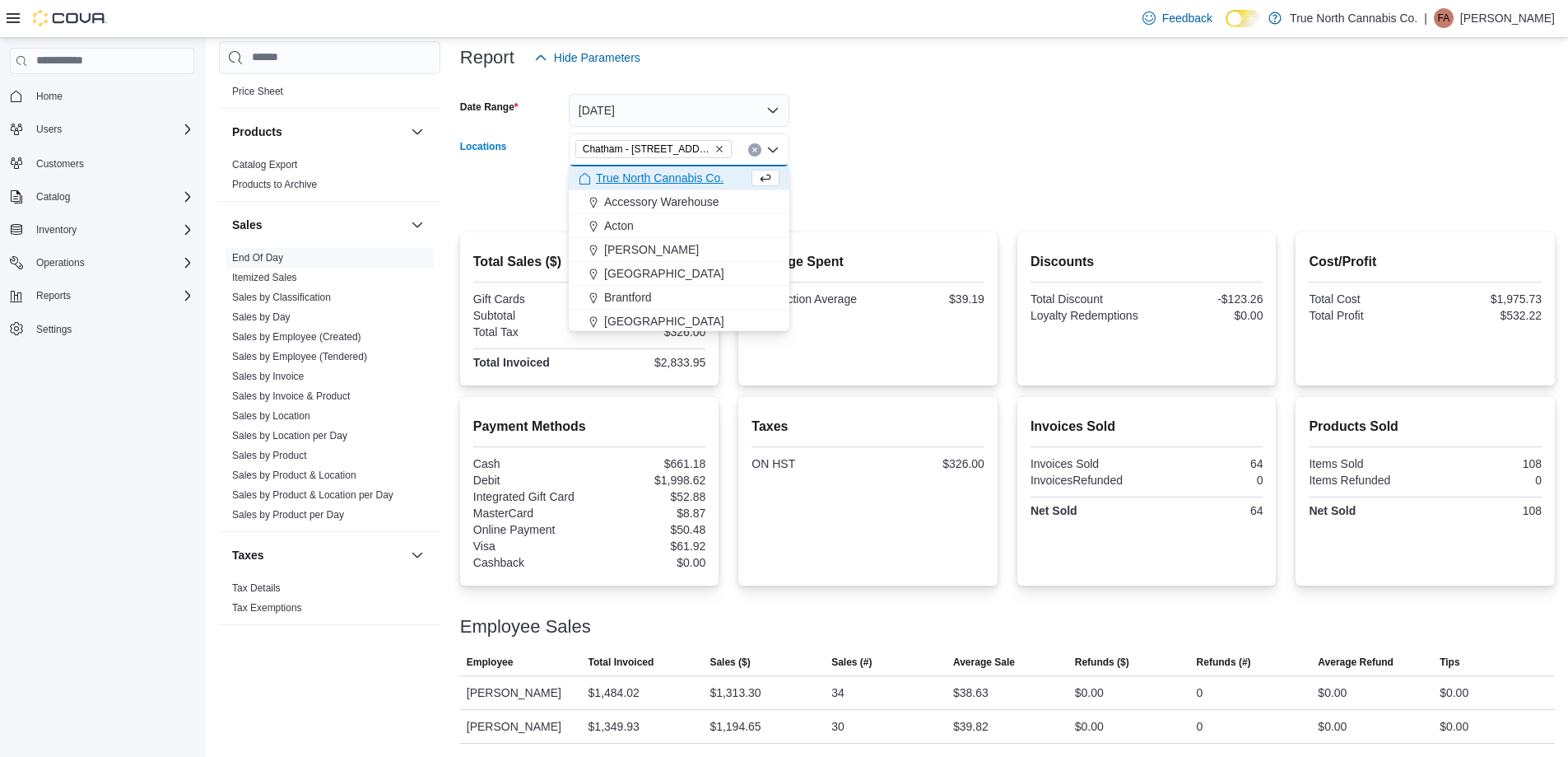
click at [813, 167] on div at bounding box center [1007, 173] width 1095 height 14
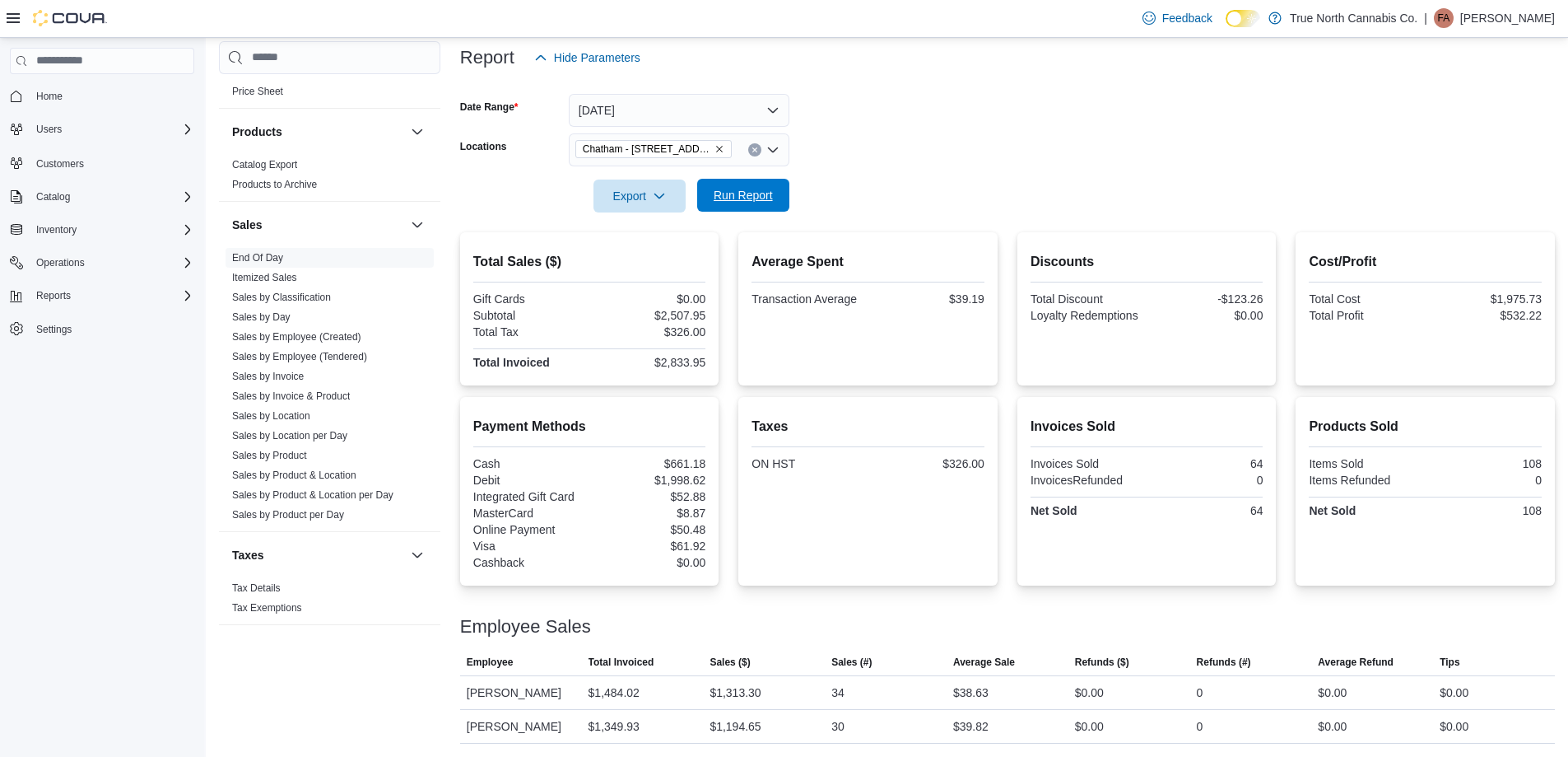
click at [764, 190] on span "Run Report" at bounding box center [743, 195] width 59 height 16
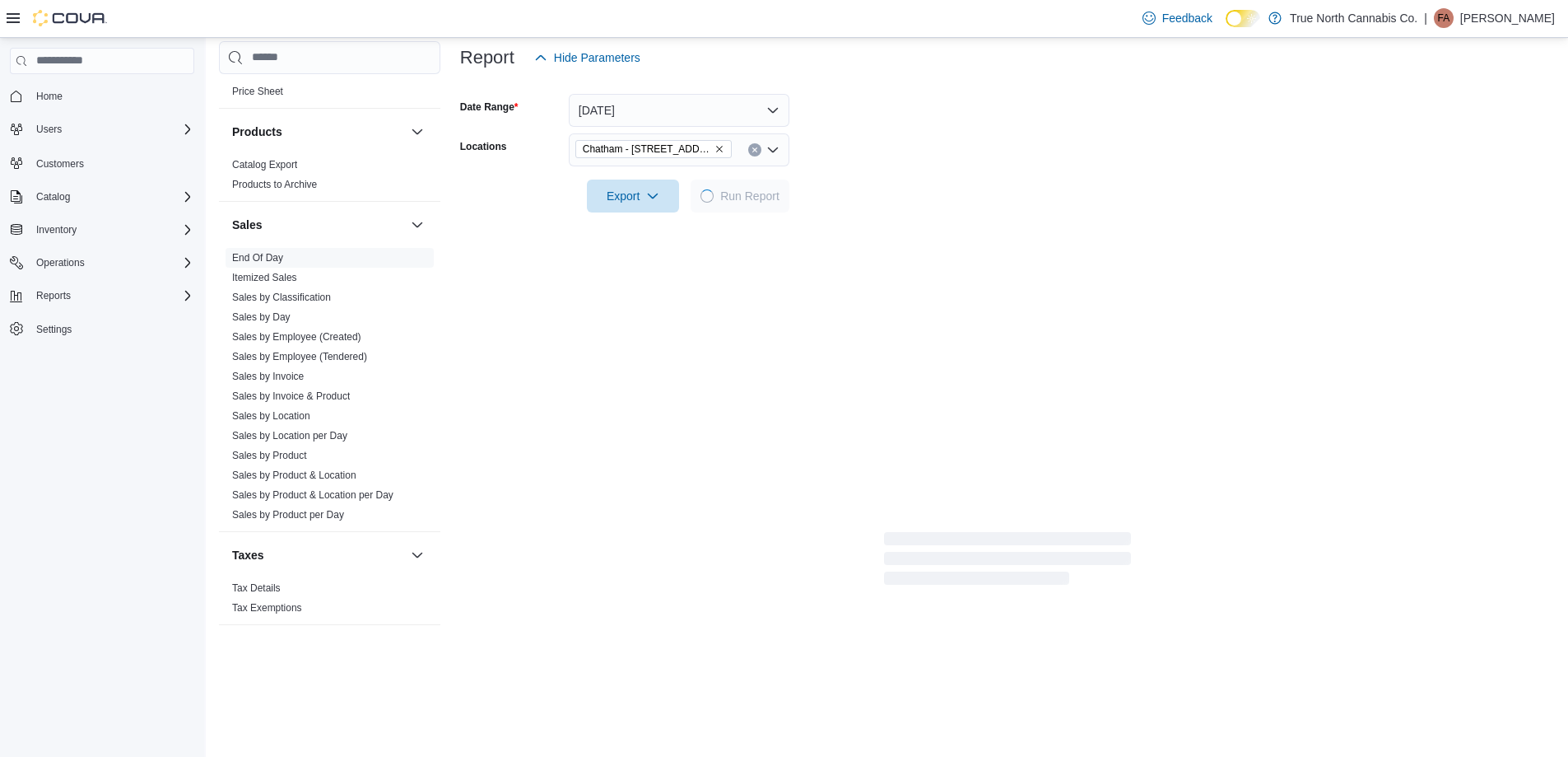
click at [892, 181] on form "Date Range [DATE] Locations [GEOGRAPHIC_DATA] - [STREET_ADDRESS] Export Run Rep…" at bounding box center [1007, 143] width 1095 height 139
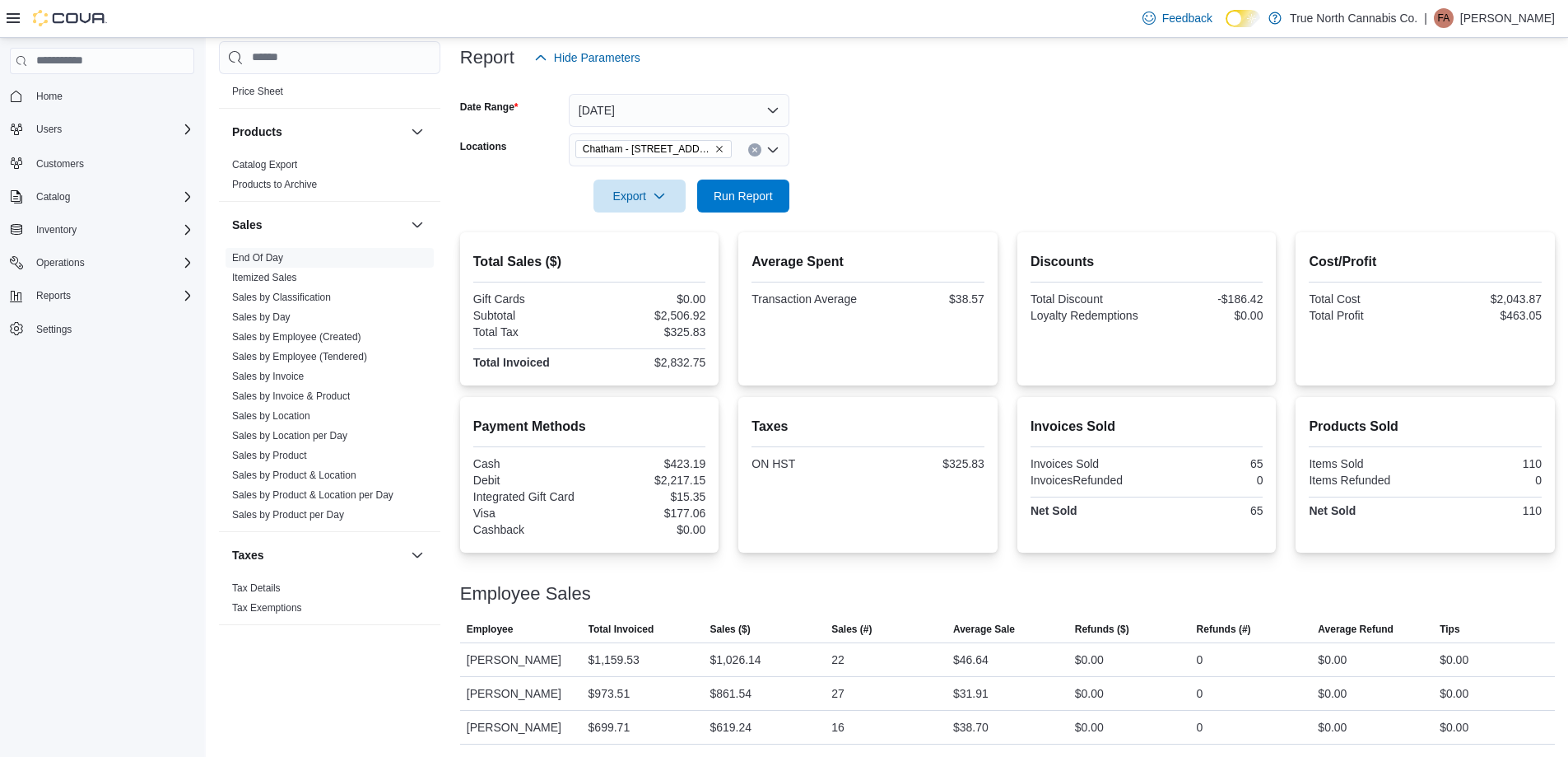
click at [892, 181] on form "Date Range [DATE] Locations [GEOGRAPHIC_DATA] - [STREET_ADDRESS] Export Run Rep…" at bounding box center [1007, 143] width 1095 height 139
click at [888, 167] on div at bounding box center [1007, 173] width 1095 height 14
click at [756, 227] on div at bounding box center [1007, 222] width 1095 height 20
click at [748, 187] on span "Run Report" at bounding box center [743, 195] width 73 height 33
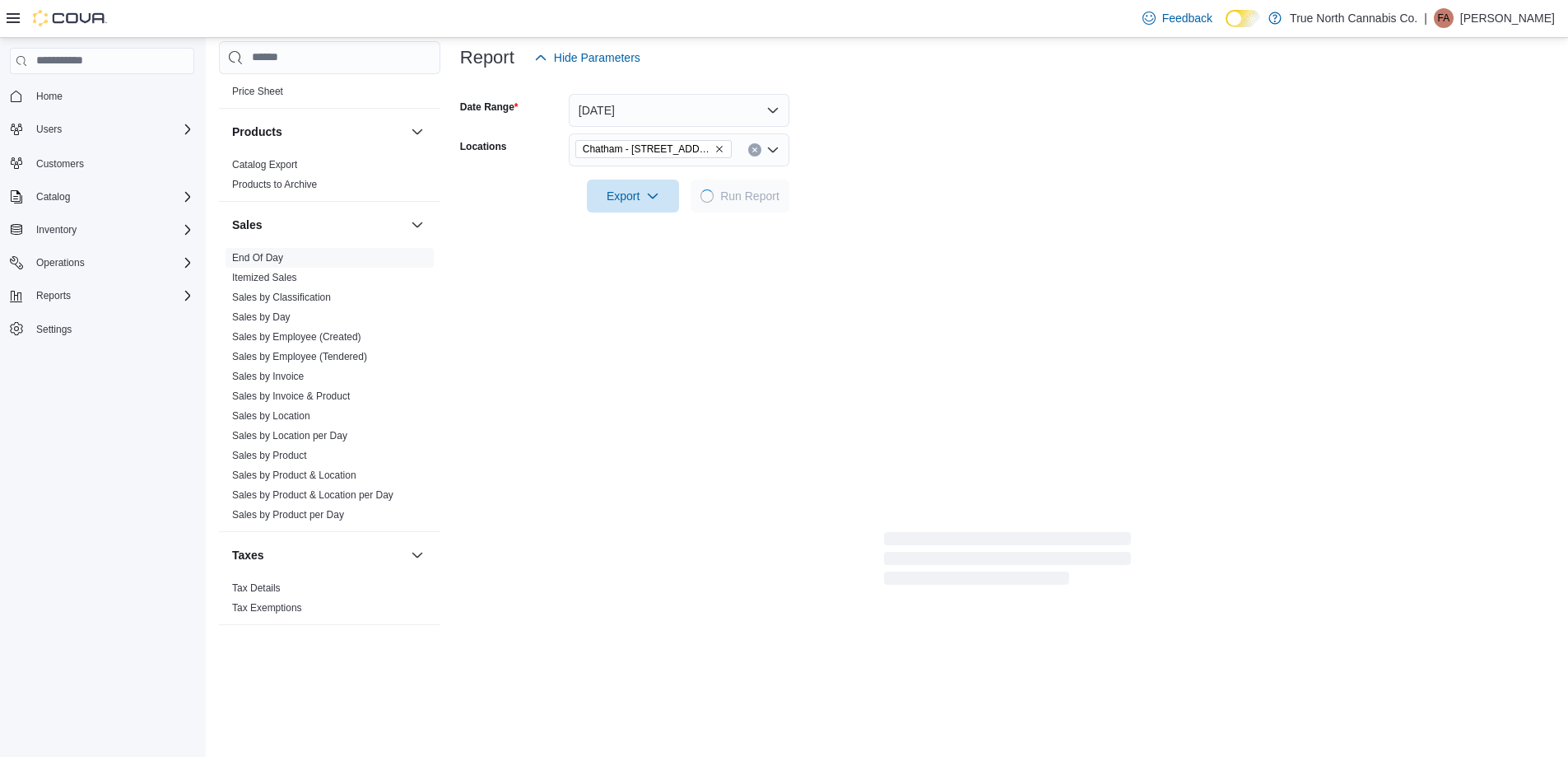
click at [843, 179] on form "Date Range [DATE] Locations [GEOGRAPHIC_DATA] - [STREET_ADDRESS] Export Run Rep…" at bounding box center [1007, 143] width 1095 height 139
click at [895, 189] on form "Date Range [DATE] Locations [GEOGRAPHIC_DATA] - [STREET_ADDRESS] Export Run Rep…" at bounding box center [1007, 143] width 1095 height 139
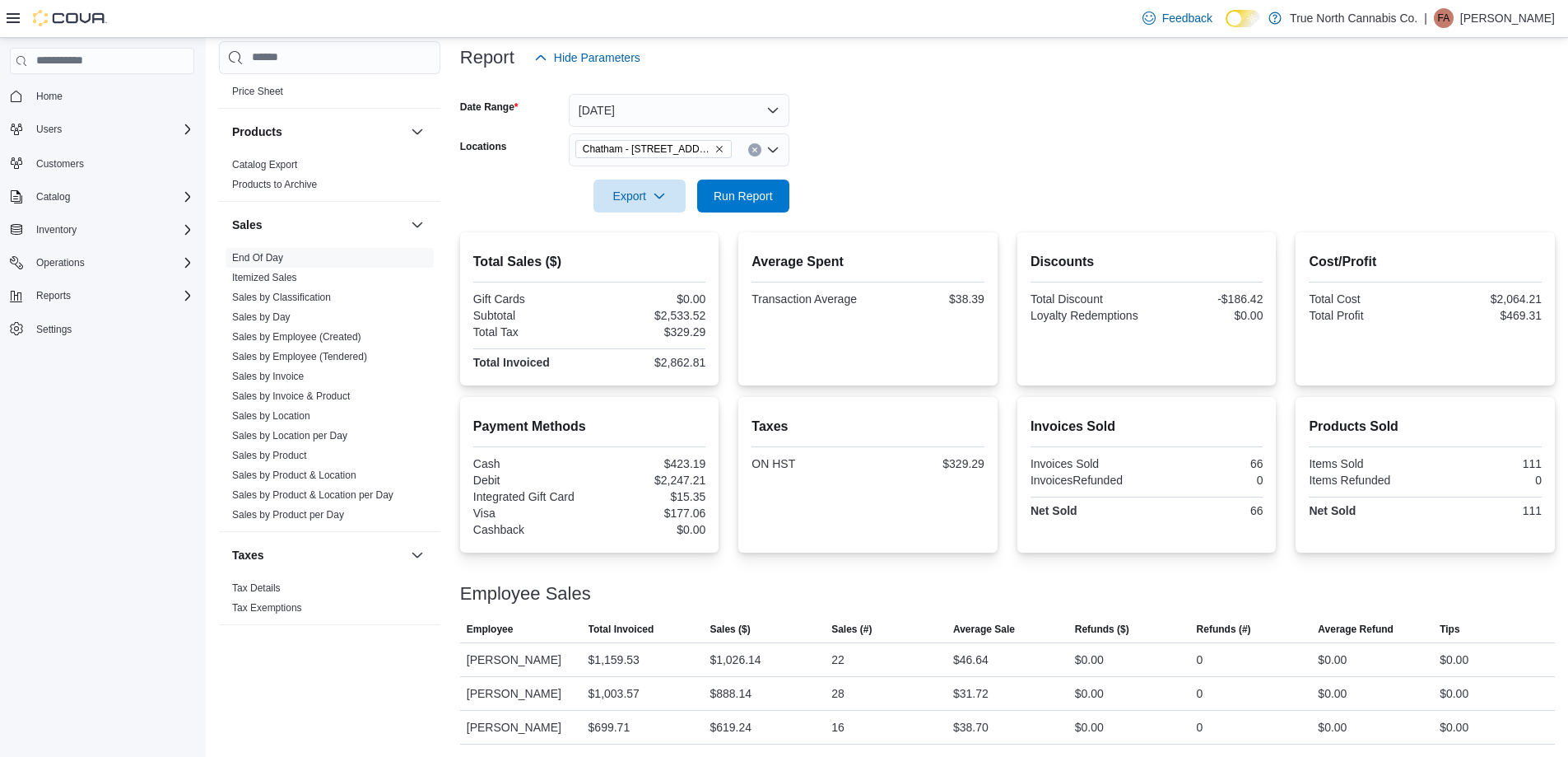
click at [922, 164] on form "Date Range [DATE] Locations [GEOGRAPHIC_DATA] - [STREET_ADDRESS] Export Run Rep…" at bounding box center [1007, 143] width 1095 height 139
click at [756, 150] on icon "Clear input" at bounding box center [754, 149] width 4 height 5
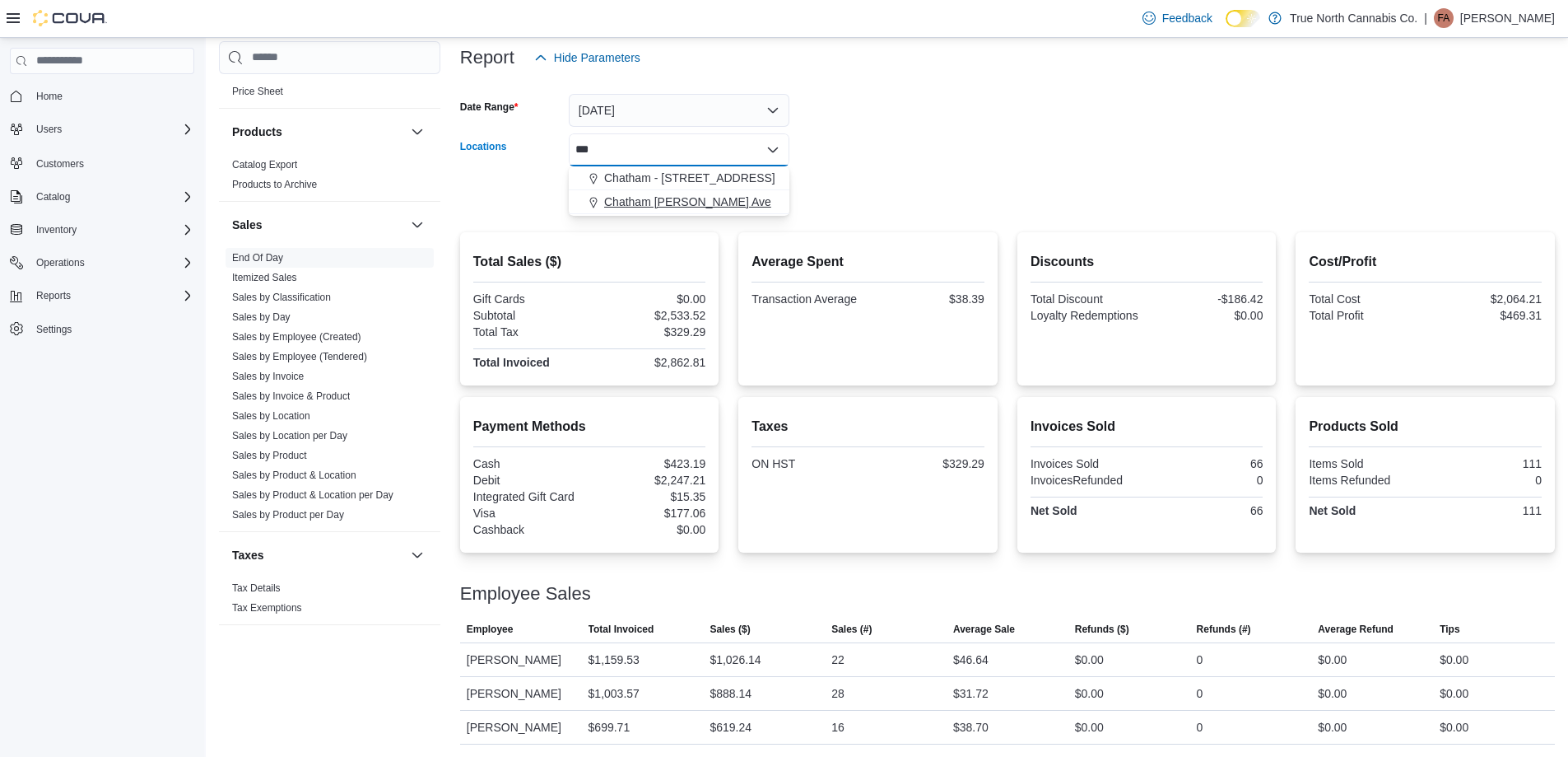
type input "***"
click at [694, 198] on span "Chatham [PERSON_NAME] Ave" at bounding box center [688, 202] width 167 height 16
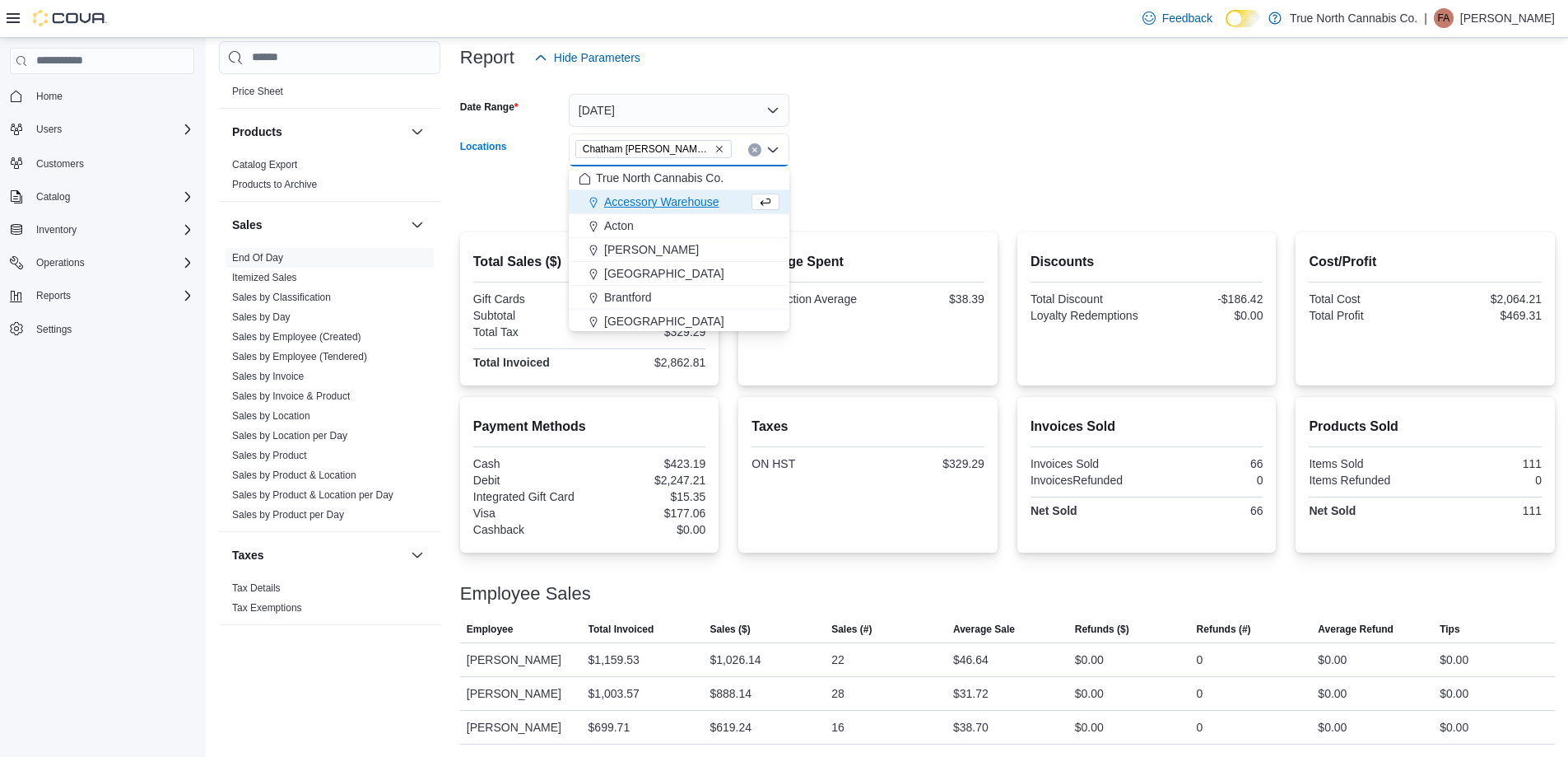
click at [846, 178] on div at bounding box center [1007, 173] width 1095 height 14
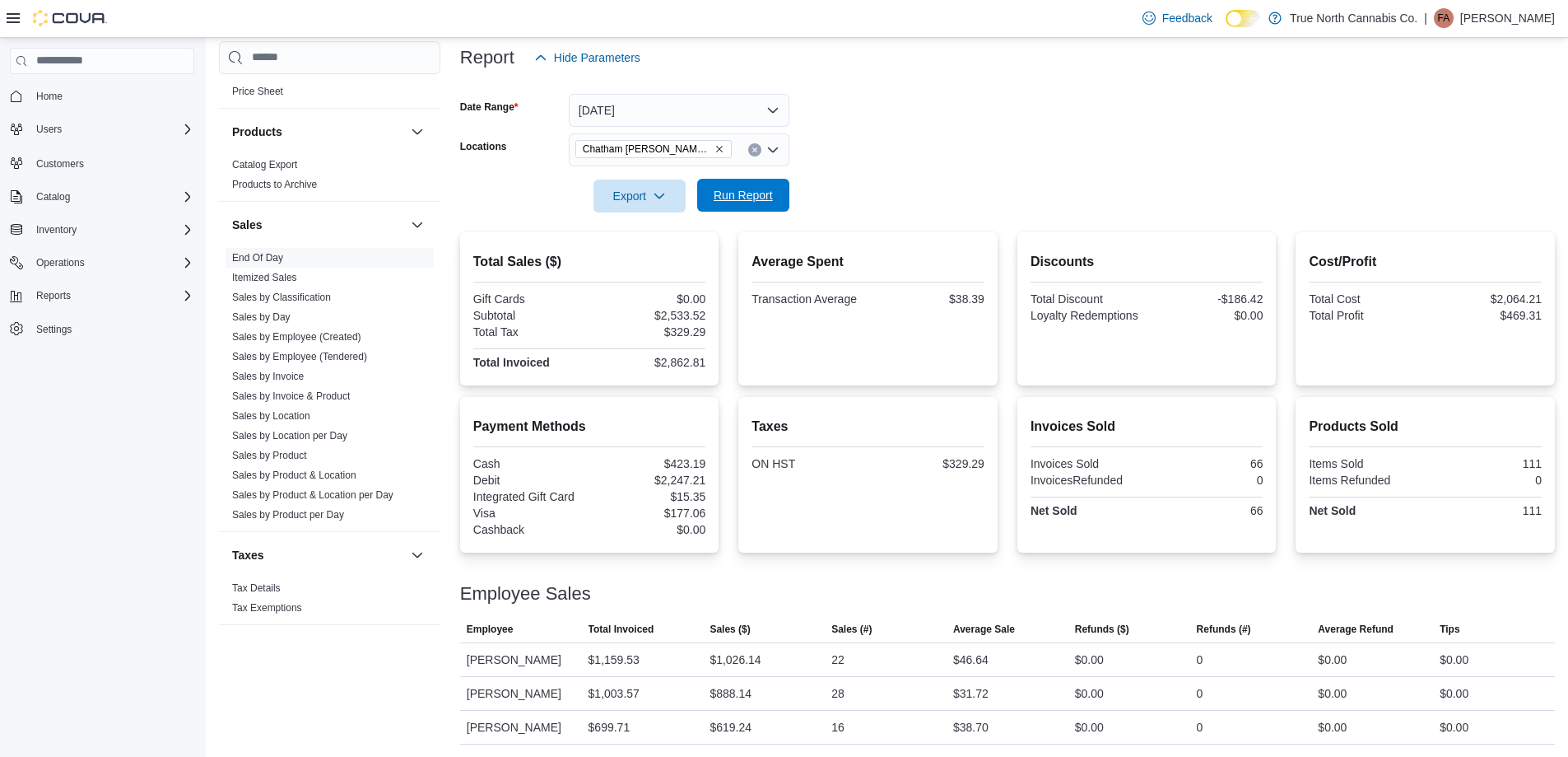
drag, startPoint x: 765, startPoint y: 189, endPoint x: 887, endPoint y: 189, distance: 122.0
click at [764, 190] on span "Run Report" at bounding box center [743, 195] width 59 height 16
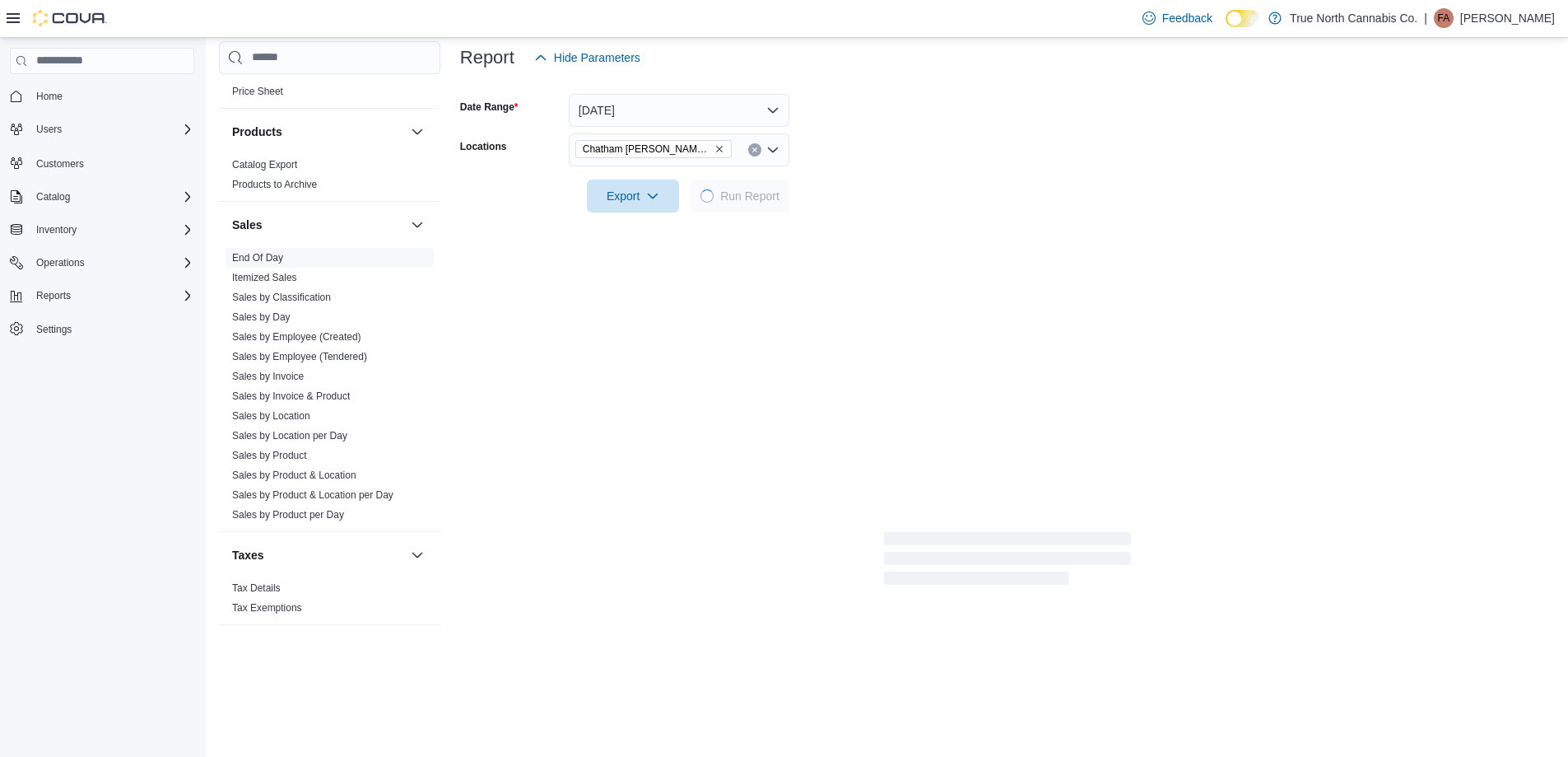
click at [889, 189] on form "Date Range [DATE] Locations [GEOGRAPHIC_DATA] [PERSON_NAME] Ave Export Run Repo…" at bounding box center [1007, 143] width 1095 height 139
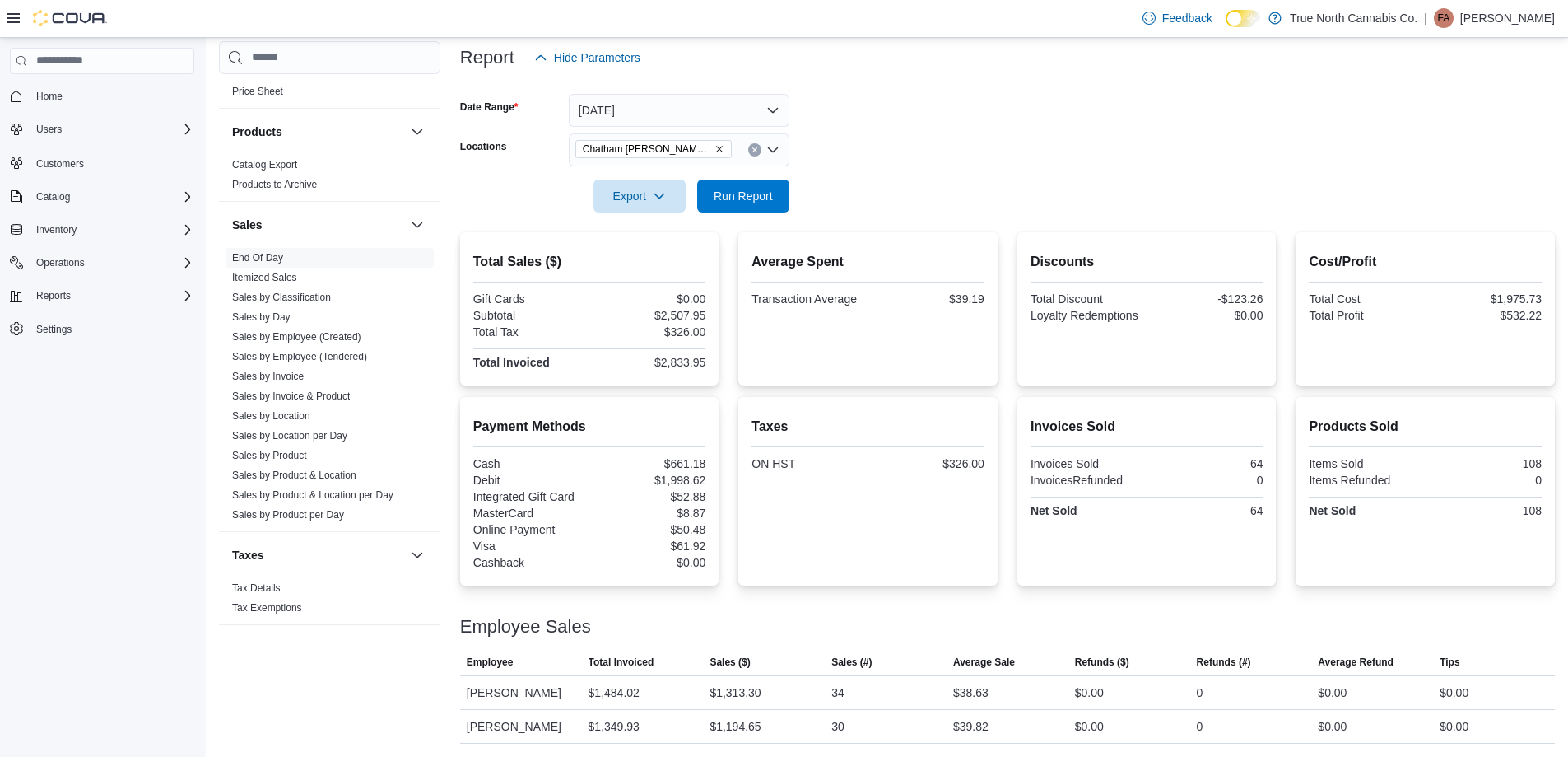
click at [932, 179] on form "Date Range [DATE] Locations [GEOGRAPHIC_DATA] [PERSON_NAME] Ave Export Run Repo…" at bounding box center [1007, 143] width 1095 height 139
click at [754, 150] on icon "Clear input" at bounding box center [754, 149] width 4 height 5
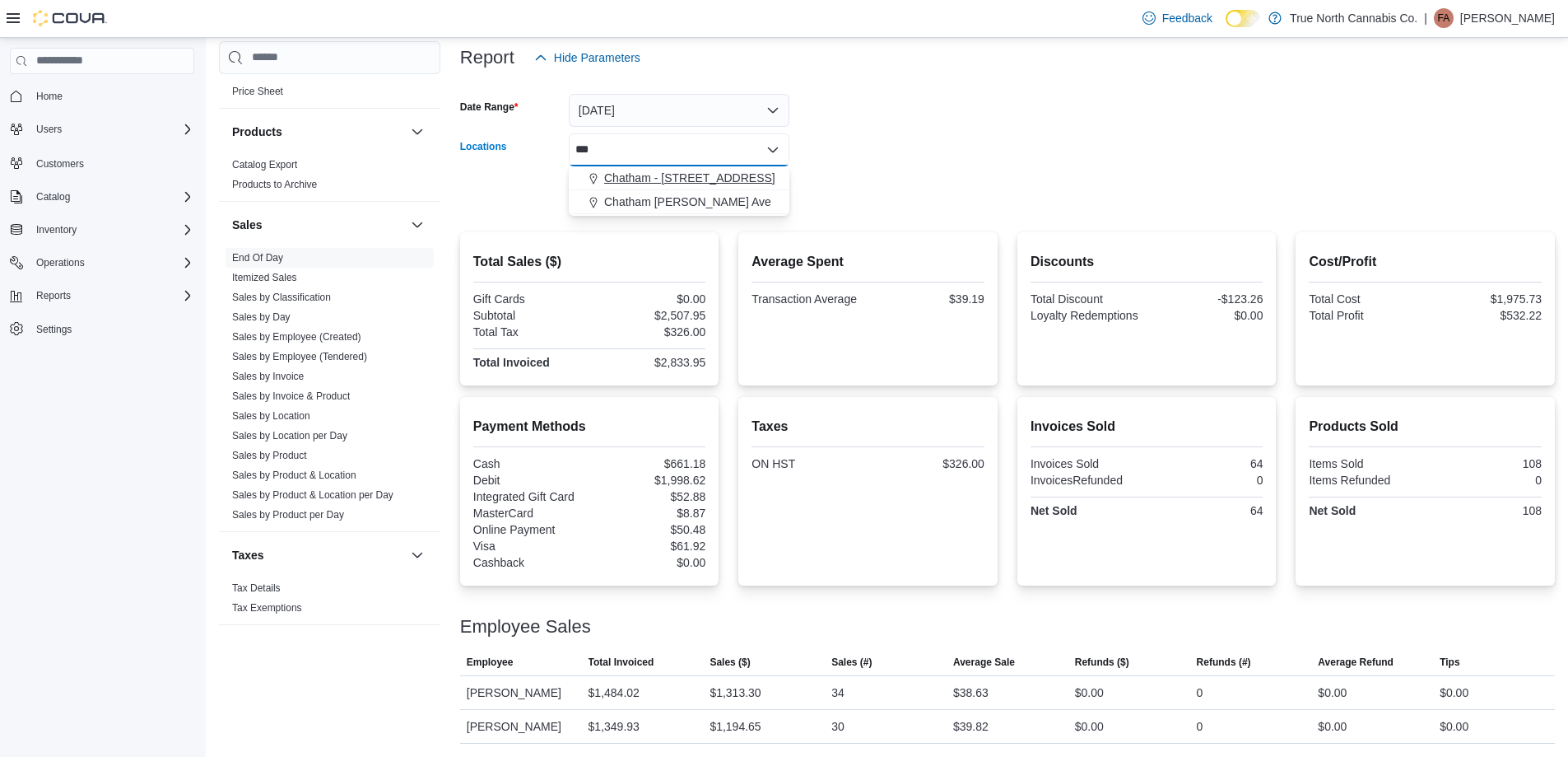
type input "***"
click at [714, 182] on span "Chatham - [STREET_ADDRESS]" at bounding box center [690, 177] width 171 height 16
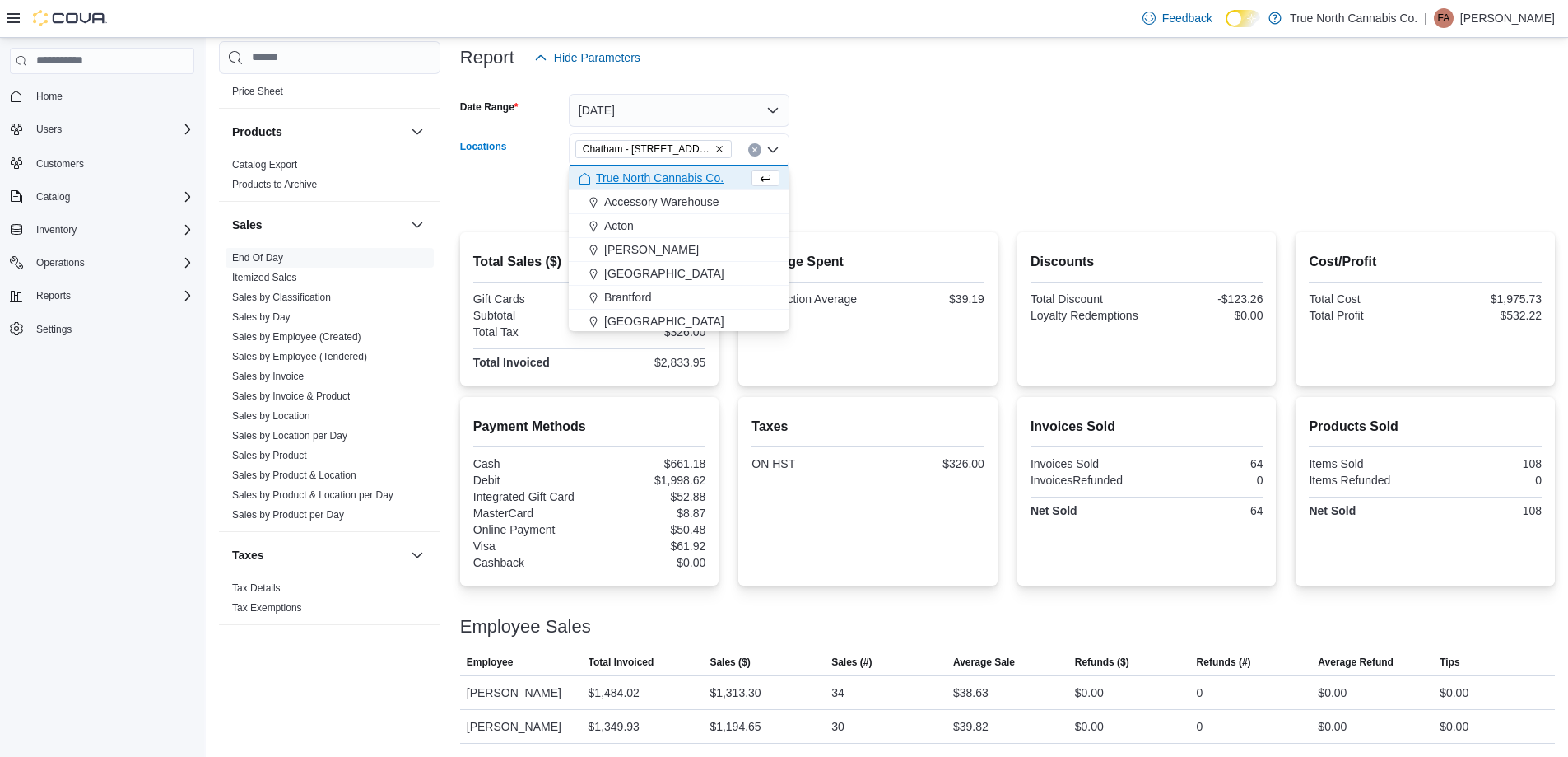
drag, startPoint x: 831, startPoint y: 174, endPoint x: 824, endPoint y: 181, distance: 9.9
click at [832, 174] on div at bounding box center [1007, 173] width 1095 height 14
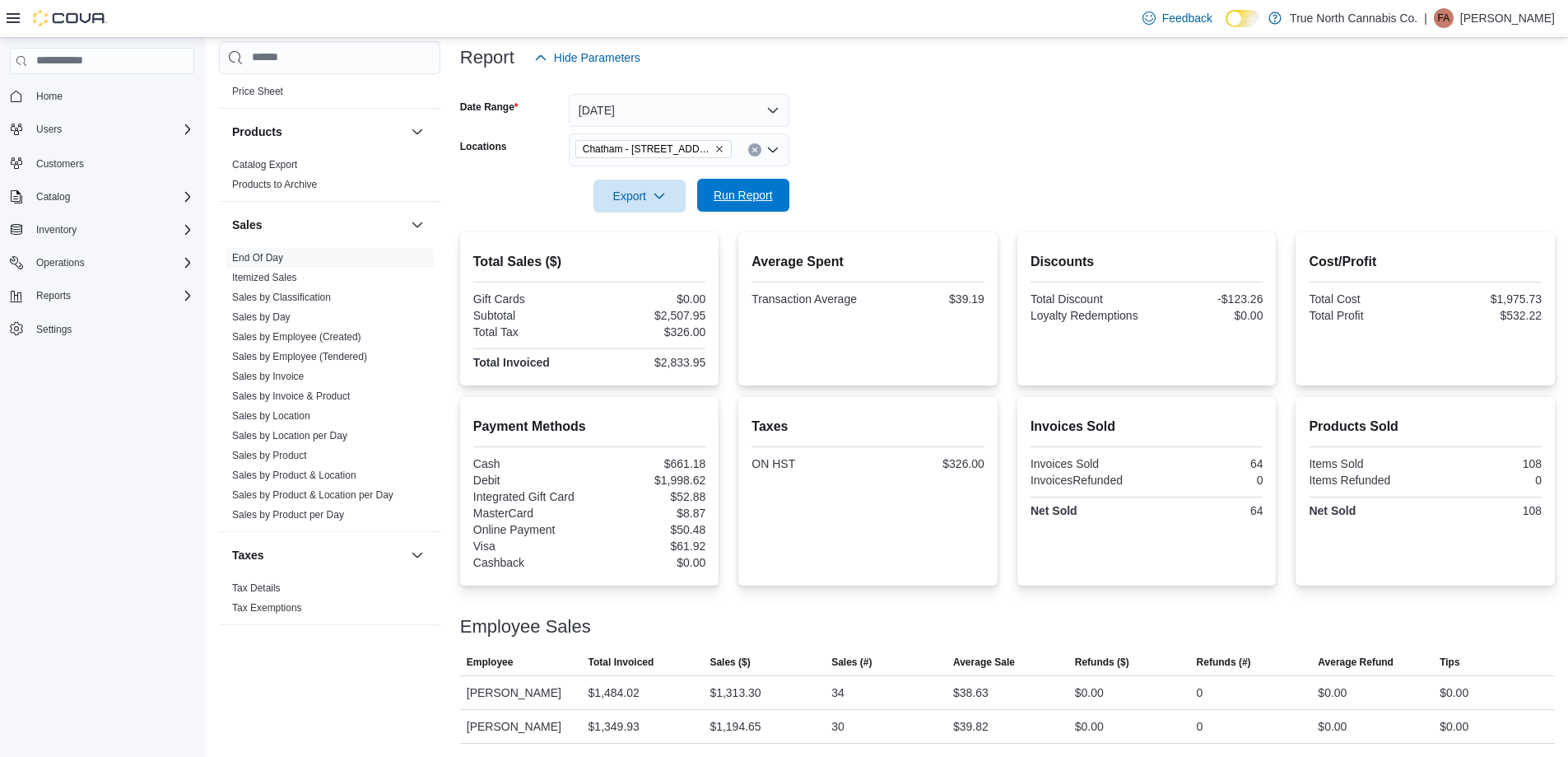
drag, startPoint x: 759, startPoint y: 206, endPoint x: 843, endPoint y: 180, distance: 87.9
click at [759, 207] on span "Run Report" at bounding box center [743, 195] width 73 height 33
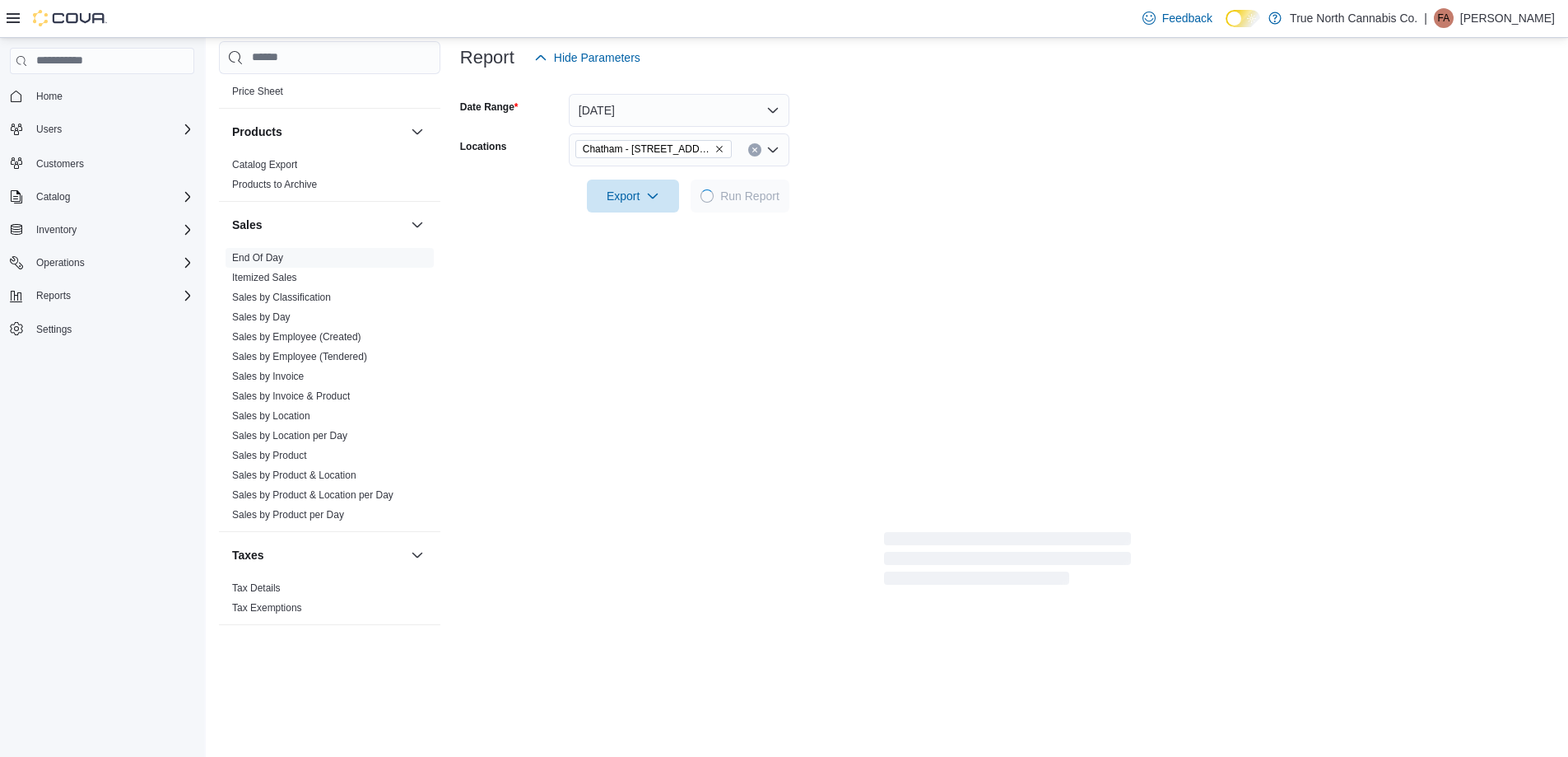
click at [971, 157] on form "Date Range [DATE] Locations [GEOGRAPHIC_DATA] - [STREET_ADDRESS] Export Run Rep…" at bounding box center [1007, 143] width 1095 height 139
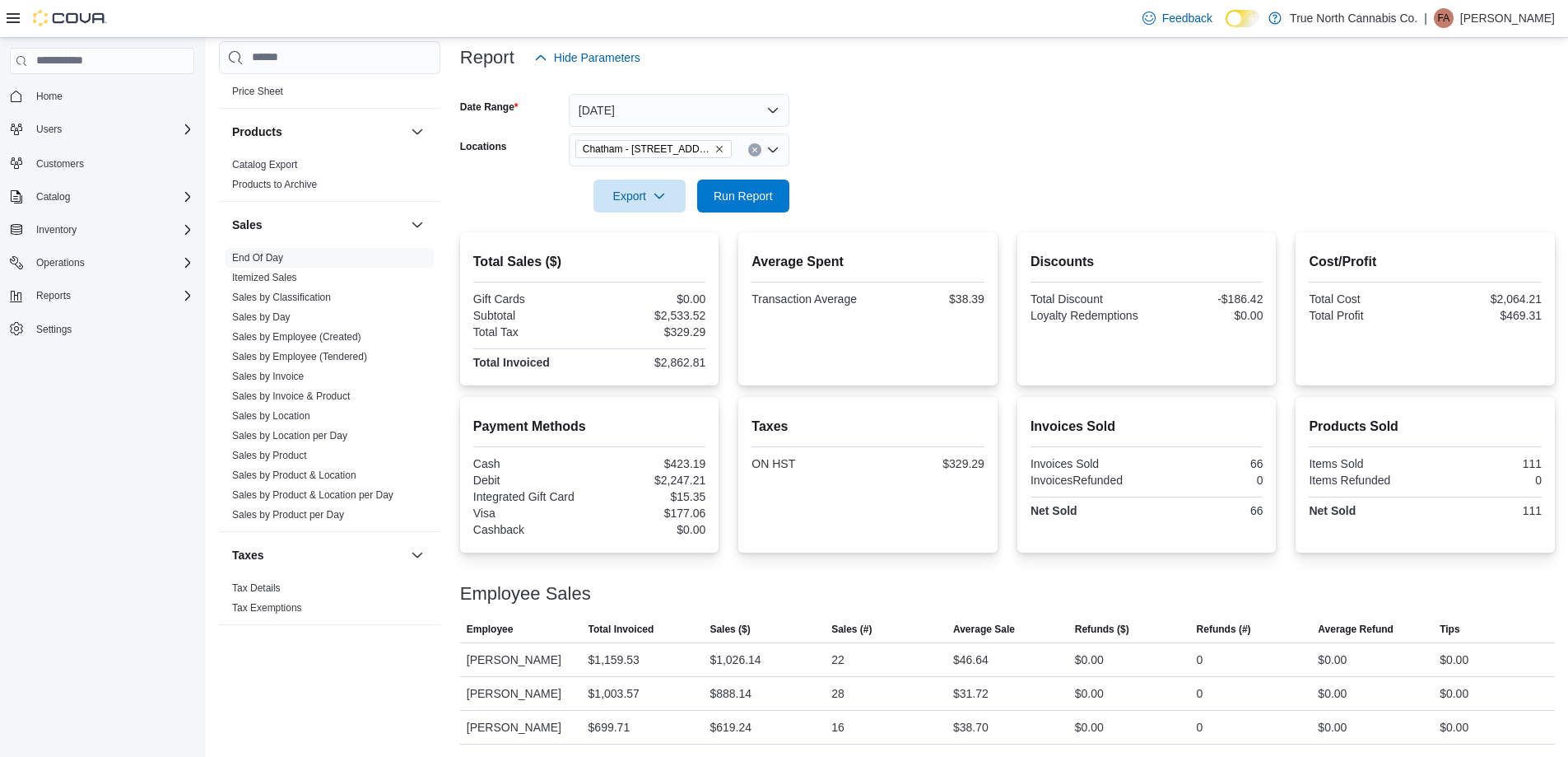
click at [944, 160] on form "Date Range [DATE] Locations [GEOGRAPHIC_DATA] - [STREET_ADDRESS] Export Run Rep…" at bounding box center [1007, 143] width 1095 height 139
click at [944, 150] on form "Date Range [DATE] Locations [GEOGRAPHIC_DATA] - [STREET_ADDRESS] Export Run Rep…" at bounding box center [1007, 143] width 1095 height 139
click at [769, 187] on span "Run Report" at bounding box center [743, 195] width 73 height 33
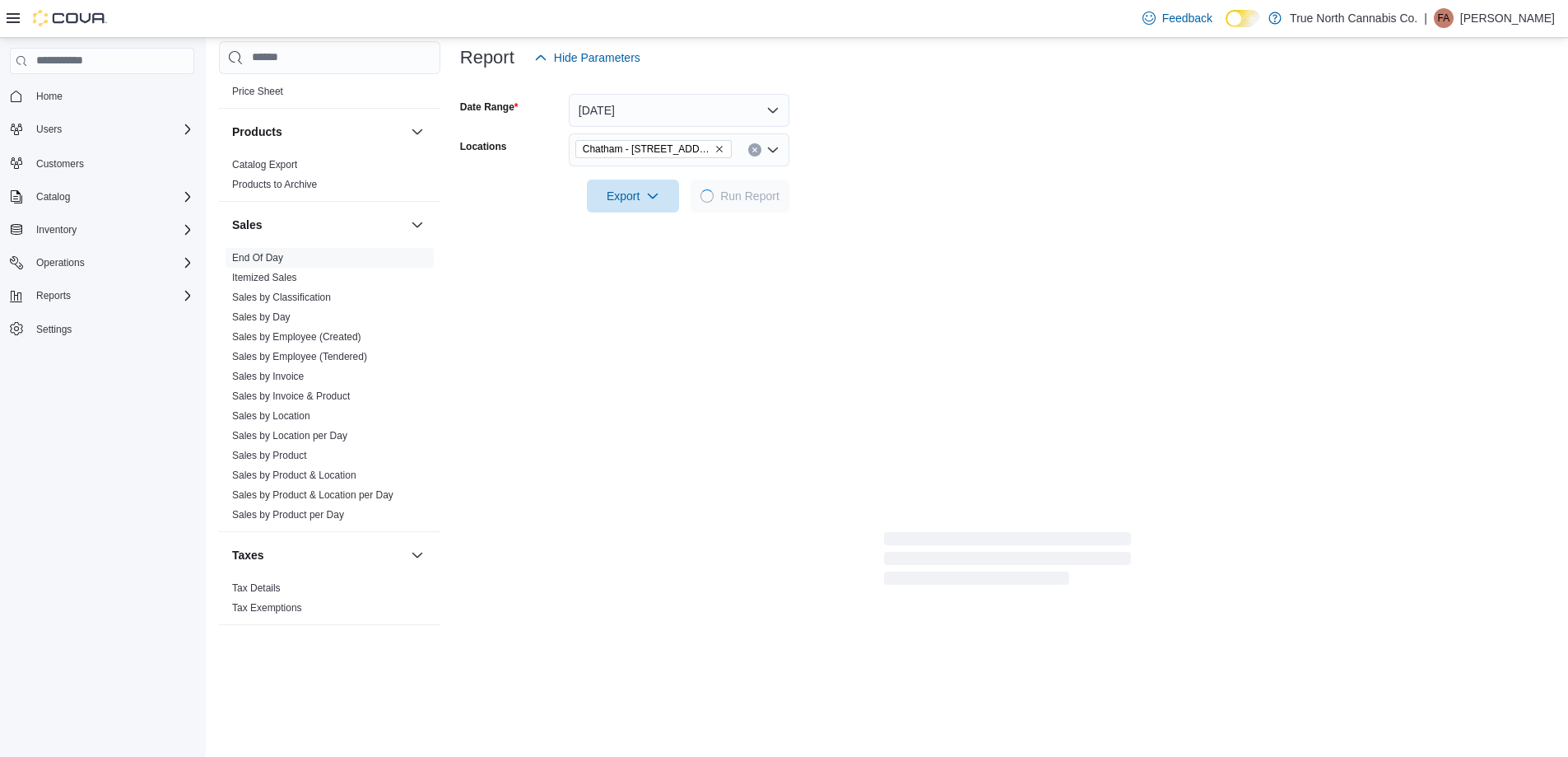
click at [970, 187] on form "Date Range [DATE] Locations [GEOGRAPHIC_DATA] - [STREET_ADDRESS] Export Run Rep…" at bounding box center [1007, 143] width 1095 height 139
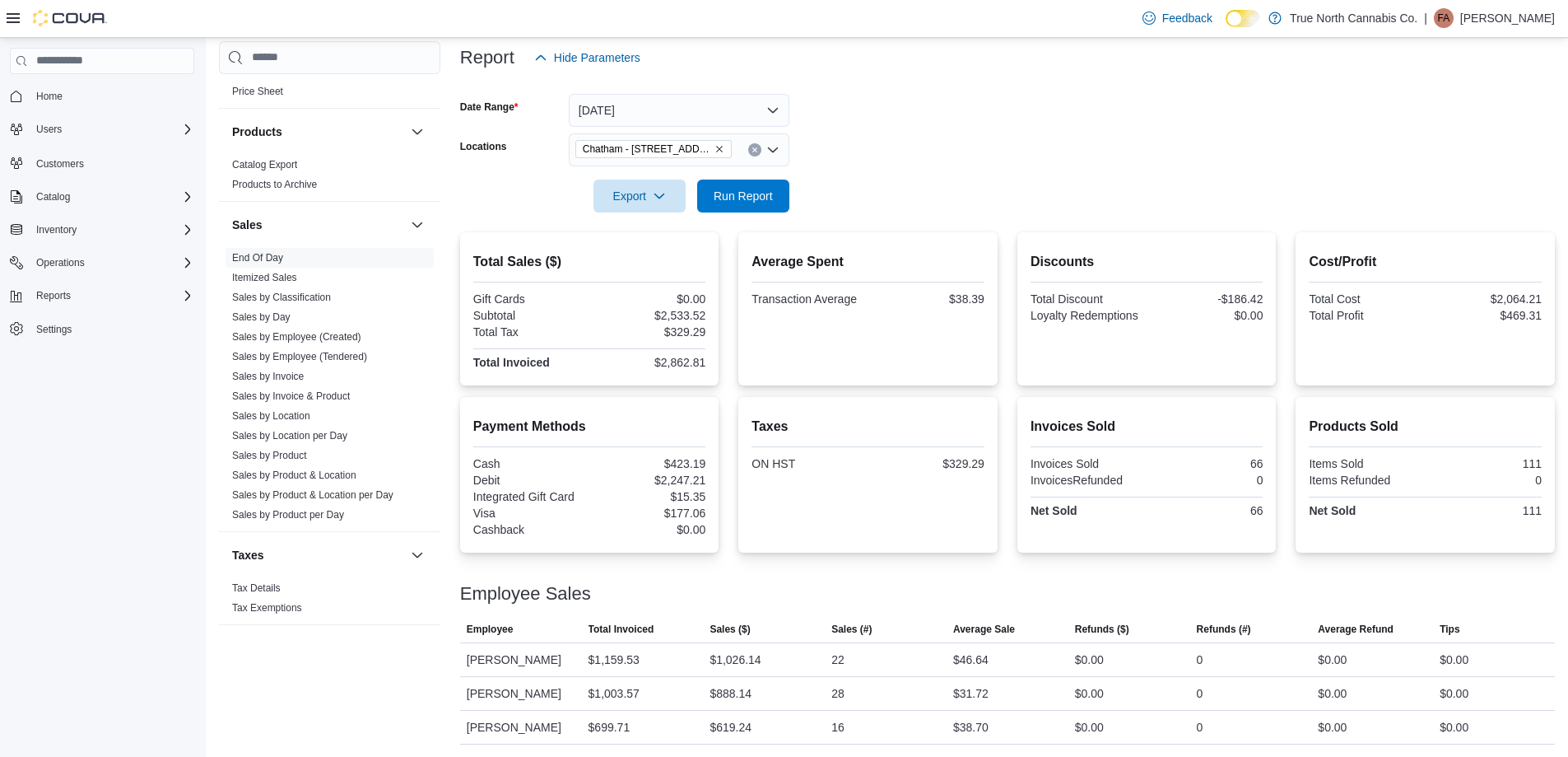
click at [906, 169] on div at bounding box center [1007, 173] width 1095 height 14
